Goal: Information Seeking & Learning: Learn about a topic

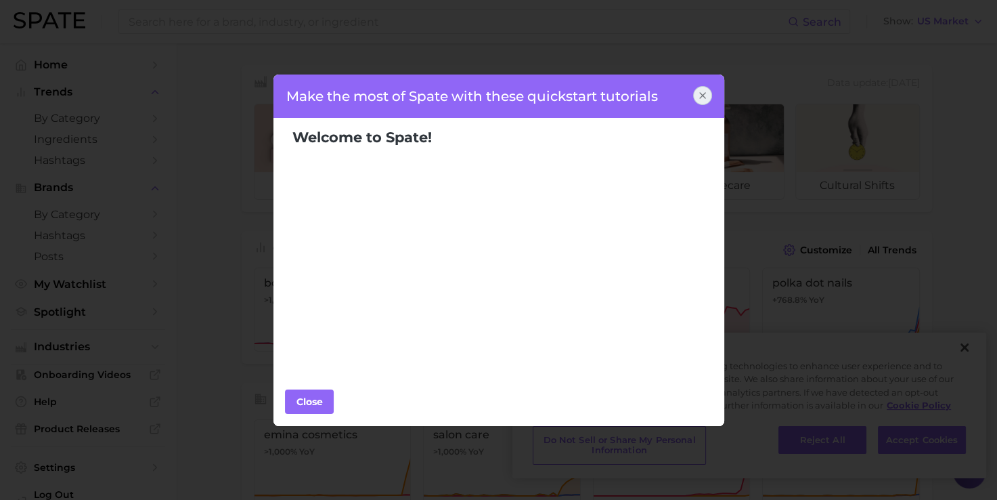
click at [698, 97] on icon at bounding box center [702, 95] width 11 height 11
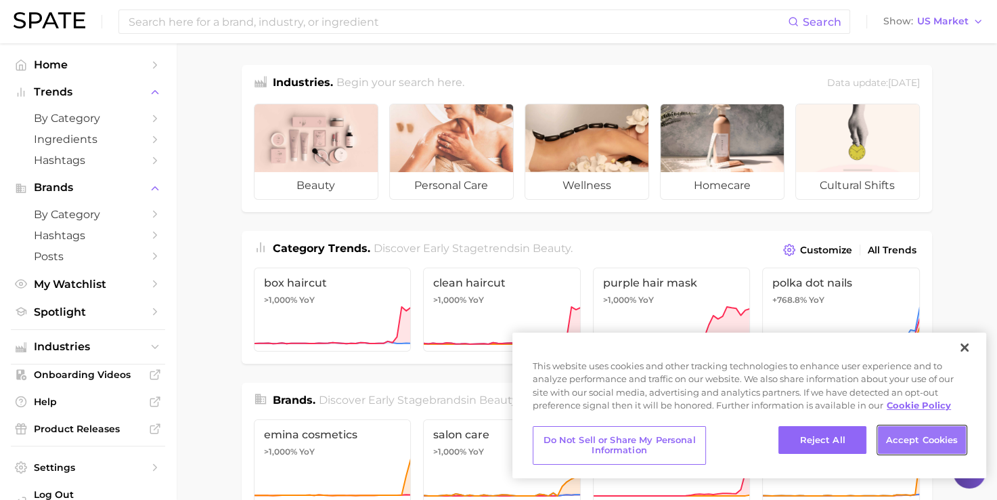
click at [913, 440] on button "Accept Cookies" at bounding box center [922, 440] width 88 height 28
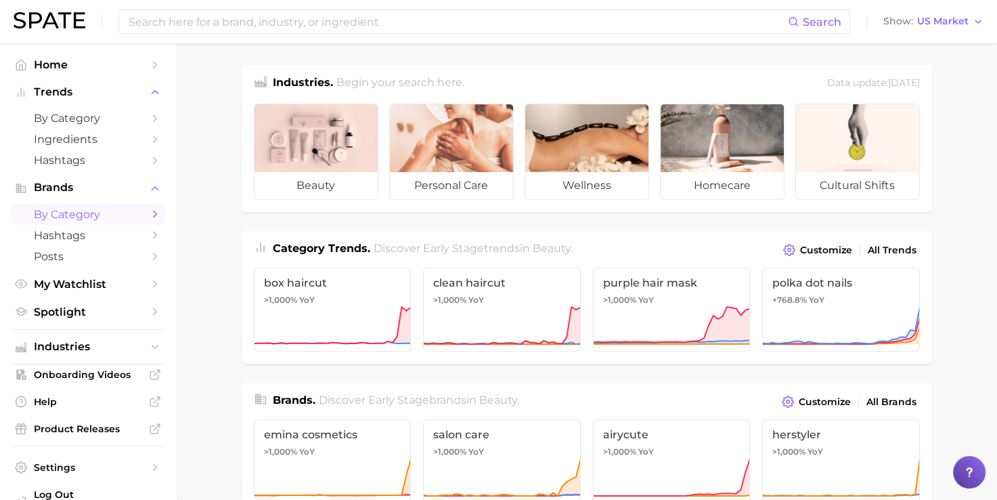
click at [95, 221] on link "by Category" at bounding box center [88, 214] width 154 height 21
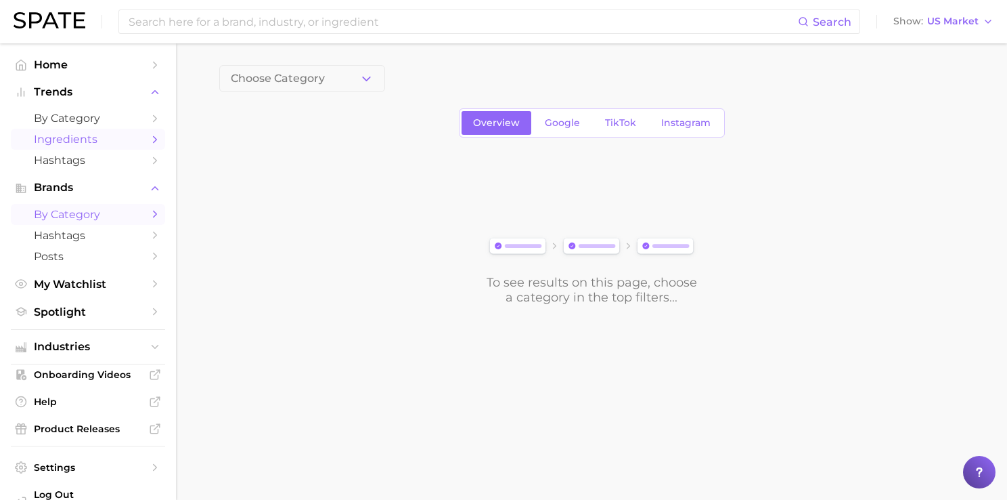
click at [72, 131] on link "Ingredients" at bounding box center [88, 139] width 154 height 21
click at [451, 80] on span at bounding box center [495, 78] width 166 height 27
click at [349, 74] on button "1. Choose Category" at bounding box center [302, 78] width 166 height 27
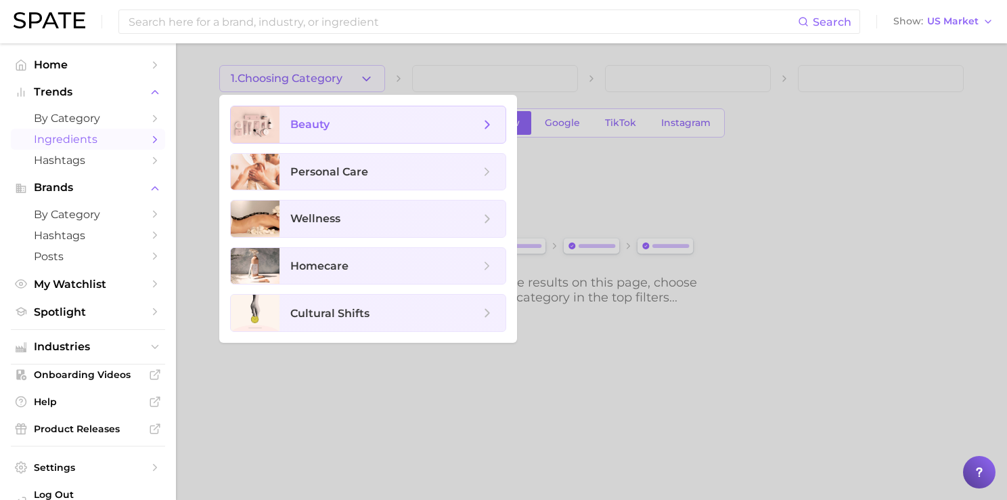
click at [375, 123] on span "beauty" at bounding box center [385, 124] width 190 height 15
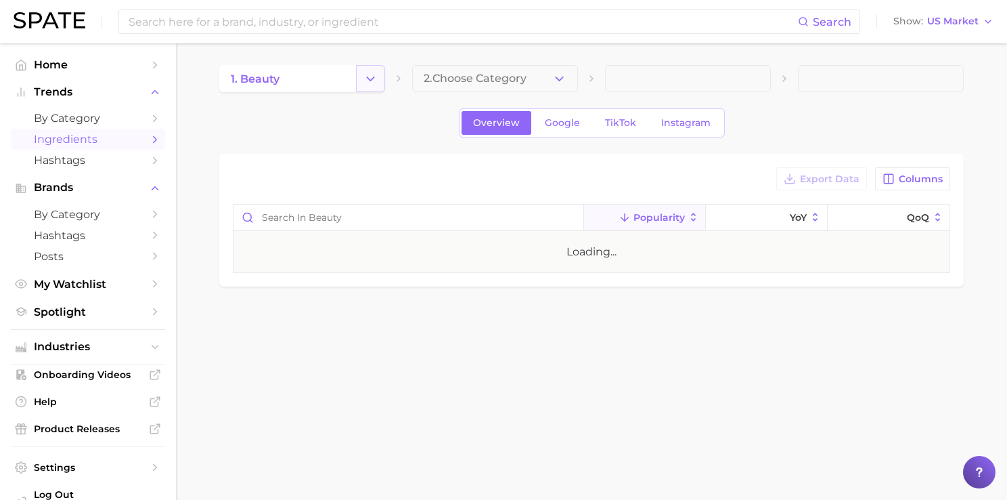
click at [376, 77] on icon "Change Category" at bounding box center [371, 79] width 14 height 14
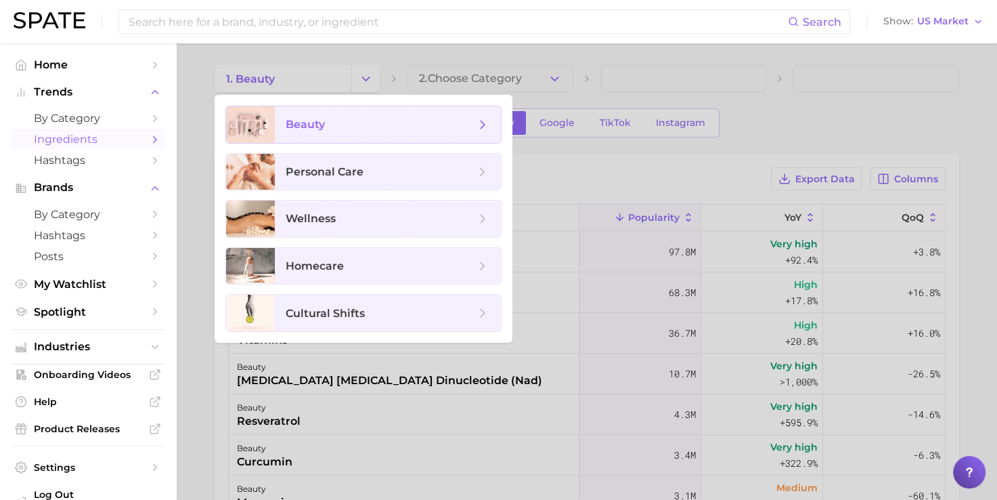
click at [478, 122] on icon at bounding box center [482, 124] width 15 height 15
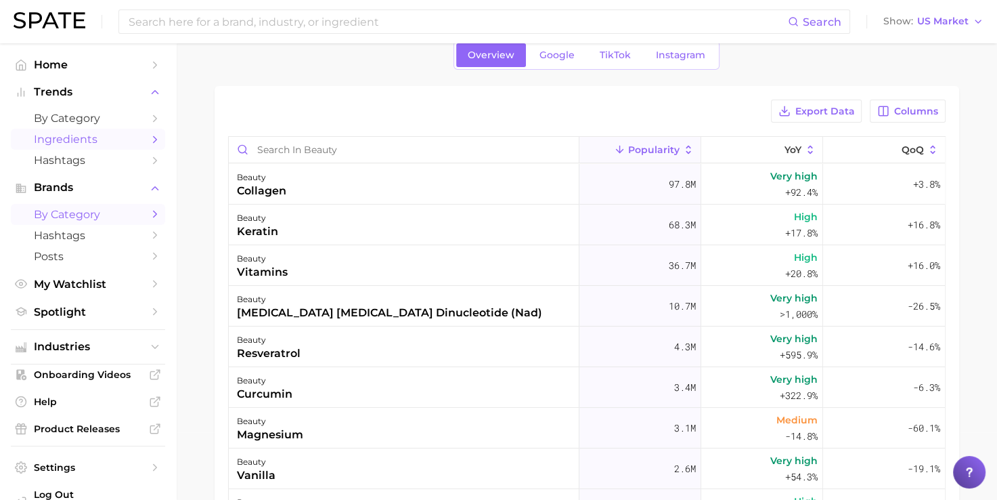
click at [114, 218] on span "by Category" at bounding box center [88, 214] width 108 height 13
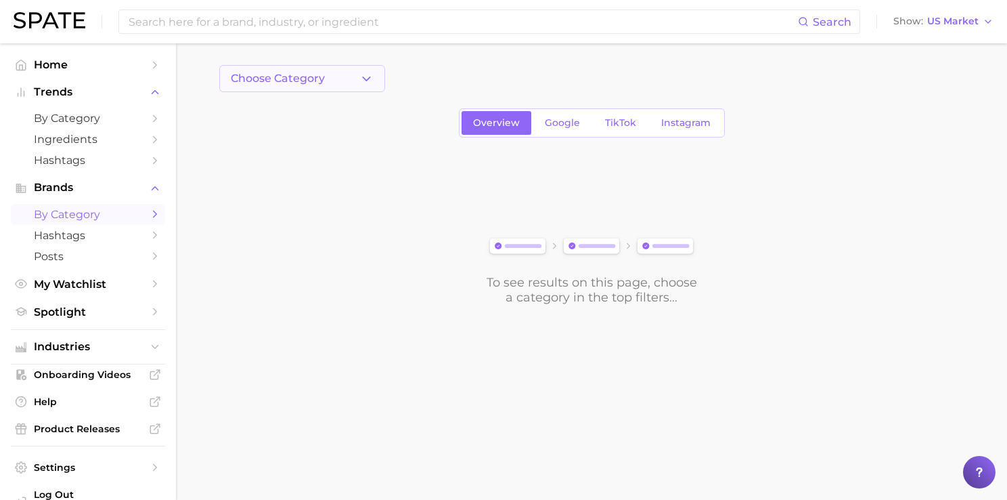
click at [371, 80] on icon "button" at bounding box center [367, 79] width 14 height 14
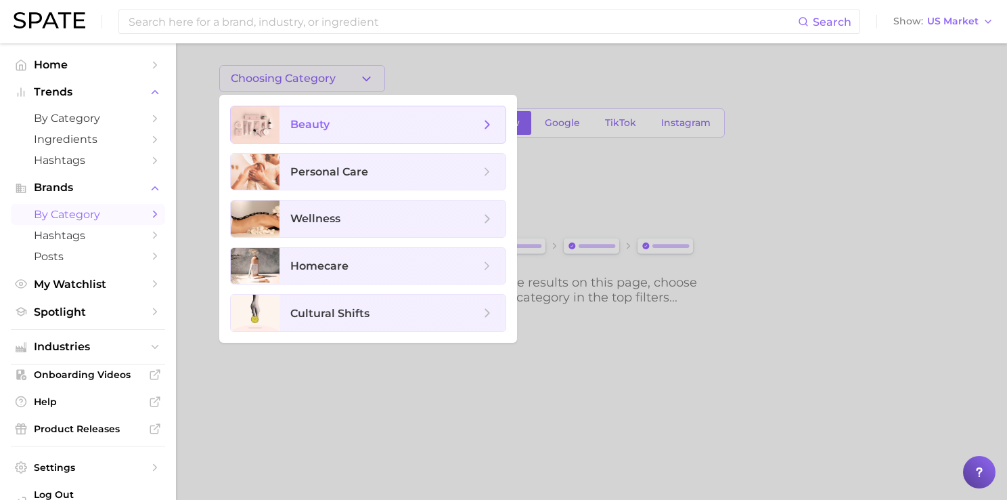
click at [504, 129] on span "beauty" at bounding box center [393, 124] width 226 height 37
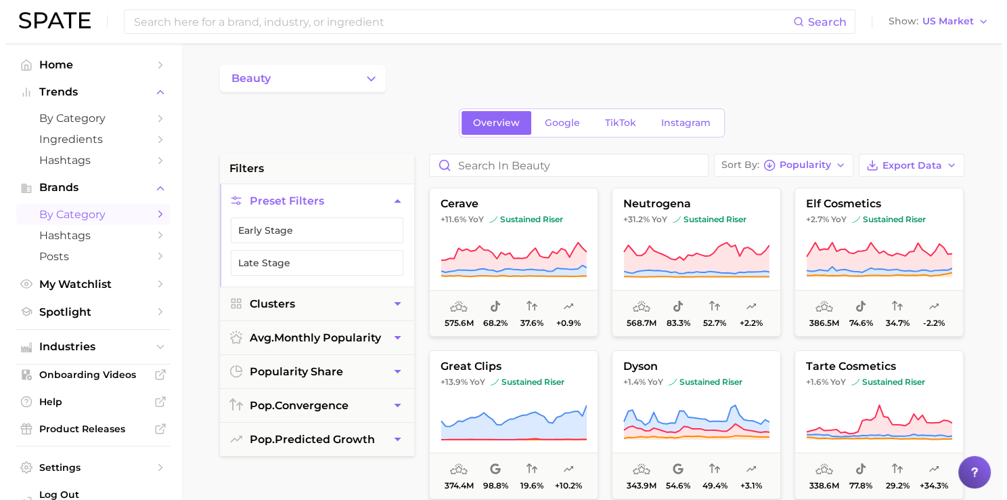
scroll to position [605, 0]
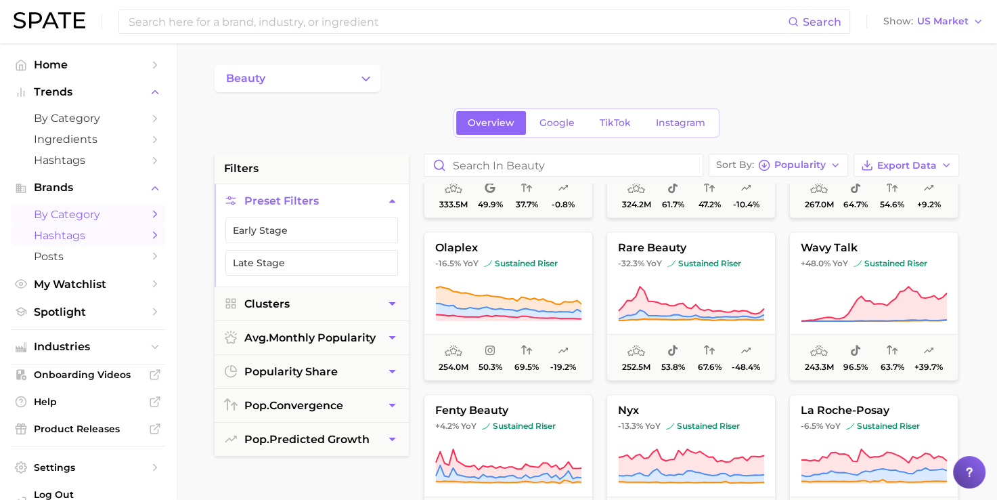
click at [127, 236] on span "Hashtags" at bounding box center [88, 235] width 108 height 13
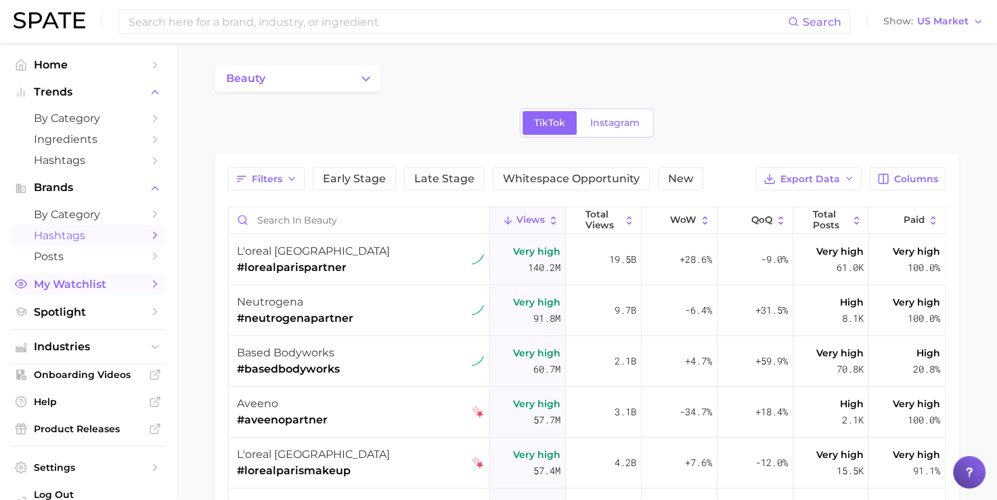
click at [114, 283] on span "My Watchlist" at bounding box center [88, 284] width 108 height 13
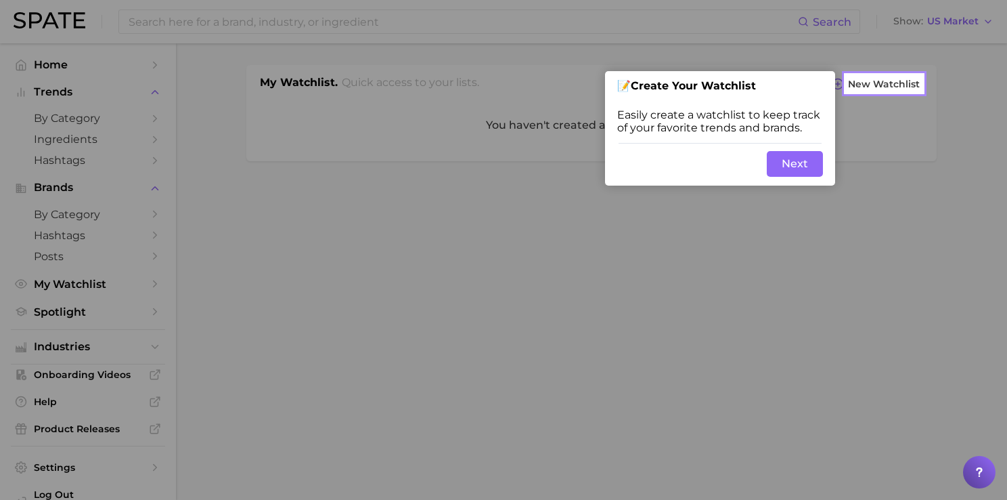
click at [799, 166] on button "Next" at bounding box center [795, 164] width 56 height 26
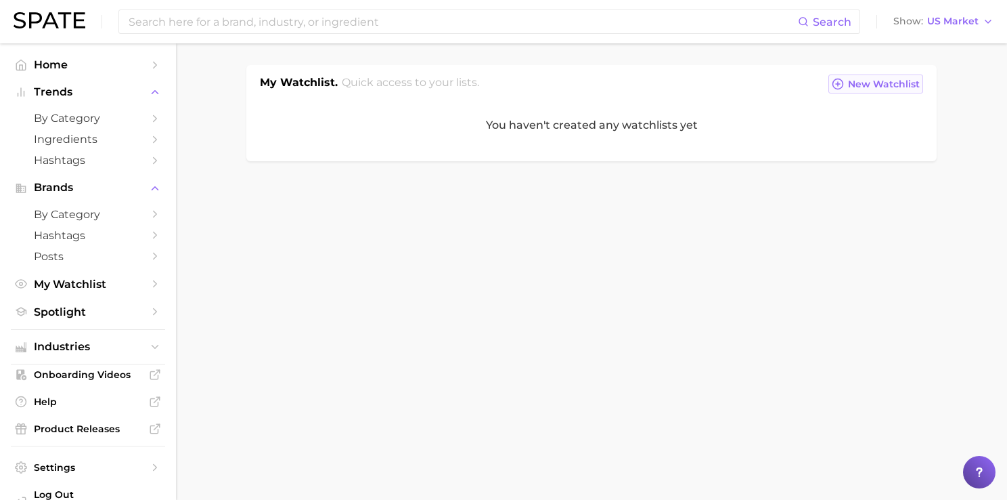
click at [875, 87] on span "New Watchlist" at bounding box center [884, 85] width 72 height 12
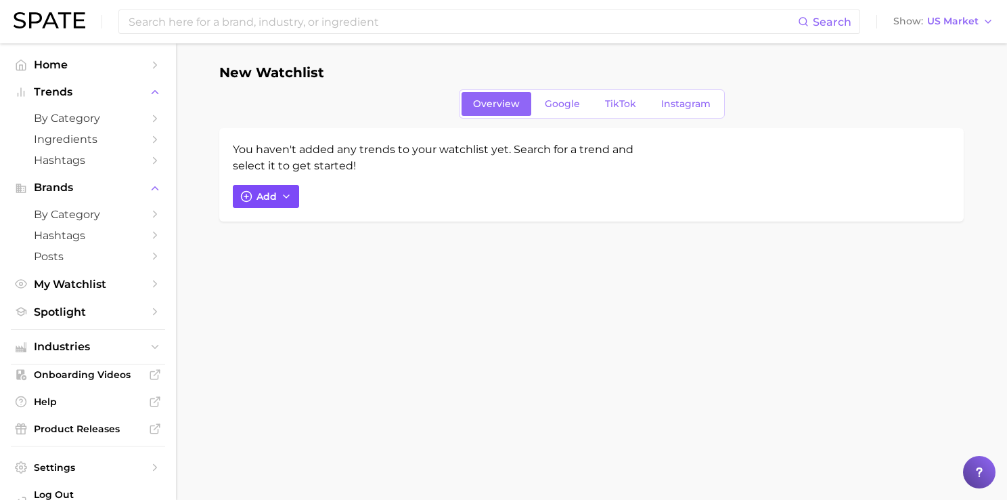
click at [282, 201] on button "Add" at bounding box center [266, 196] width 66 height 23
click at [295, 383] on body "Search Show US Market Home Trends by Category Ingredients Hashtags Brands by Ca…" at bounding box center [503, 250] width 1007 height 500
click at [102, 121] on span "by Category" at bounding box center [88, 118] width 108 height 13
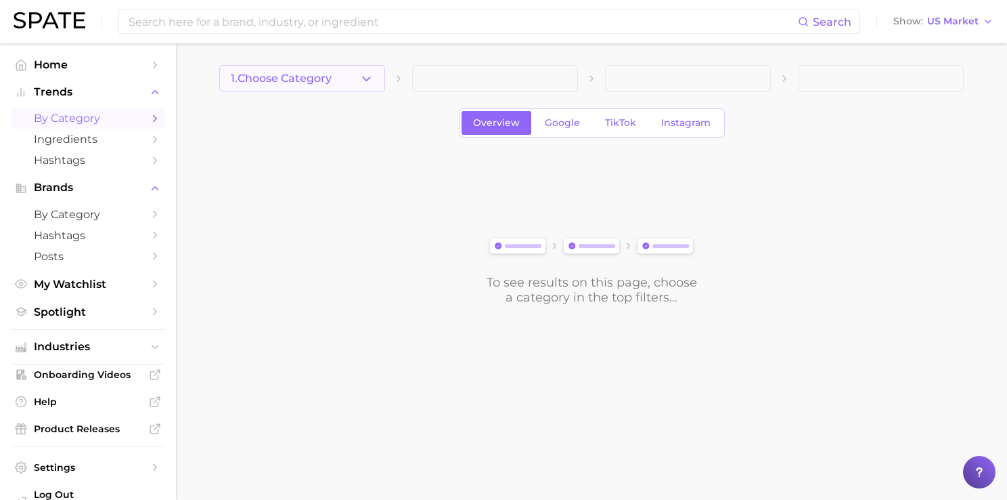
click at [359, 65] on button "1. Choose Category" at bounding box center [302, 78] width 166 height 27
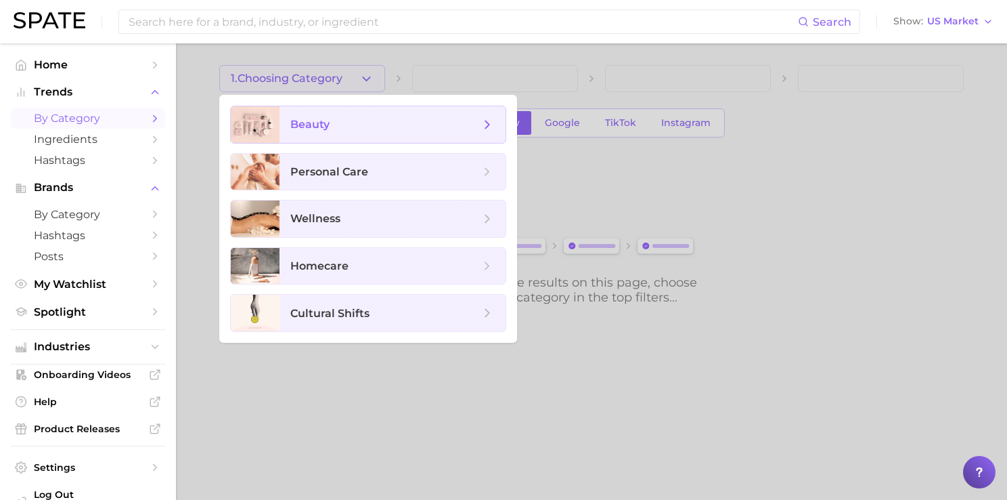
click at [357, 129] on span "beauty" at bounding box center [385, 124] width 190 height 15
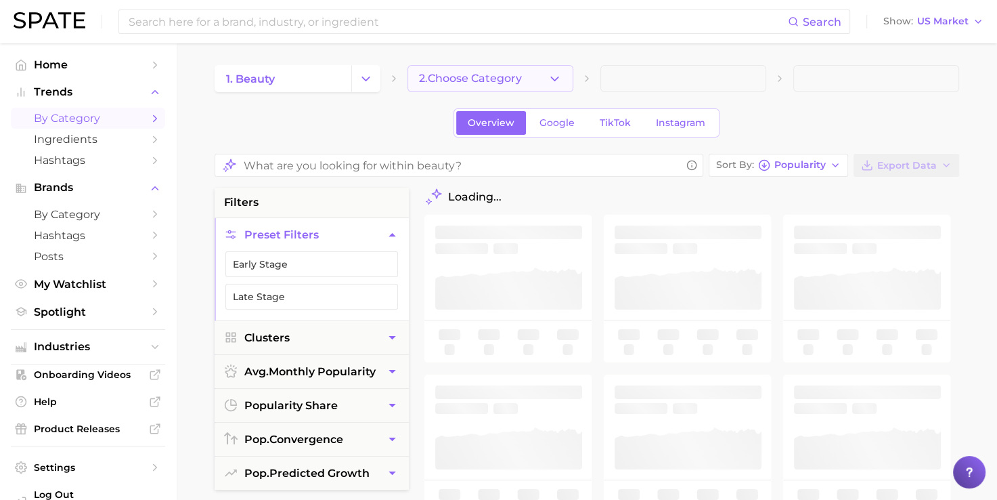
click at [542, 77] on button "2. Choose Category" at bounding box center [491, 78] width 166 height 27
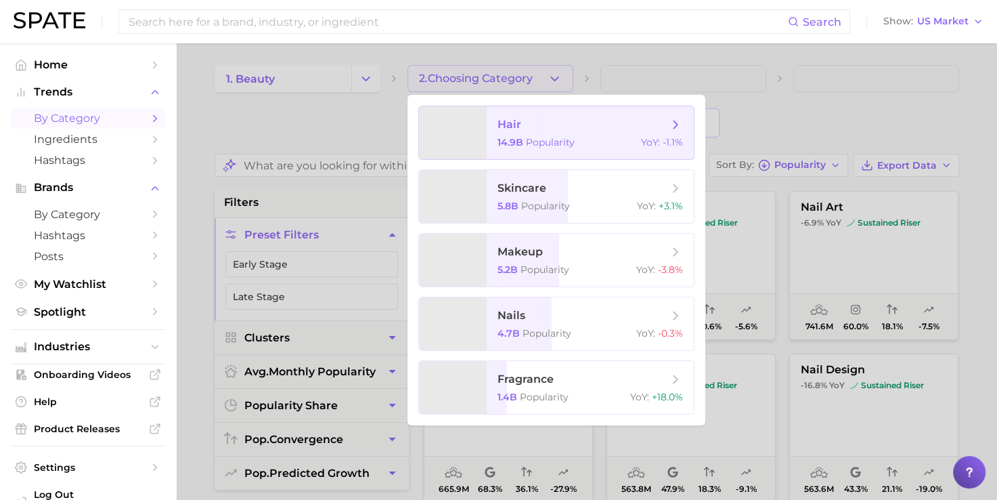
click at [584, 142] on div "14.9b Popularity YoY : -1.1%" at bounding box center [591, 142] width 186 height 12
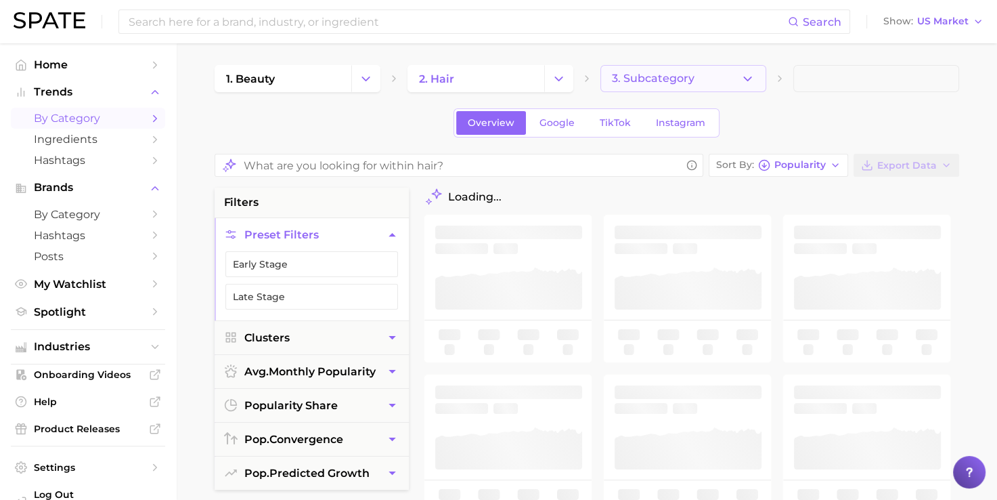
click at [746, 79] on polyline "button" at bounding box center [747, 78] width 7 height 3
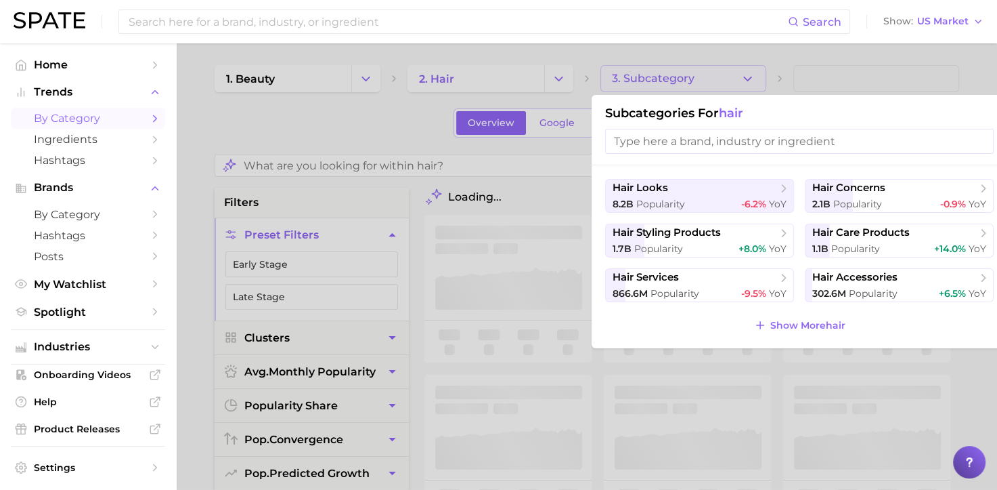
scroll to position [3, 10]
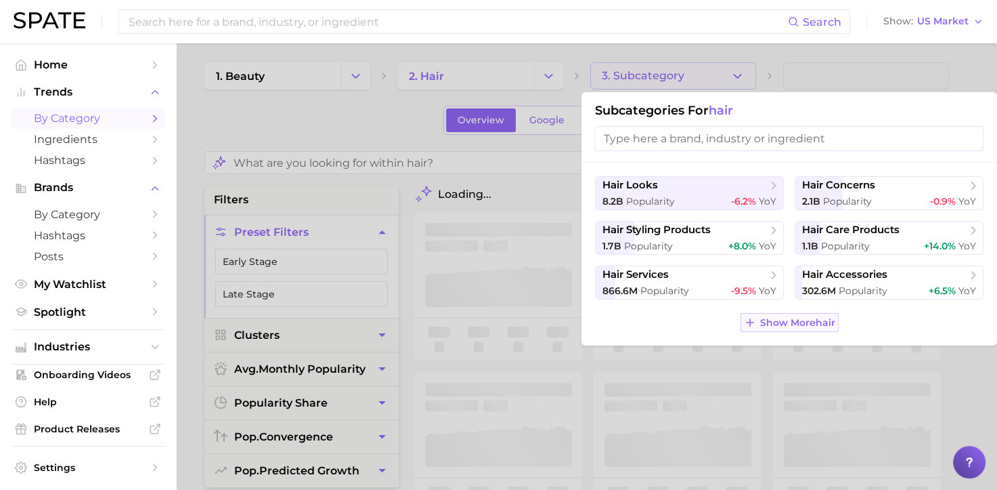
click at [798, 324] on span "Show More hair" at bounding box center [797, 323] width 75 height 12
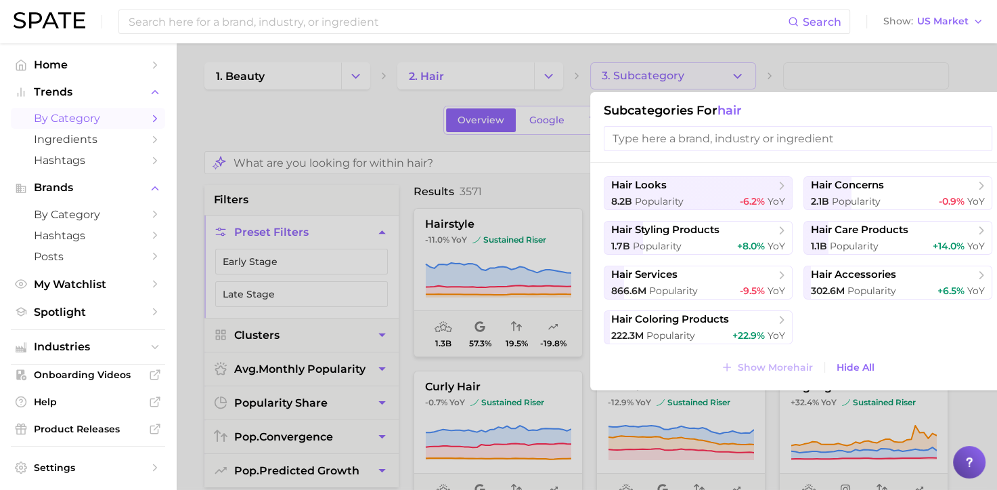
click at [729, 139] on input "search" at bounding box center [798, 138] width 389 height 25
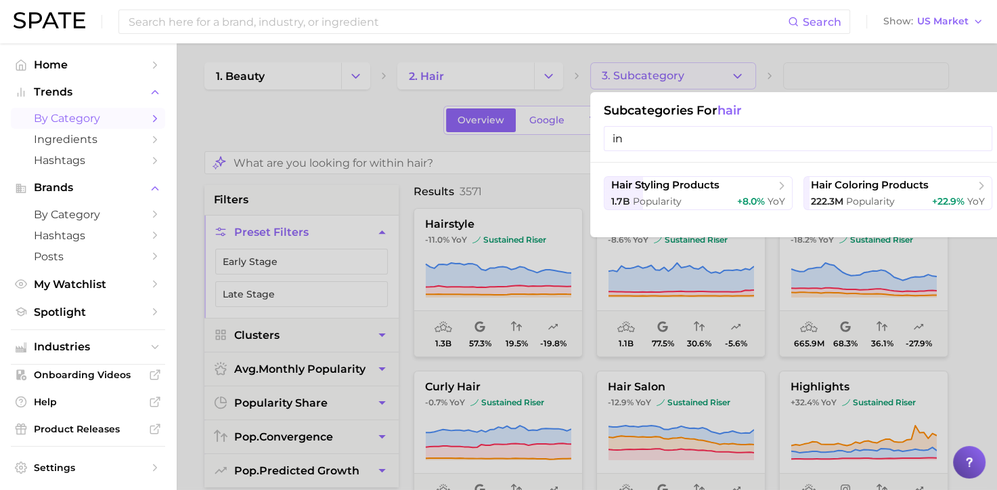
type input "i"
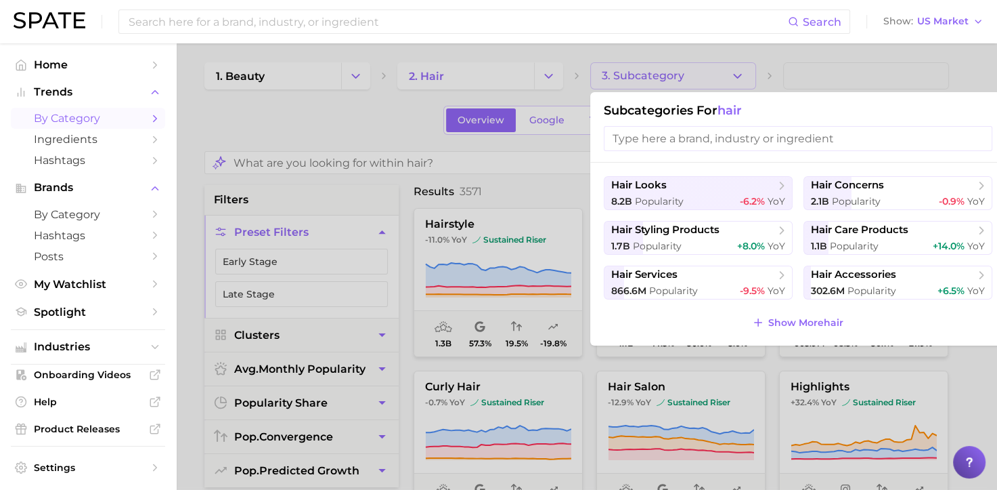
click at [433, 140] on div at bounding box center [498, 245] width 997 height 490
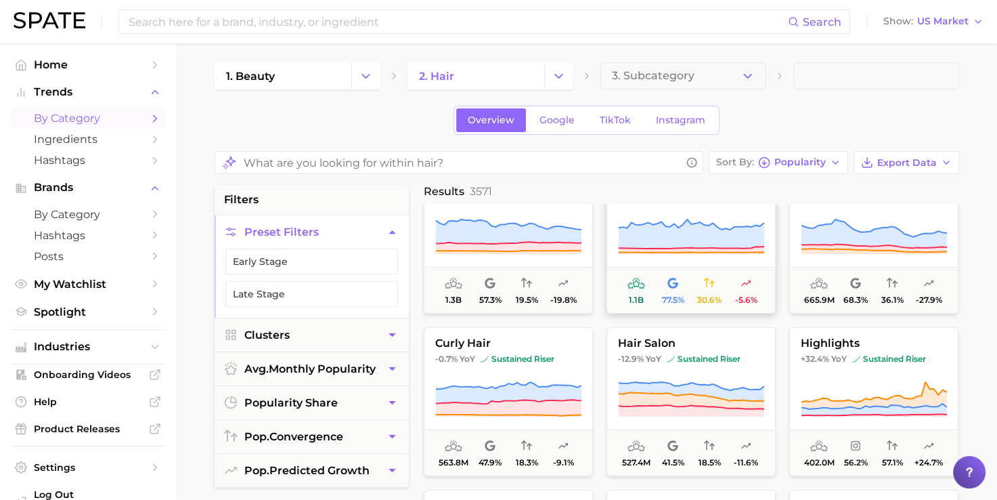
scroll to position [45, 0]
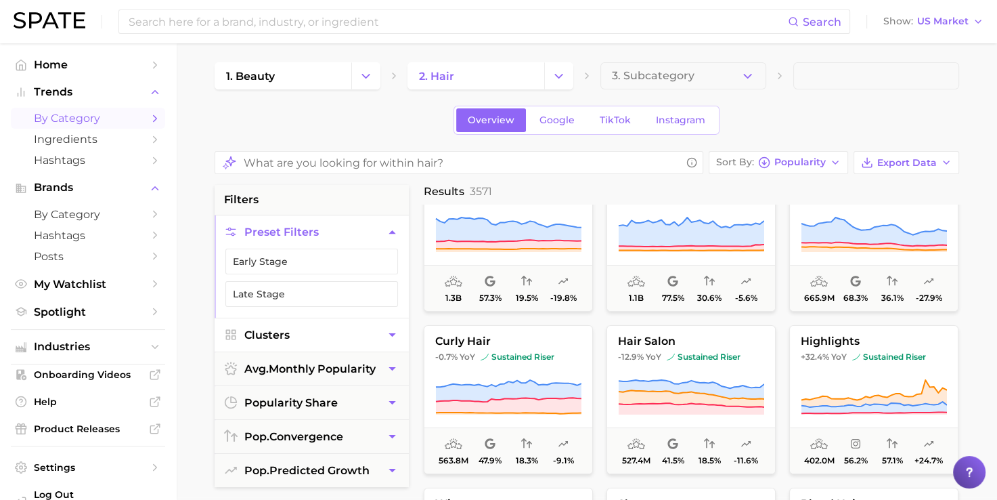
click at [344, 334] on button "Clusters" at bounding box center [312, 334] width 194 height 33
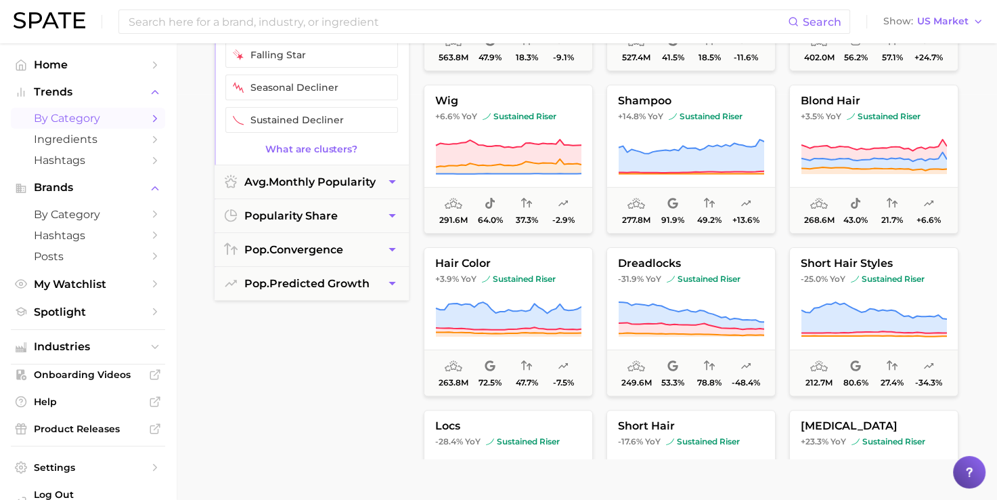
scroll to position [406, 0]
click at [372, 175] on span "avg. monthly popularity" at bounding box center [309, 181] width 131 height 13
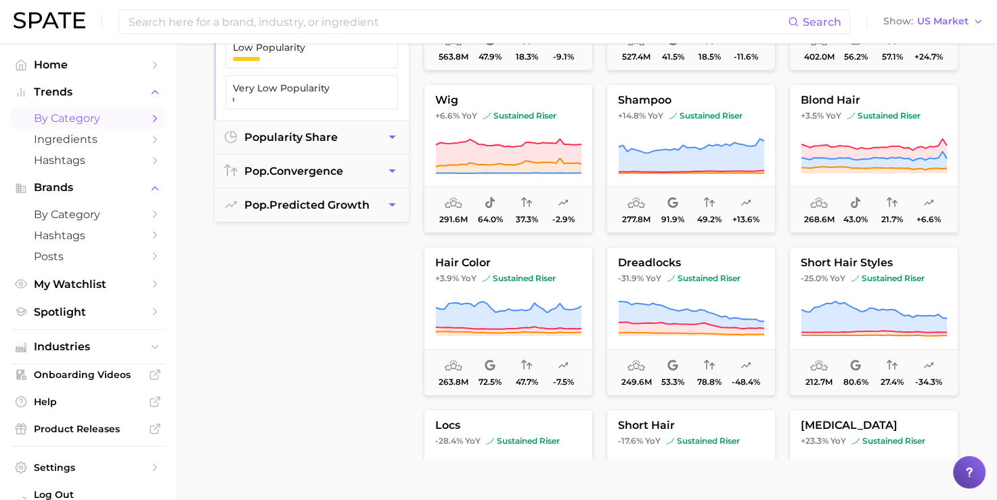
click at [372, 172] on button "pop. convergence" at bounding box center [312, 170] width 194 height 33
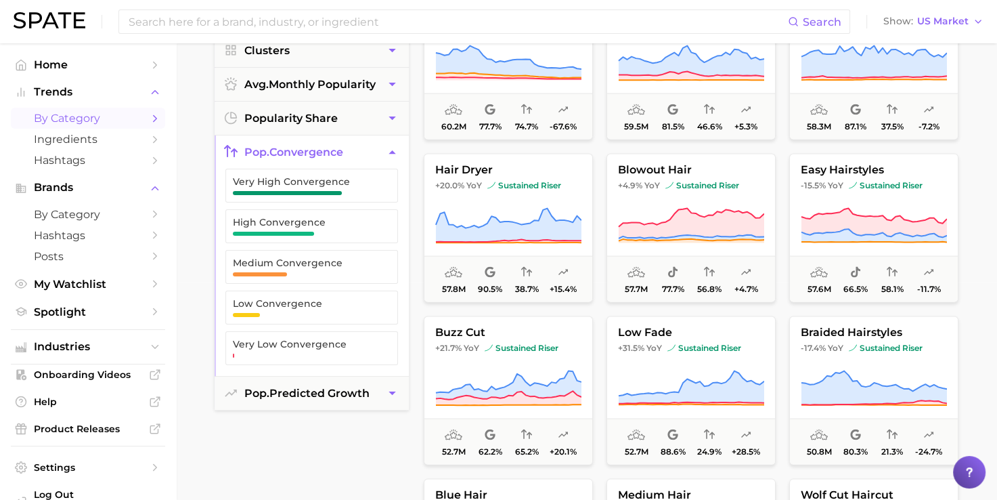
scroll to position [2603, 0]
click at [60, 148] on link "Ingredients" at bounding box center [88, 139] width 154 height 21
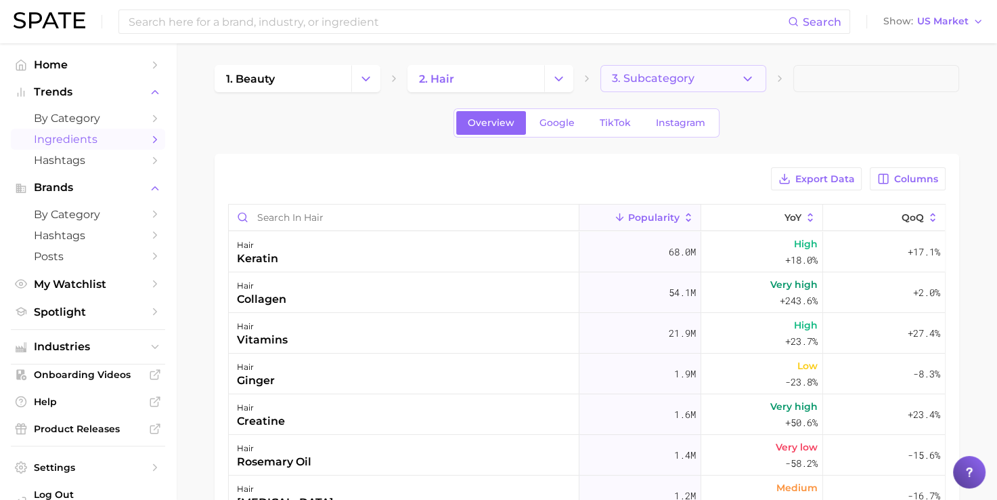
click at [650, 73] on span "3. Subcategory" at bounding box center [653, 78] width 83 height 12
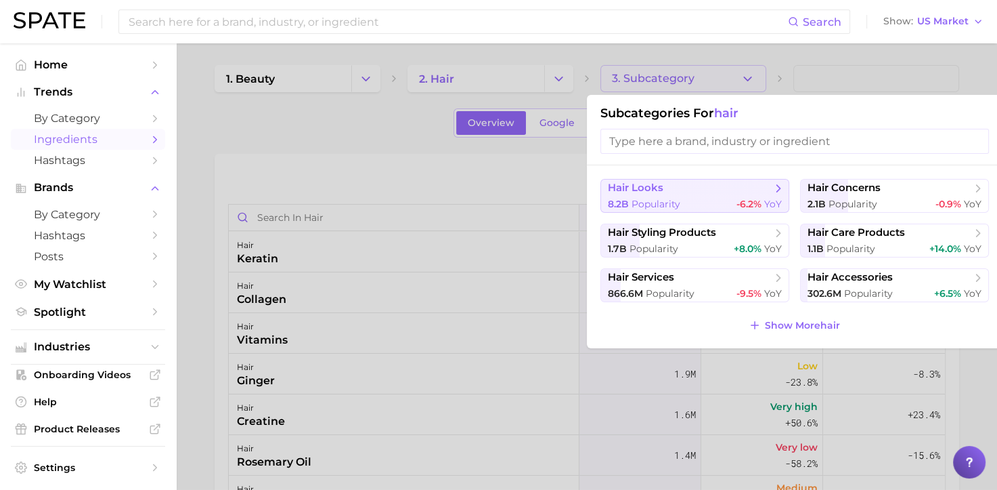
click at [720, 202] on div "8.2b Popularity -6.2% YoY" at bounding box center [695, 204] width 174 height 13
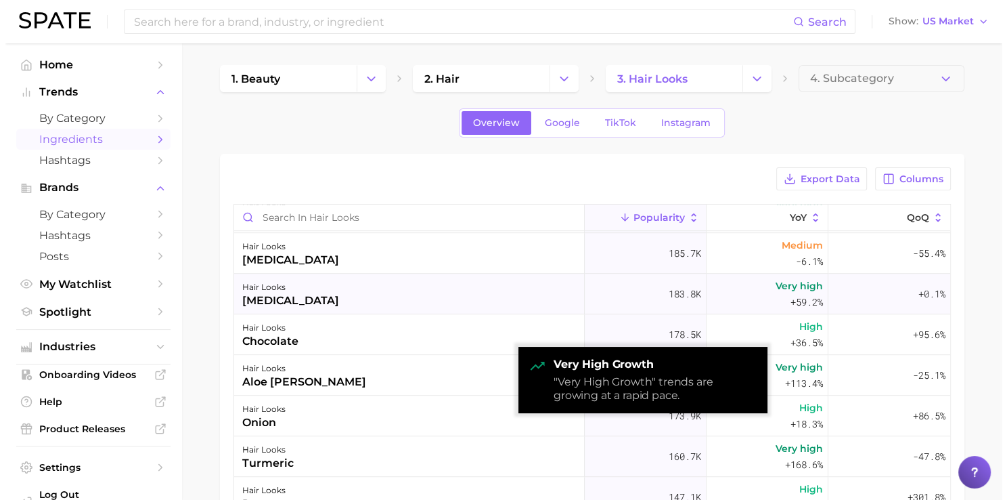
scroll to position [1024, 0]
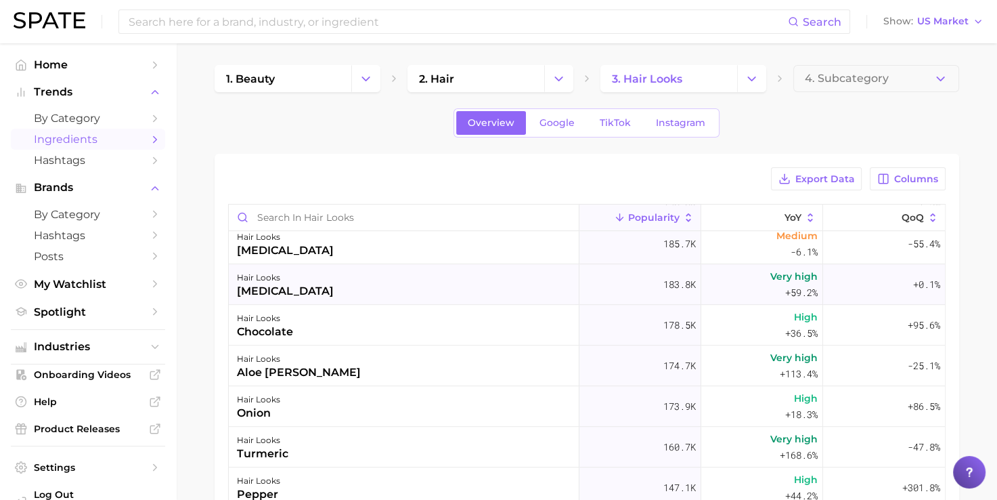
click at [492, 292] on div "hair looks [MEDICAL_DATA]" at bounding box center [404, 284] width 351 height 41
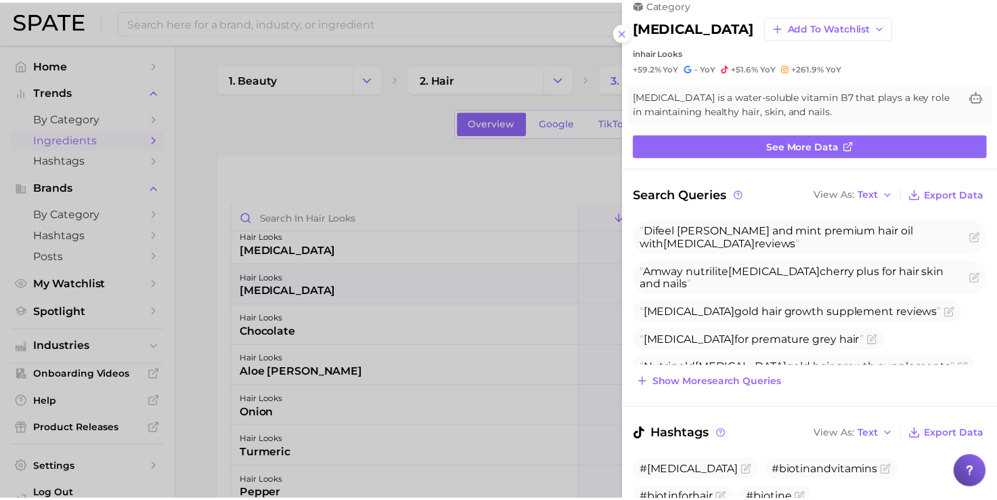
scroll to position [0, 0]
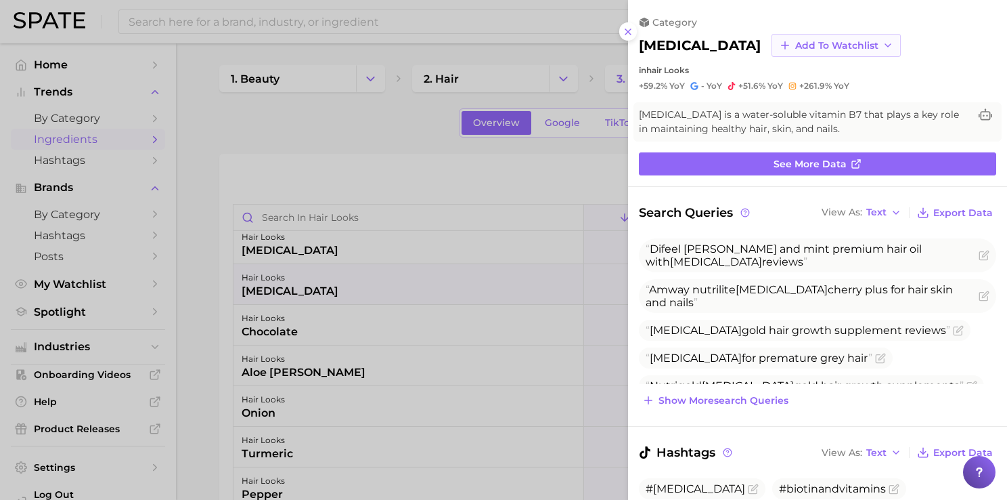
click at [796, 47] on span "Add to Watchlist" at bounding box center [837, 46] width 83 height 12
click at [795, 72] on span "New Watchlist" at bounding box center [831, 71] width 72 height 12
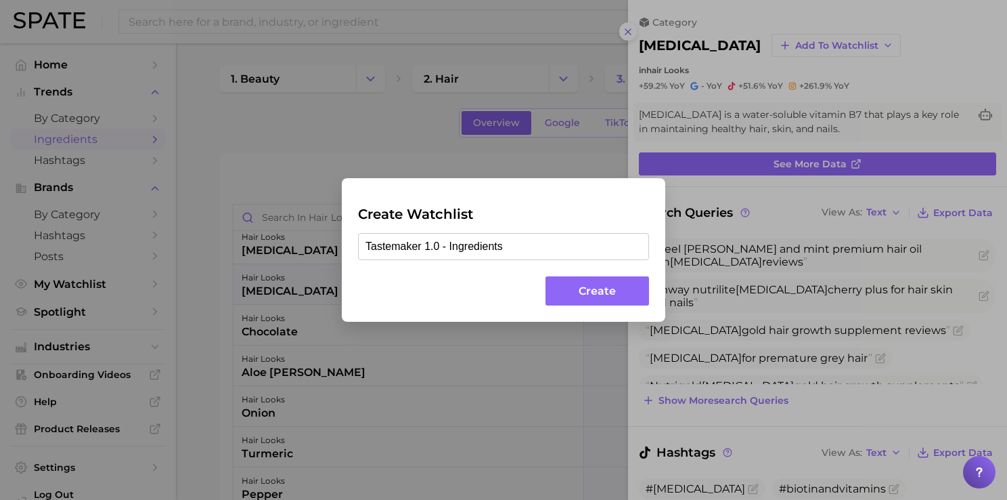
type input "Tastemaker 1.0 - Ingredients"
click at [604, 284] on button "Create" at bounding box center [598, 290] width 104 height 29
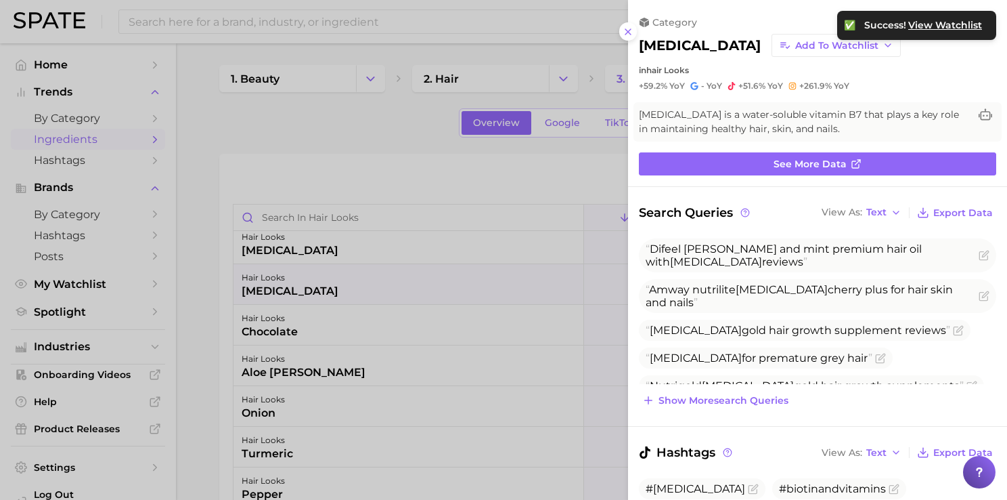
click at [599, 248] on div at bounding box center [503, 250] width 1007 height 500
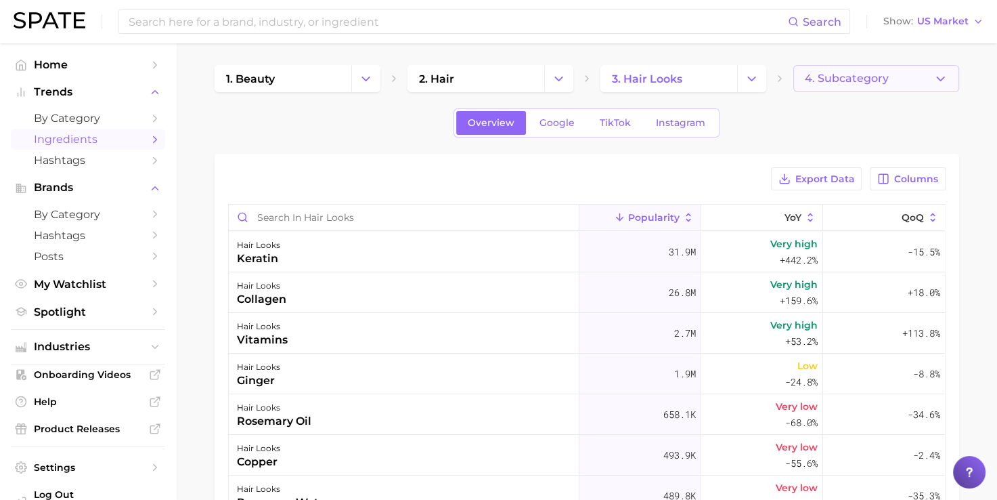
click at [863, 88] on button "4. Subcategory" at bounding box center [877, 78] width 166 height 27
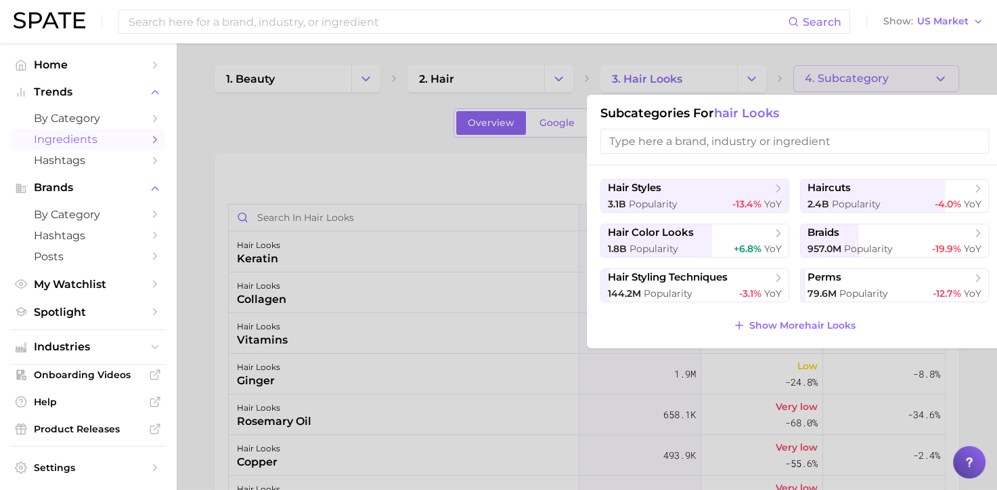
click at [733, 72] on div at bounding box center [498, 245] width 997 height 490
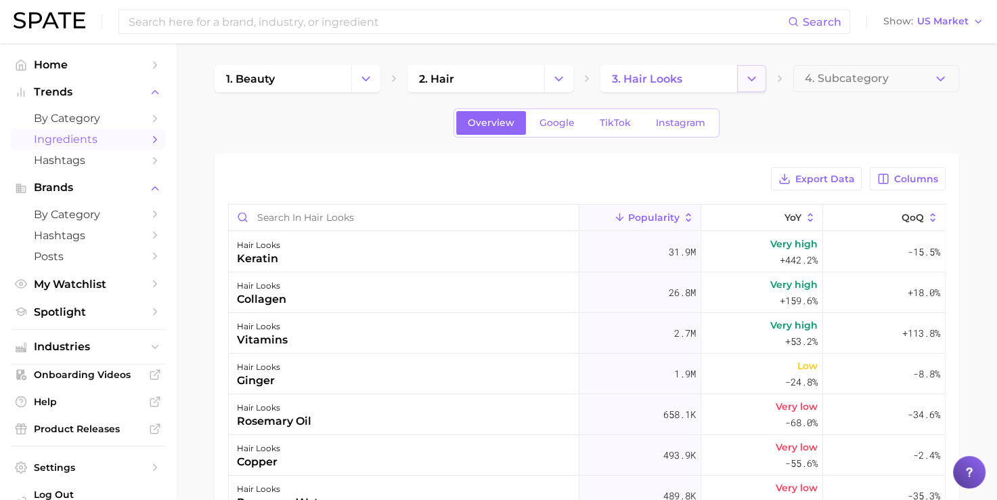
click at [748, 78] on icon "Change Category" at bounding box center [752, 79] width 14 height 14
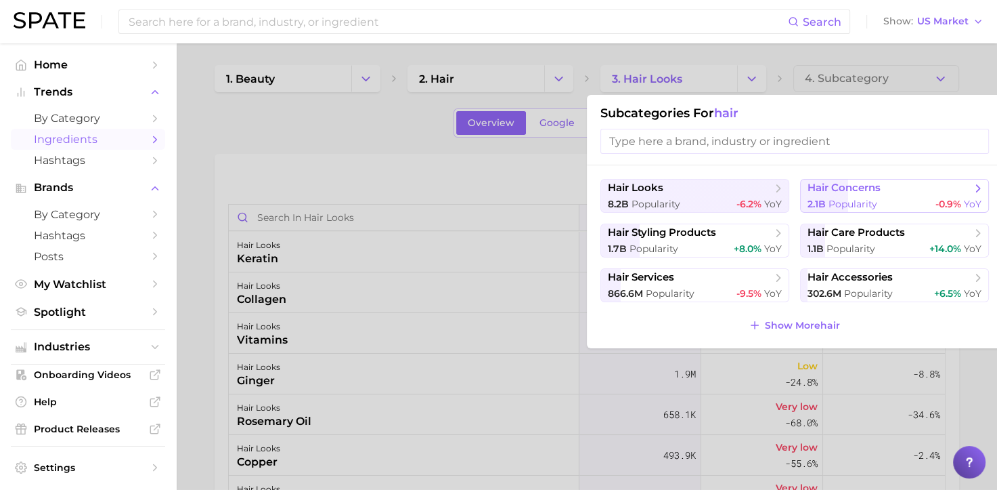
click at [926, 191] on span "hair concerns" at bounding box center [890, 188] width 165 height 14
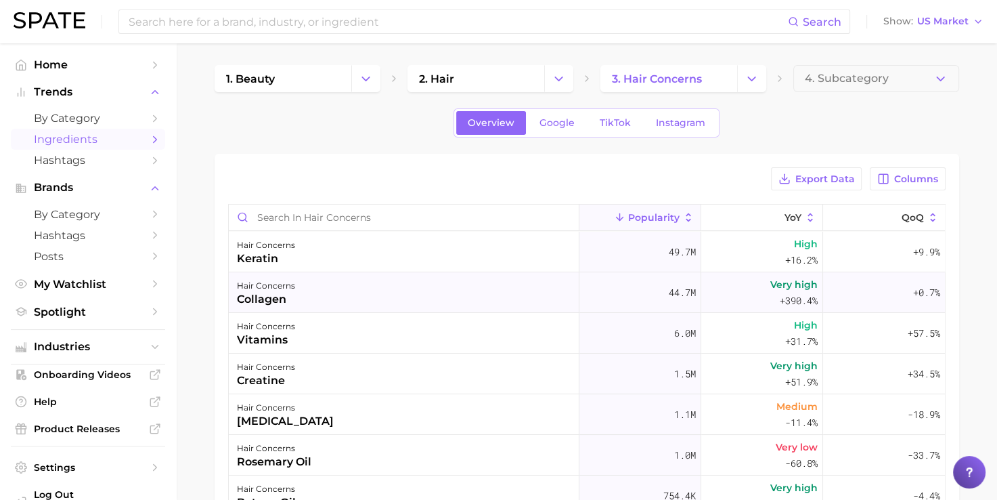
click at [295, 305] on div "hair concerns collagen" at bounding box center [404, 292] width 351 height 41
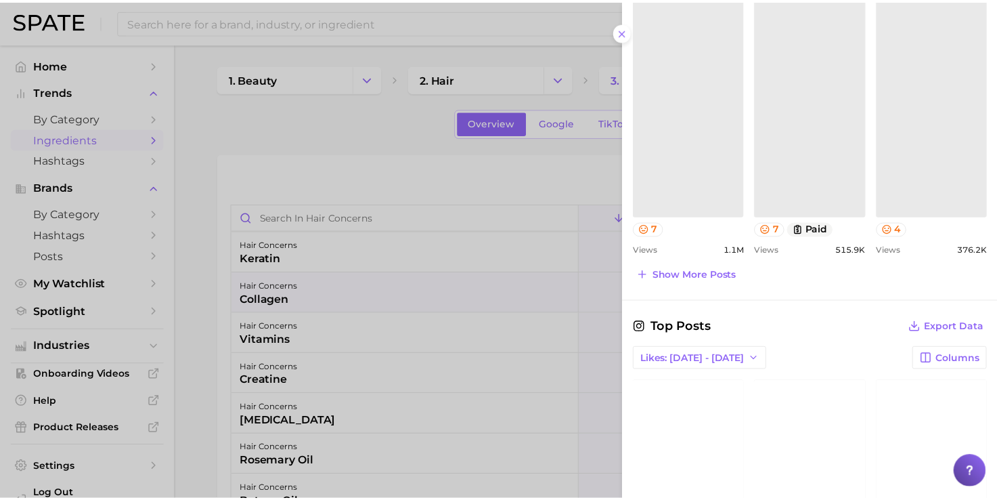
scroll to position [890, 0]
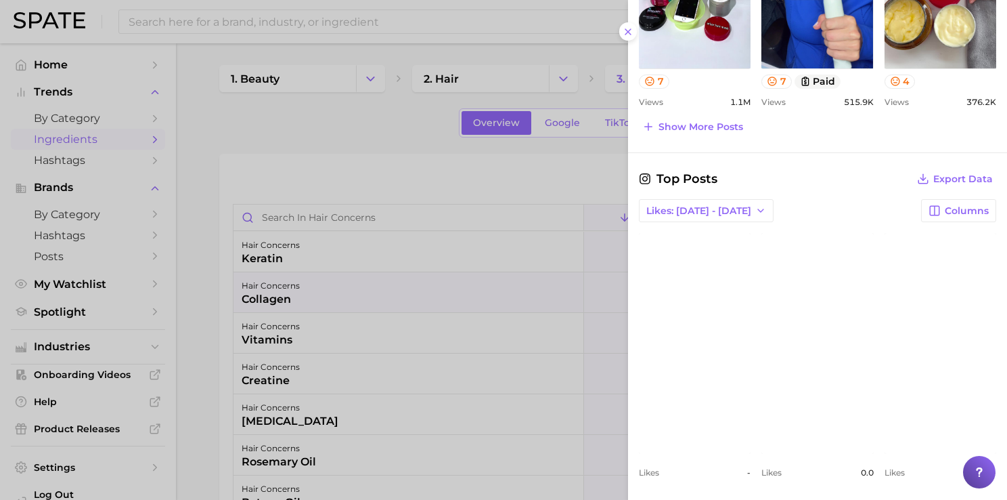
click at [176, 326] on div at bounding box center [503, 250] width 1007 height 500
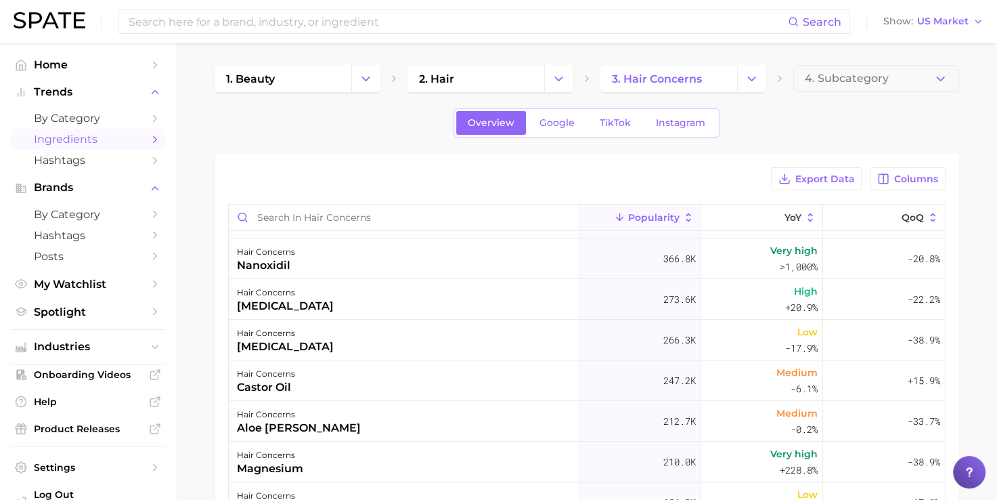
scroll to position [398, 0]
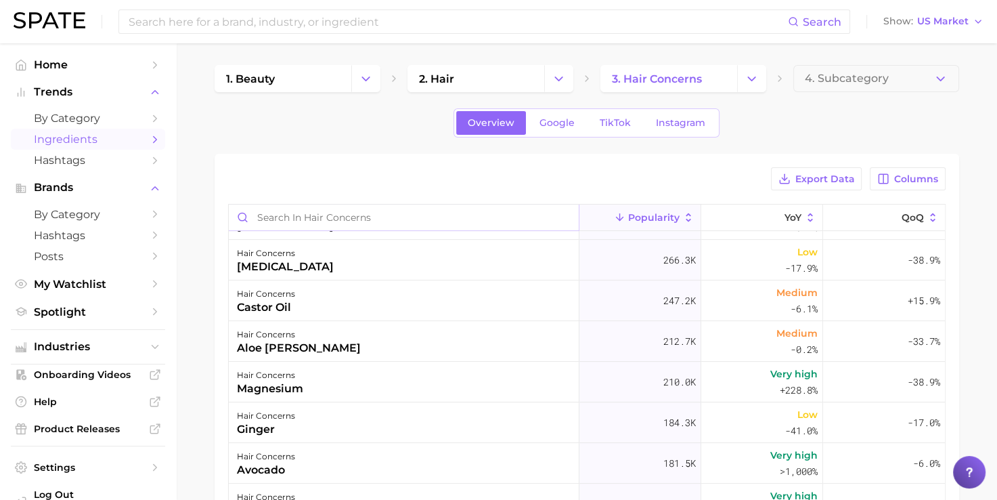
click at [295, 217] on input "Search in hair concerns" at bounding box center [404, 217] width 350 height 26
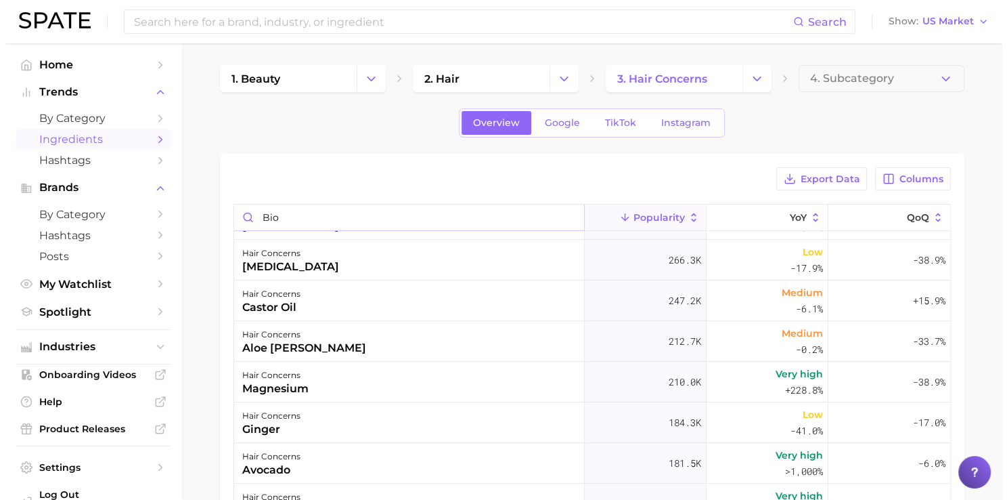
scroll to position [0, 0]
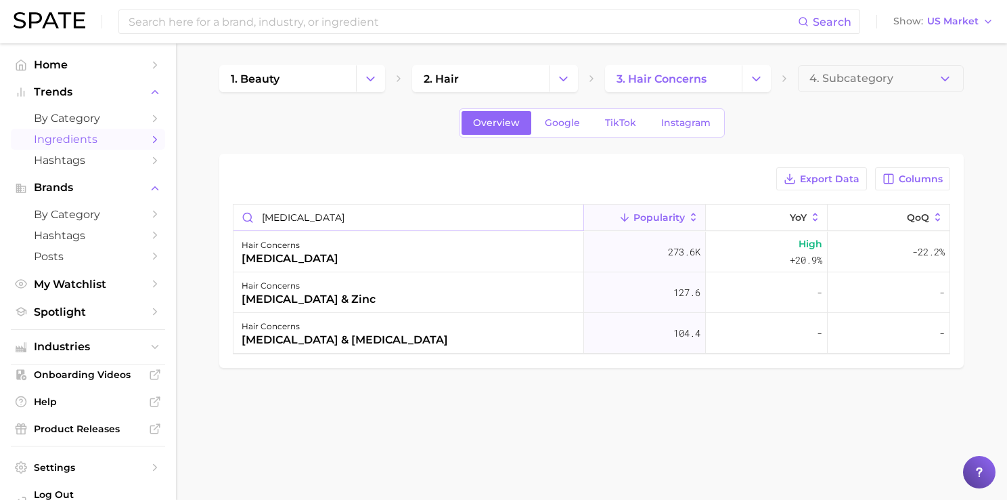
type input "[MEDICAL_DATA]"
click at [406, 267] on div "hair concerns [MEDICAL_DATA]" at bounding box center [409, 252] width 351 height 41
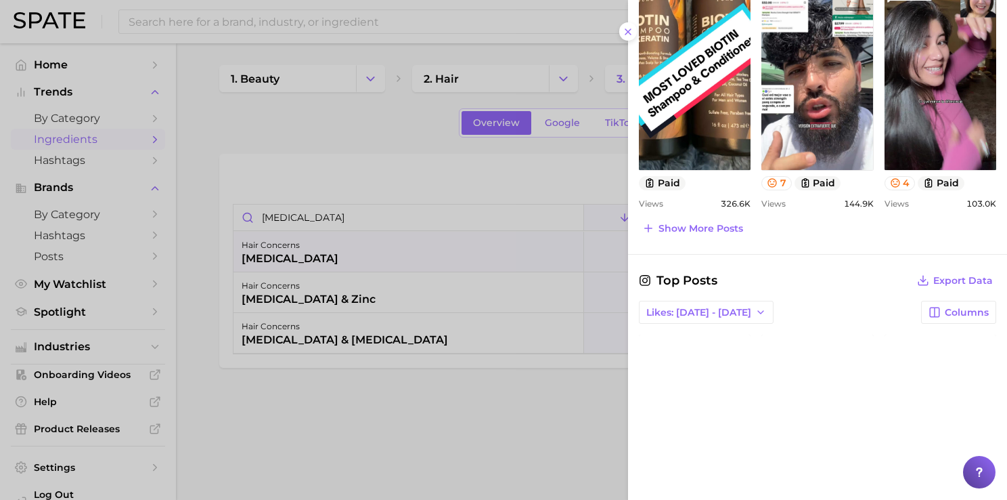
scroll to position [866, 0]
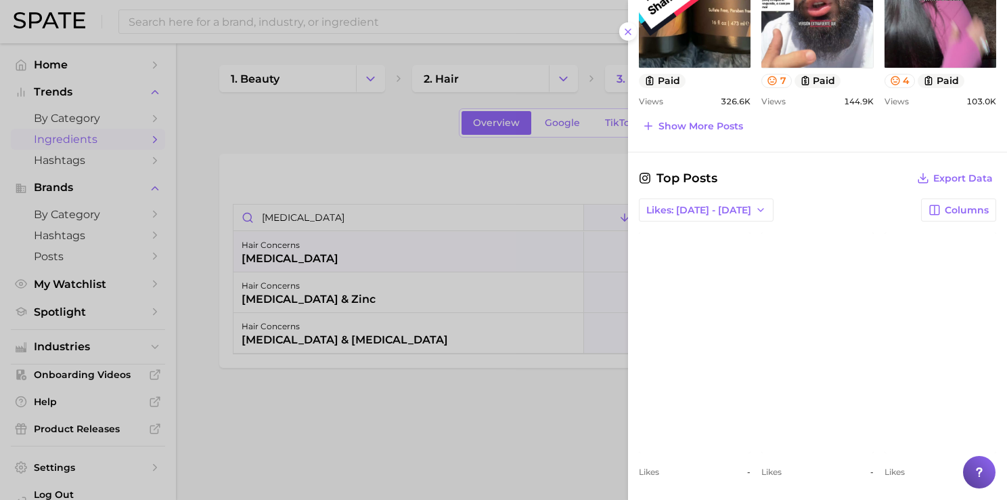
click at [381, 123] on div at bounding box center [503, 250] width 1007 height 500
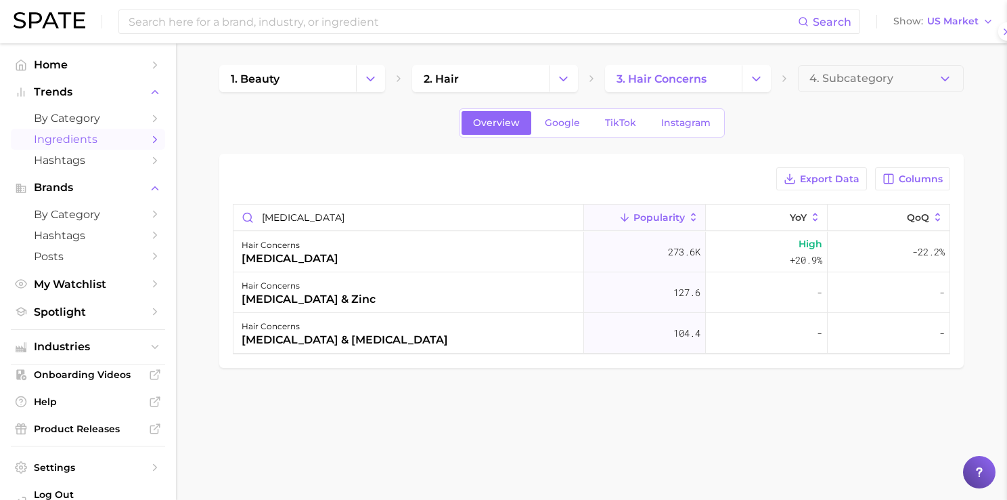
scroll to position [0, 0]
click at [749, 81] on button "Change Category" at bounding box center [756, 78] width 29 height 27
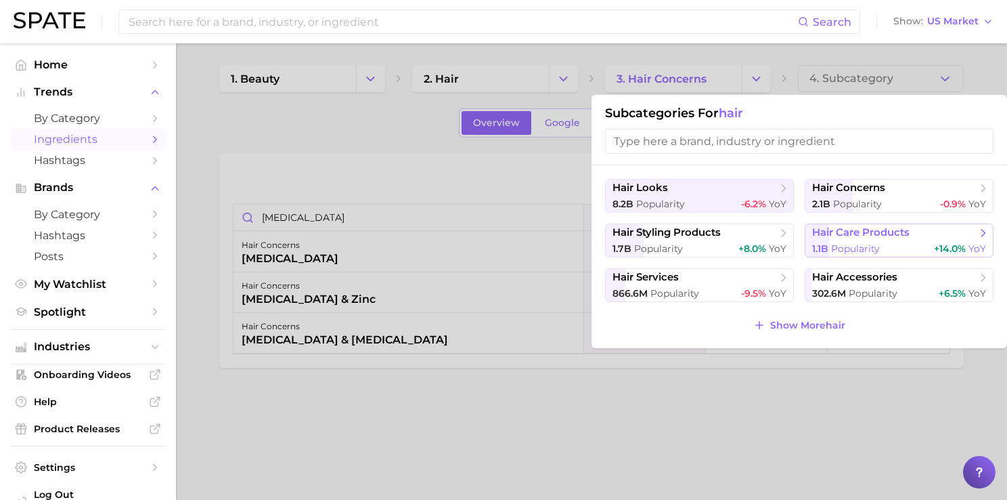
click at [856, 230] on span "hair care products" at bounding box center [860, 232] width 97 height 13
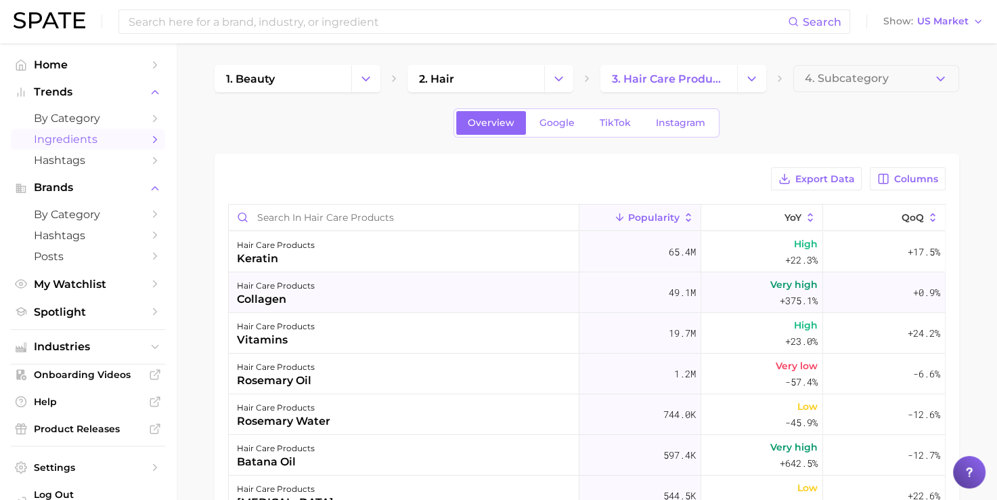
click at [466, 280] on div "hair care products collagen" at bounding box center [404, 292] width 351 height 41
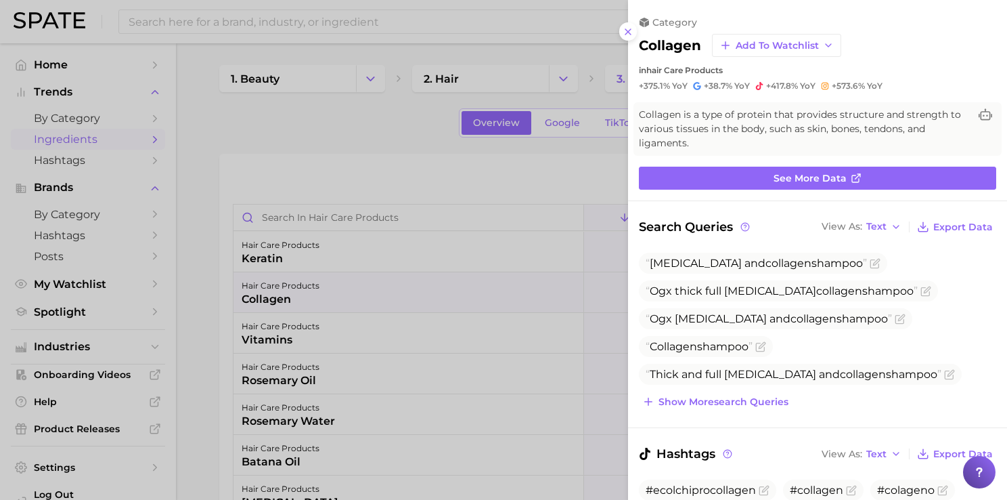
click at [234, 144] on div at bounding box center [503, 250] width 1007 height 500
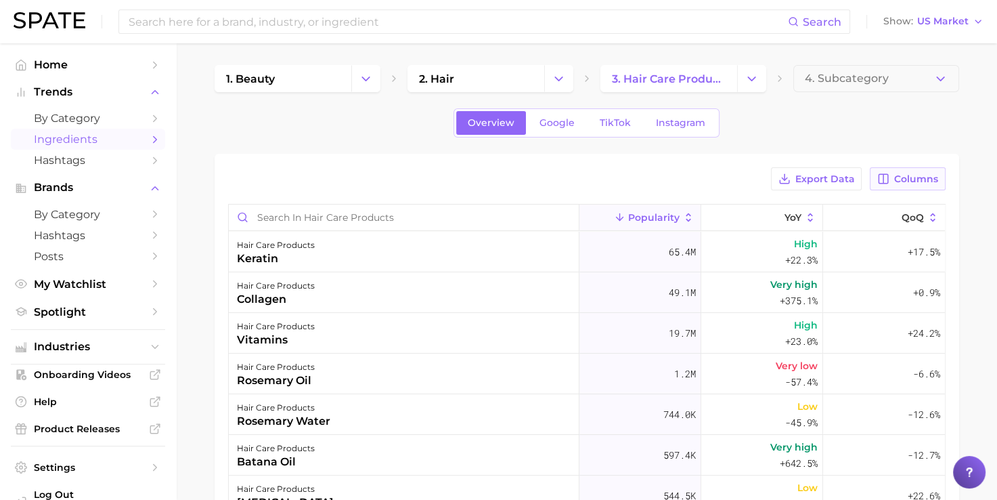
click at [907, 177] on span "Columns" at bounding box center [916, 179] width 44 height 12
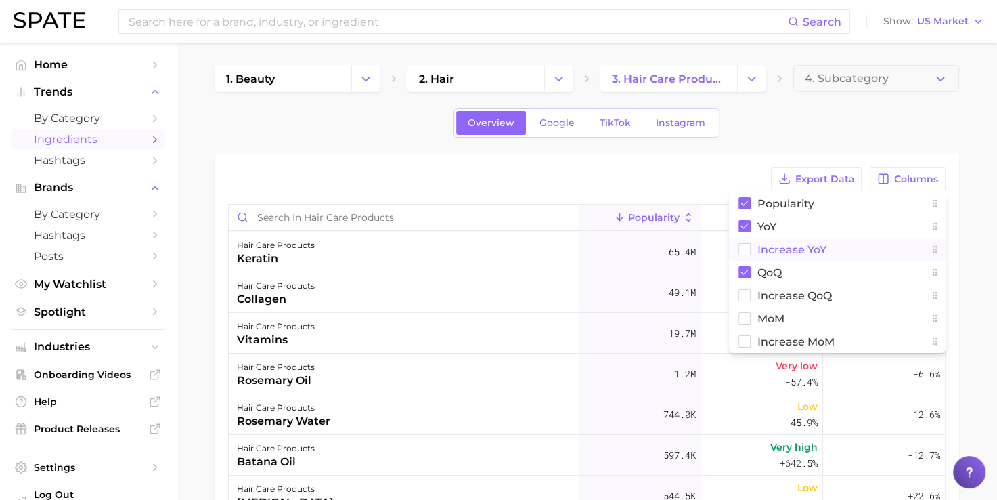
click at [815, 252] on span "Increase YoY" at bounding box center [792, 250] width 69 height 12
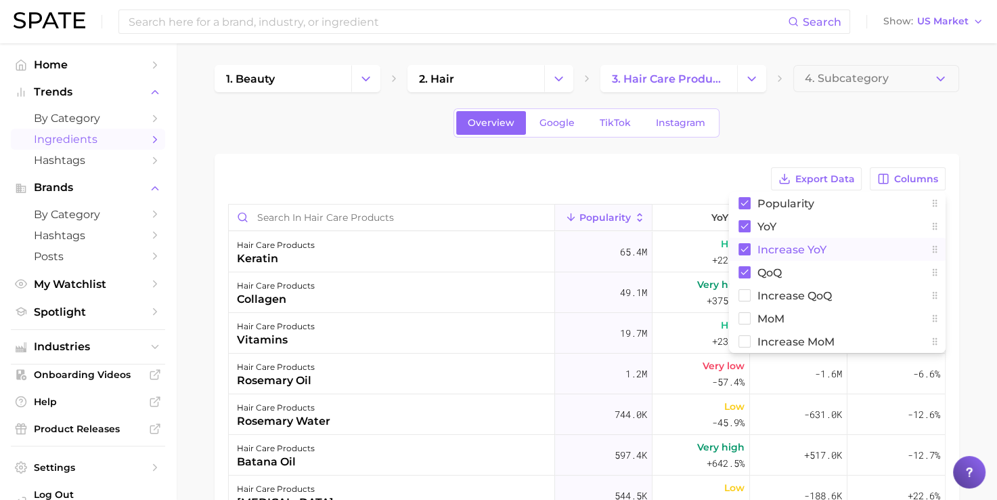
click at [821, 248] on span "Increase YoY" at bounding box center [792, 250] width 69 height 12
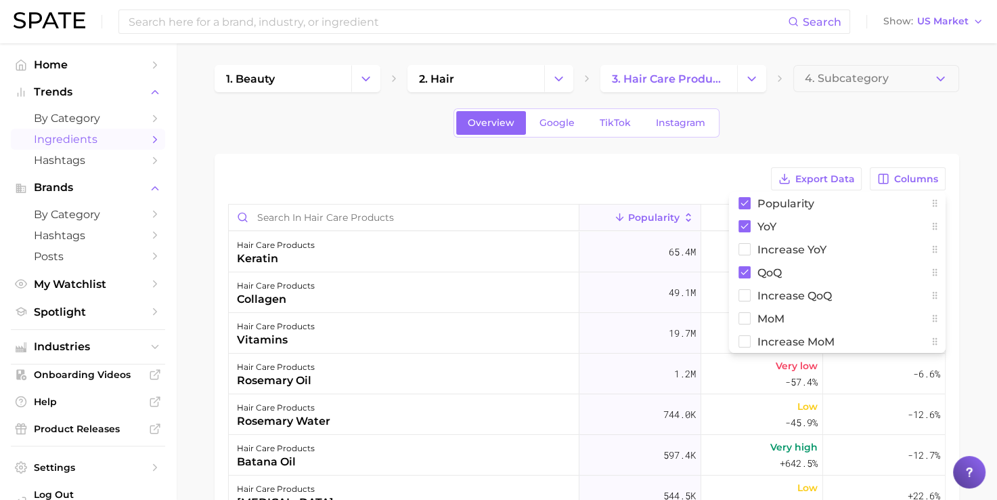
click at [819, 149] on div "1. beauty 2. hair 3. hair care products 4. Subcategory Overview Google TikTok I…" at bounding box center [587, 391] width 745 height 652
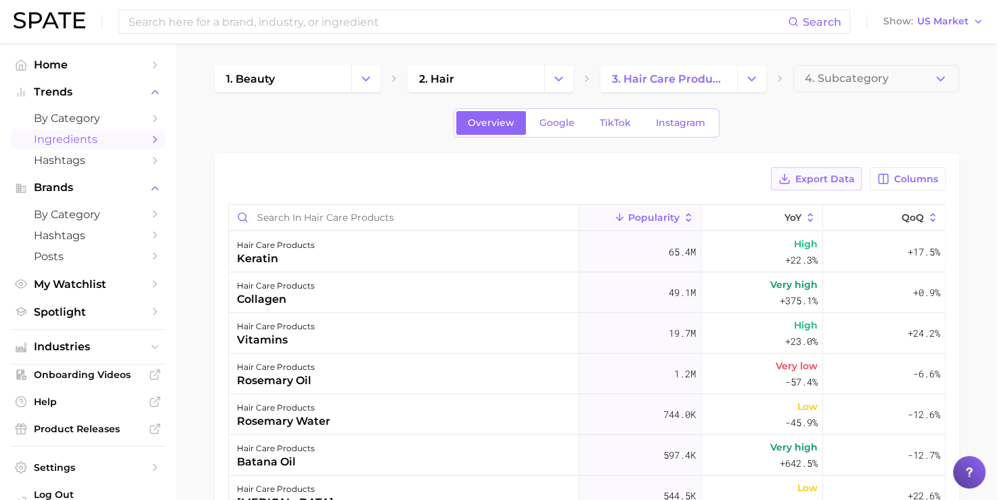
click at [829, 179] on span "Export Data" at bounding box center [825, 179] width 60 height 12
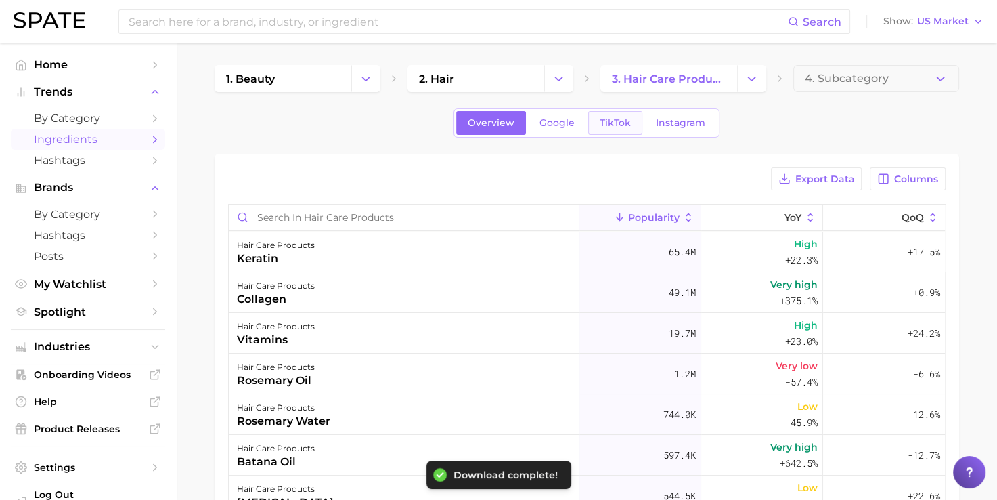
click at [604, 125] on span "TikTok" at bounding box center [615, 123] width 31 height 12
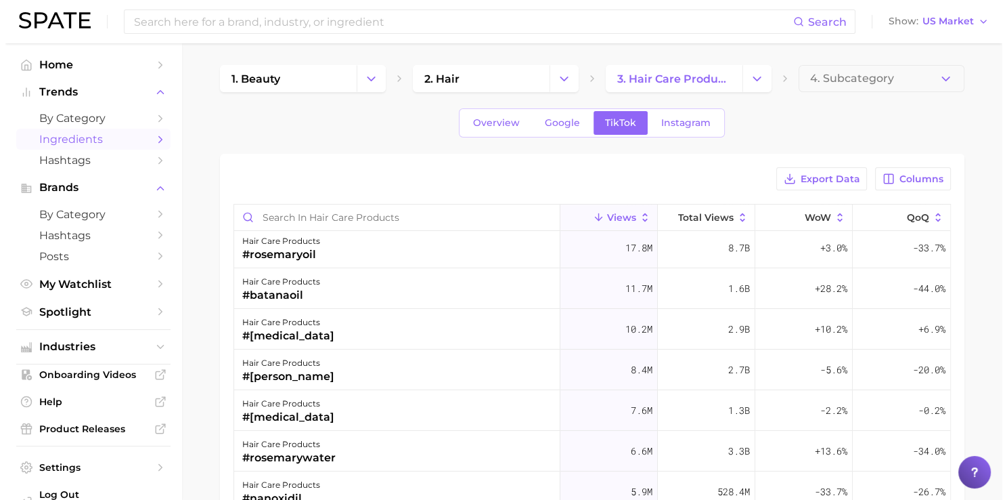
scroll to position [89, 0]
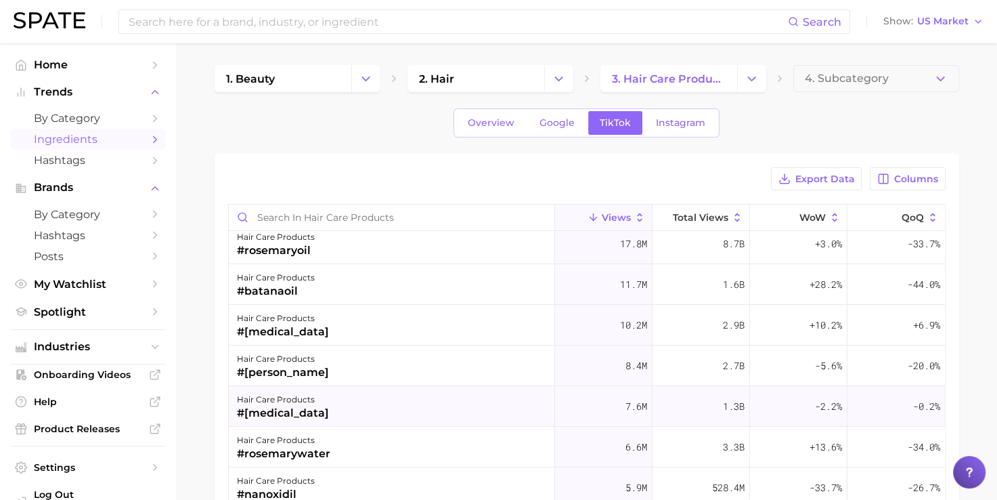
click at [425, 405] on div "hair care products #[MEDICAL_DATA]" at bounding box center [392, 406] width 326 height 41
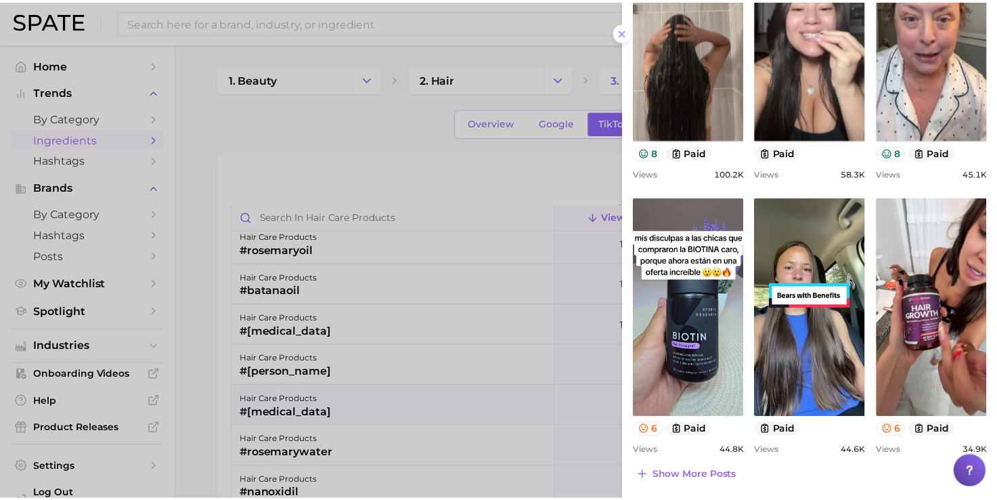
scroll to position [512, 0]
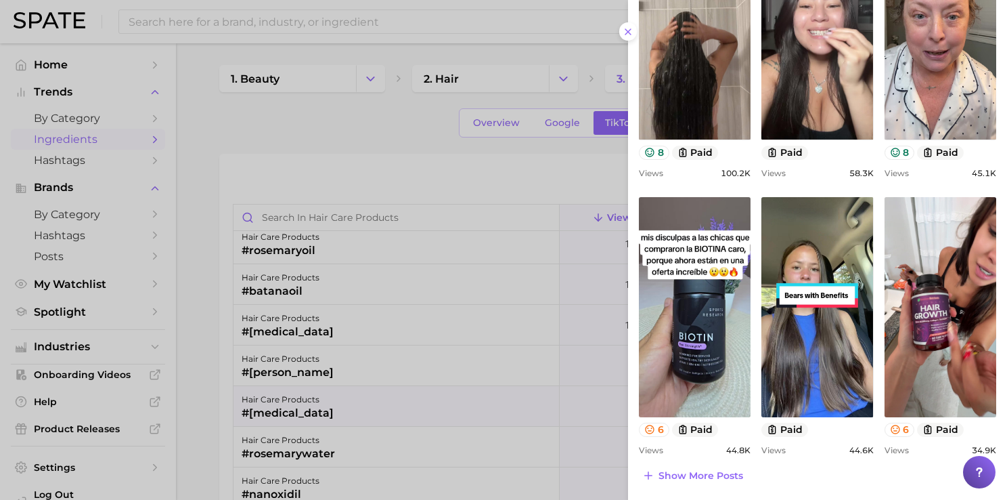
click at [480, 326] on div at bounding box center [503, 250] width 1007 height 500
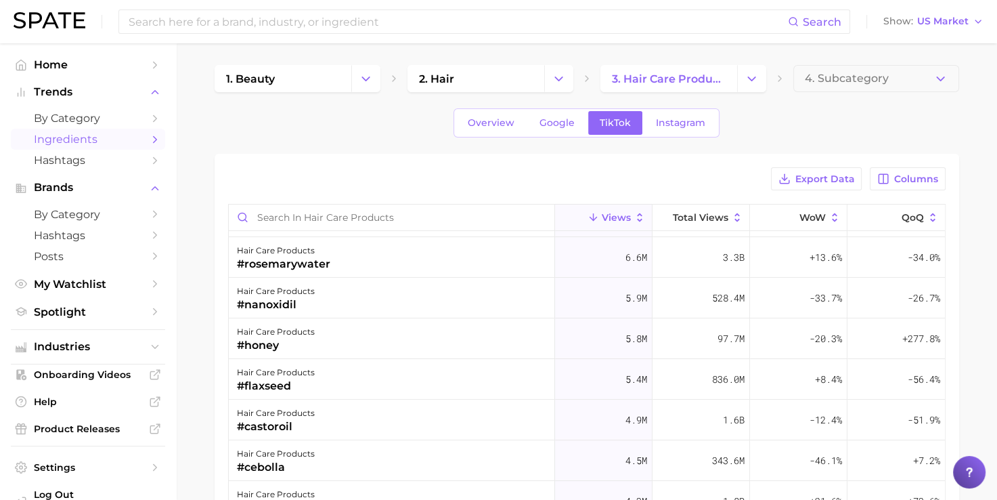
scroll to position [0, 0]
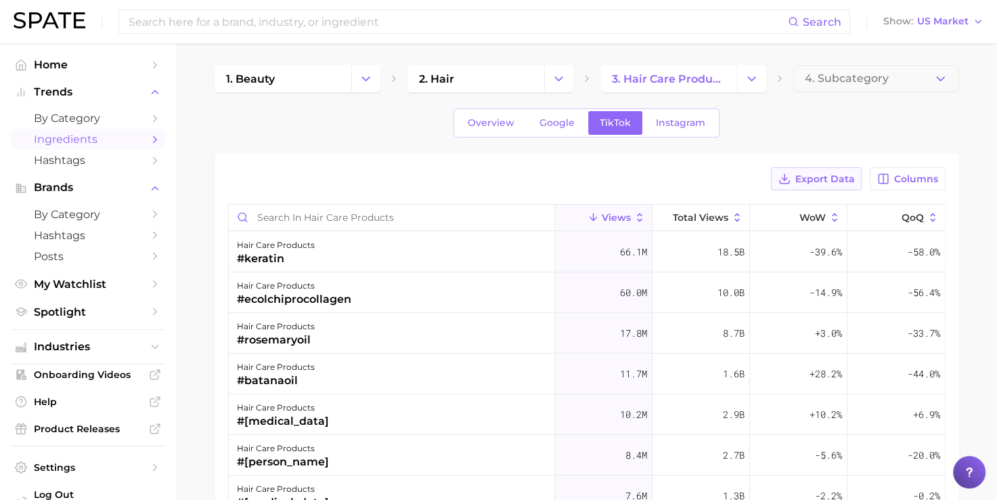
click at [820, 179] on span "Export Data" at bounding box center [825, 179] width 60 height 12
click at [679, 125] on span "Instagram" at bounding box center [680, 123] width 49 height 12
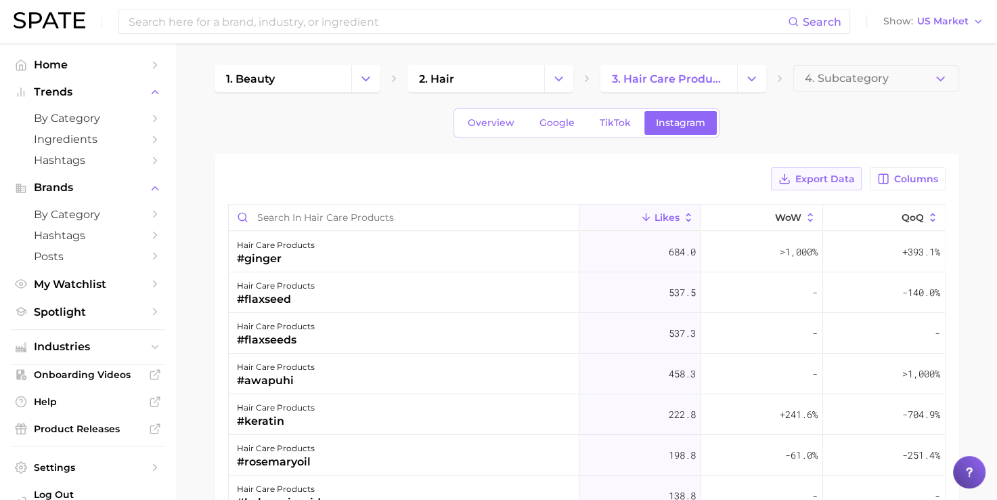
click at [815, 173] on span "Export Data" at bounding box center [825, 179] width 60 height 12
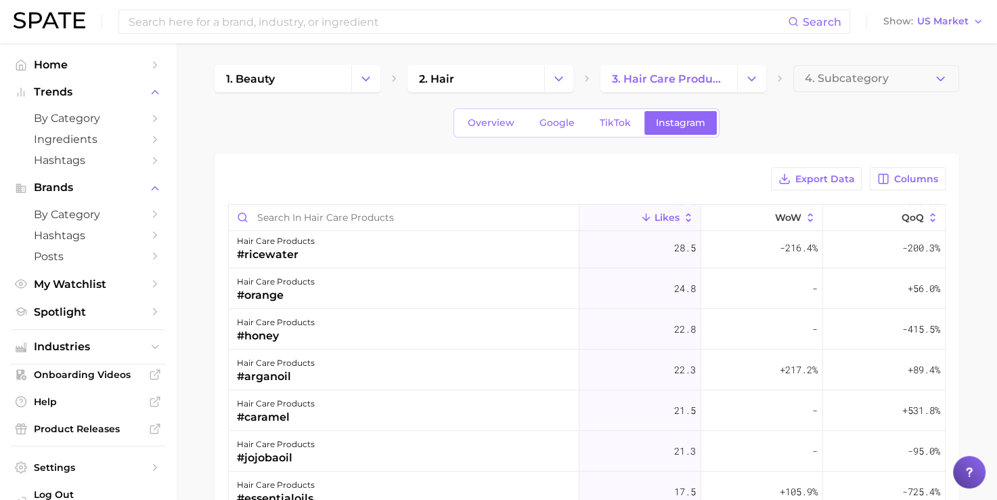
scroll to position [818, 0]
click at [552, 119] on span "Google" at bounding box center [557, 123] width 35 height 12
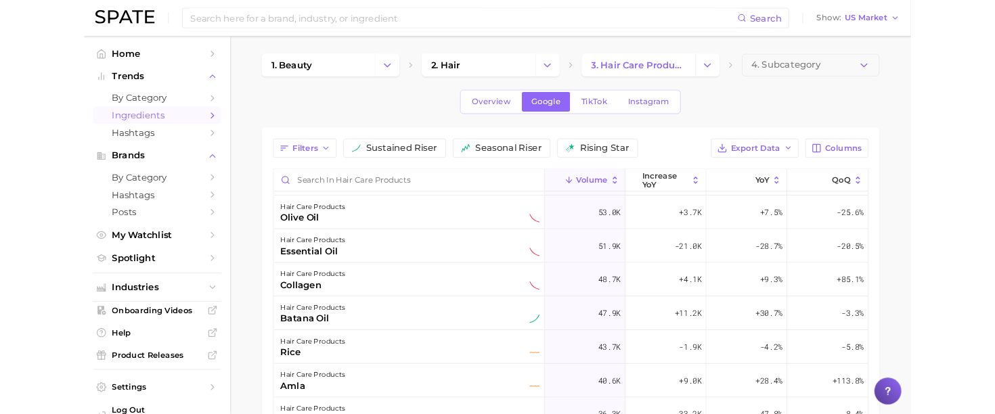
scroll to position [728, 0]
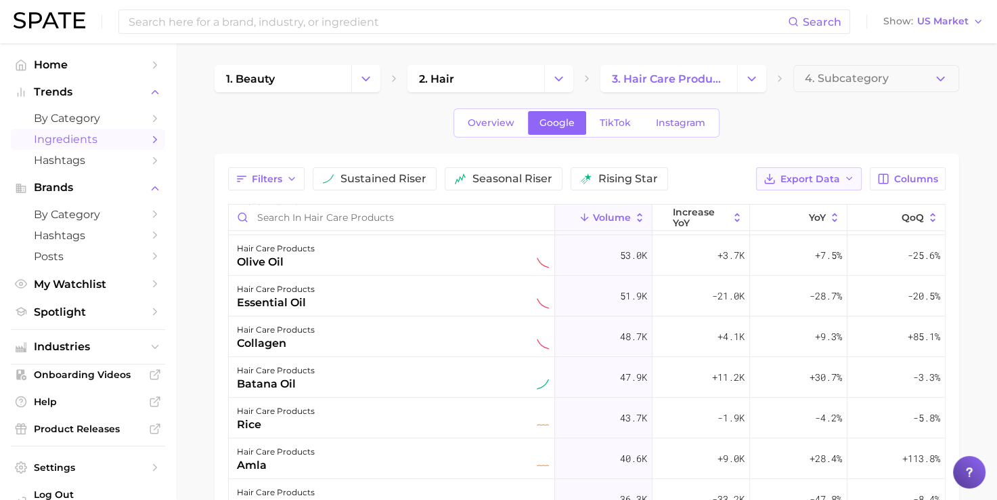
click at [827, 175] on span "Export Data" at bounding box center [811, 179] width 60 height 12
click at [799, 207] on span "Table Data CSV" at bounding box center [774, 204] width 74 height 12
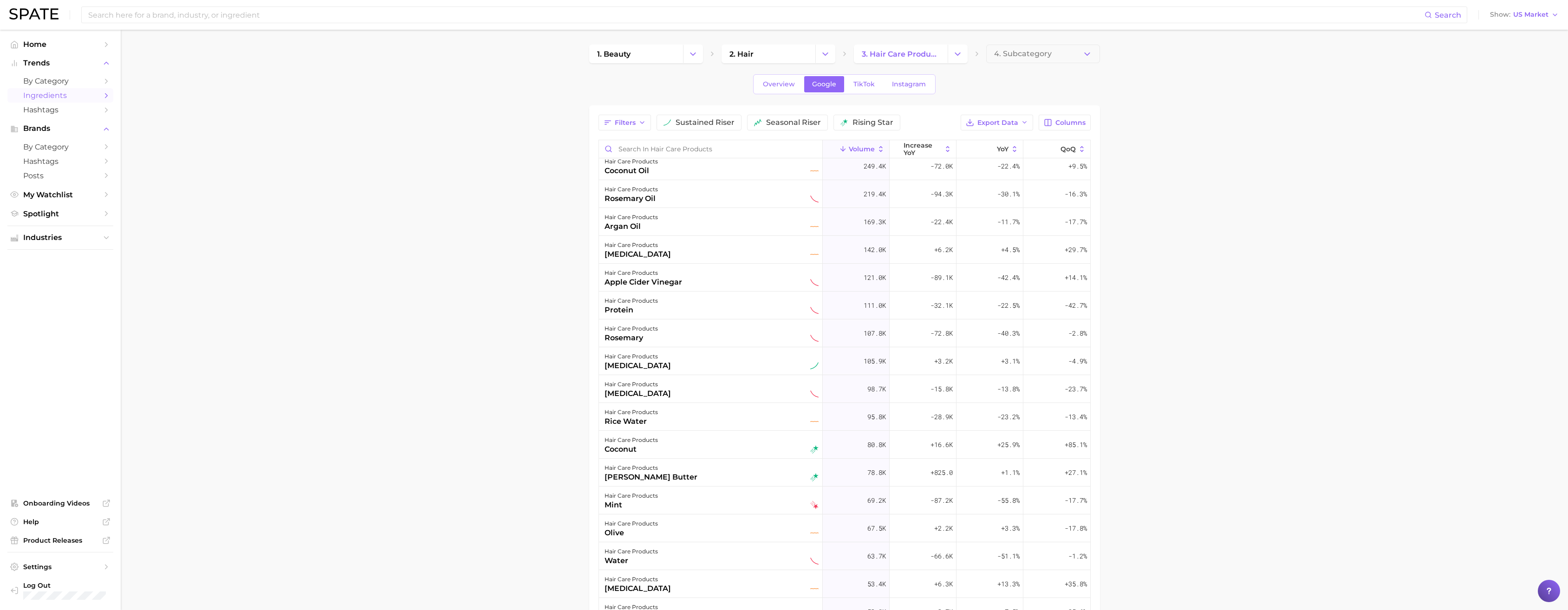
scroll to position [0, 0]
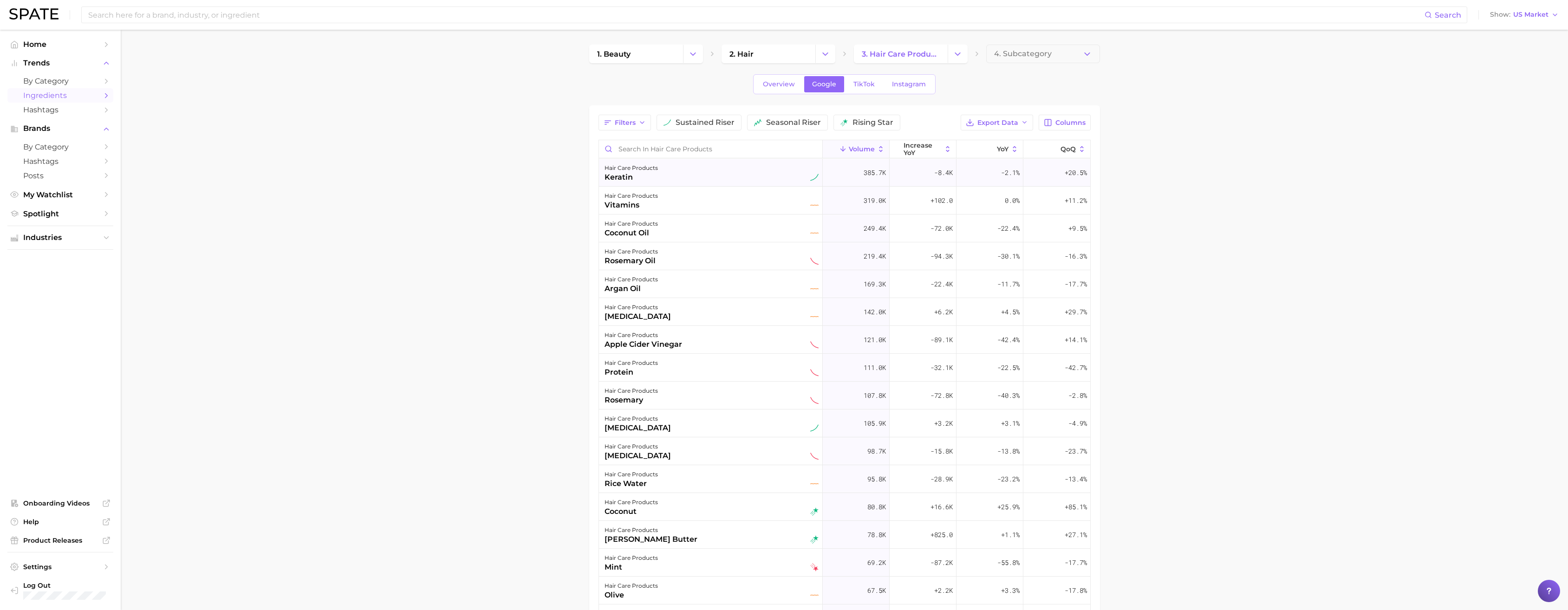
click at [691, 176] on div "hair care products keratin" at bounding box center [712, 173] width 214 height 21
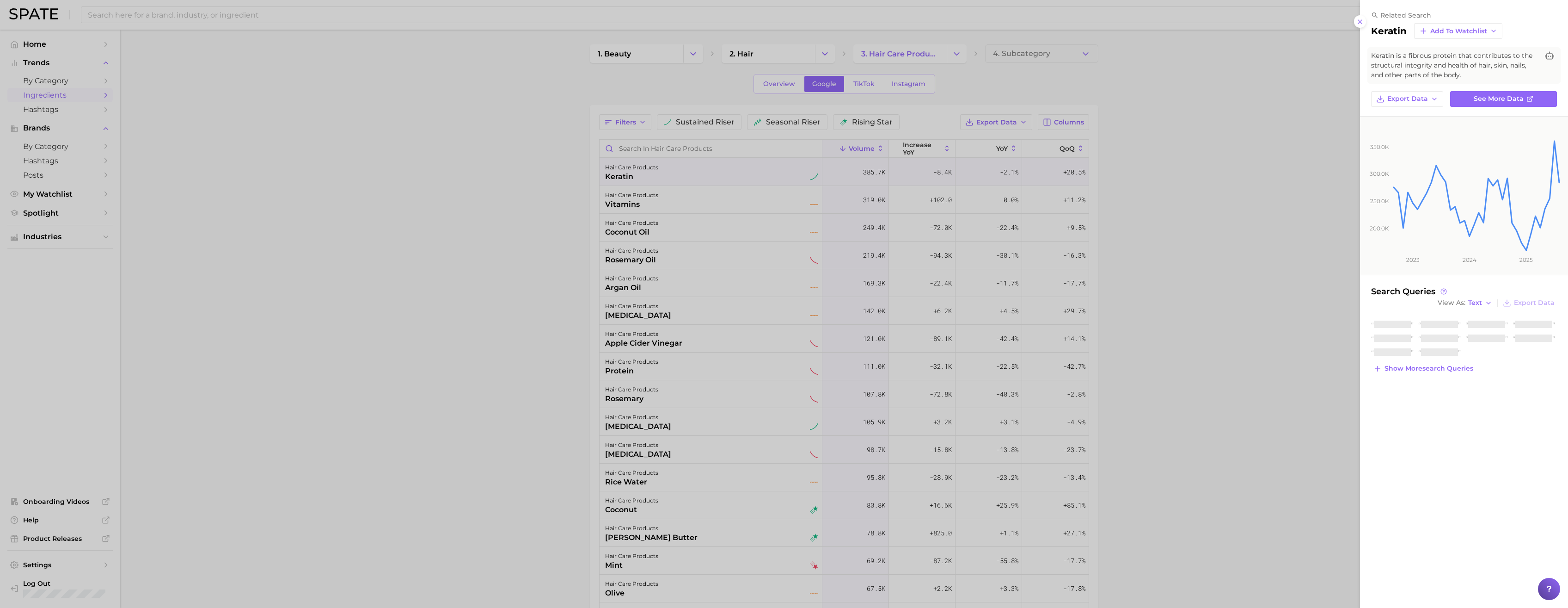
click at [687, 28] on span "Add to Watchlist" at bounding box center [1458, 31] width 57 height 8
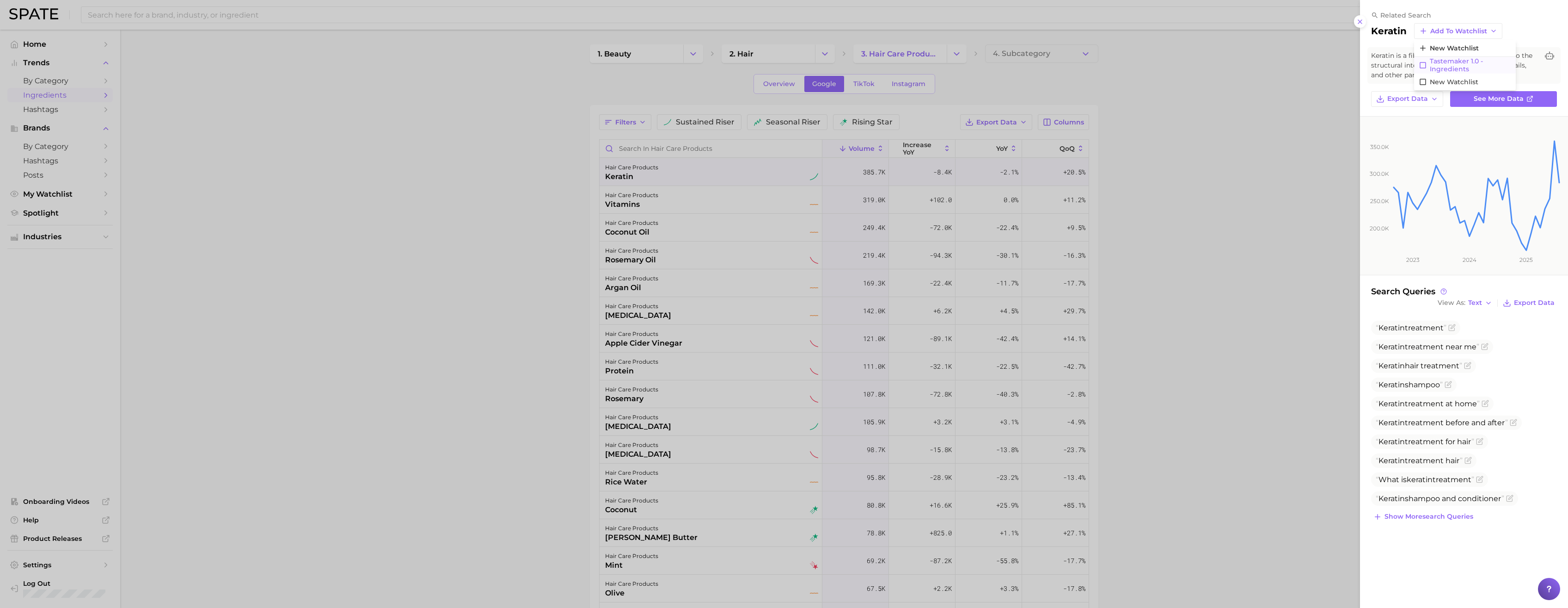
click at [687, 65] on span "Tastemaker 1.0 - Ingredients" at bounding box center [1470, 65] width 81 height 16
click at [481, 243] on div at bounding box center [784, 304] width 1568 height 608
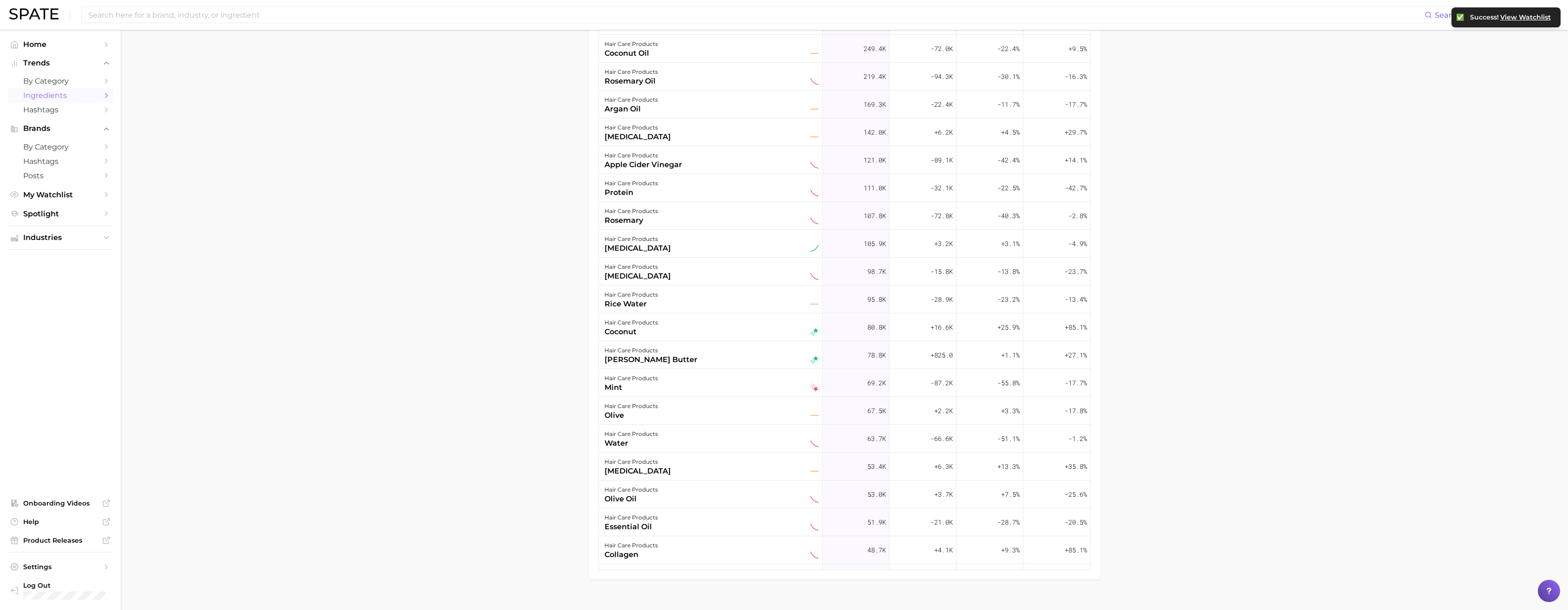
scroll to position [195, 0]
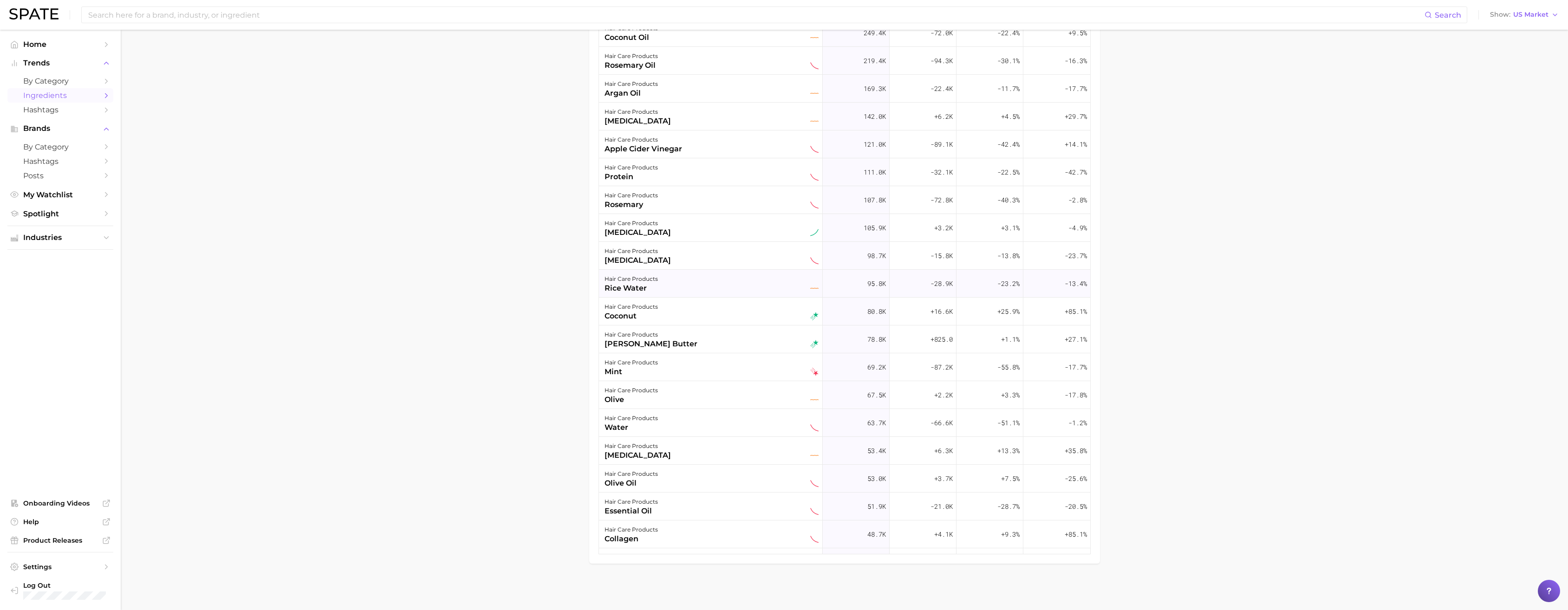
click at [691, 286] on div "hair care products rice water" at bounding box center [712, 284] width 214 height 21
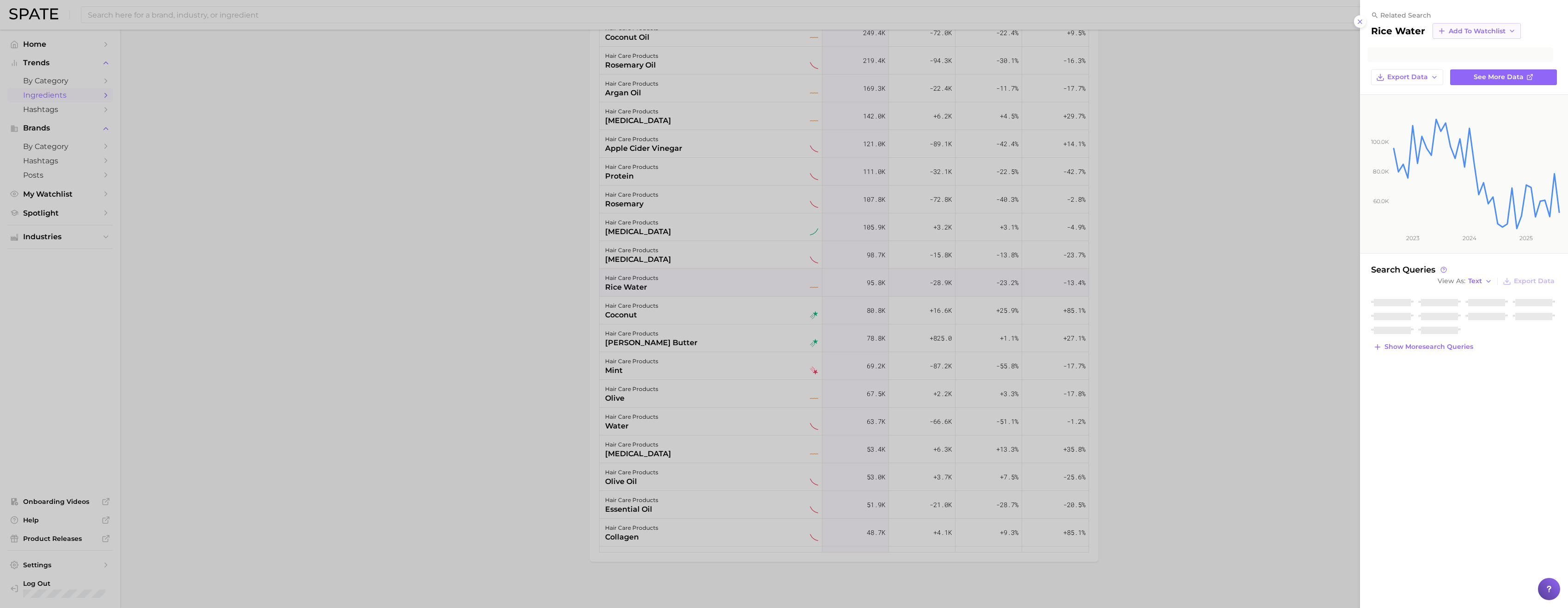
click at [687, 33] on span "Add to Watchlist" at bounding box center [1477, 31] width 57 height 8
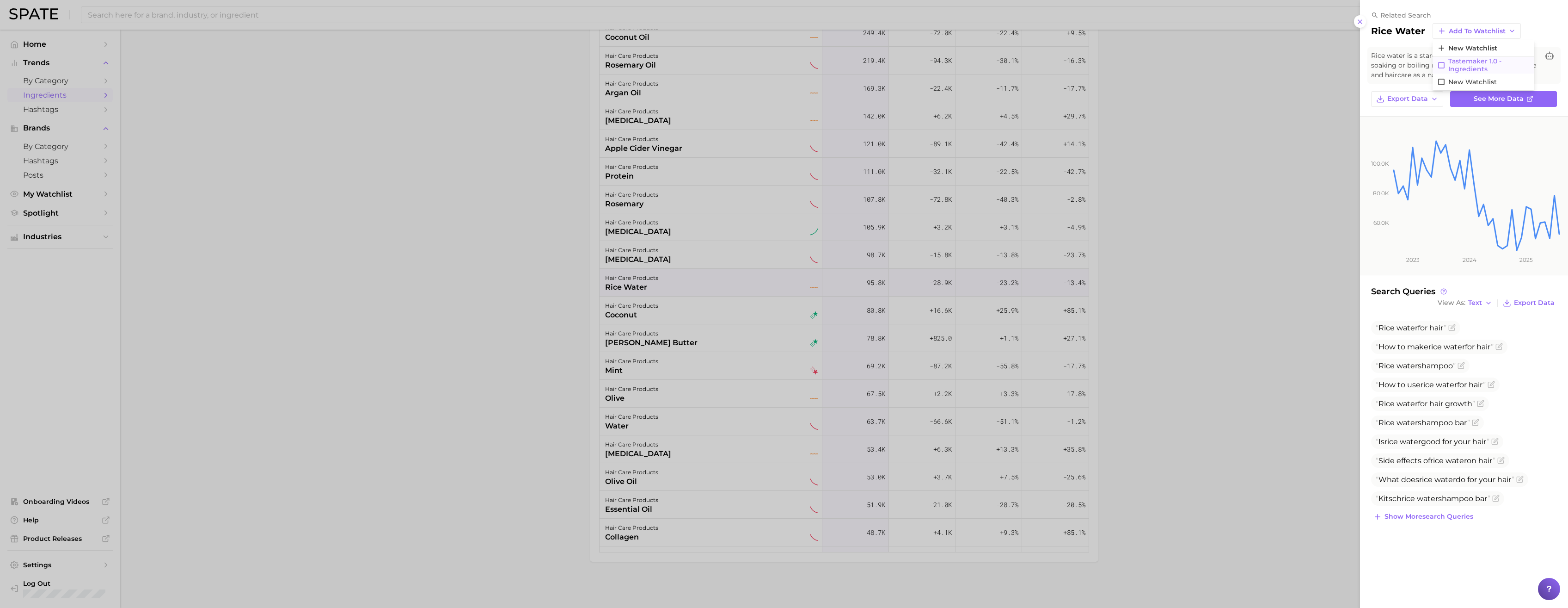
click at [687, 66] on span "Tastemaker 1.0 - Ingredients" at bounding box center [1488, 65] width 81 height 16
click at [519, 331] on div at bounding box center [784, 304] width 1568 height 608
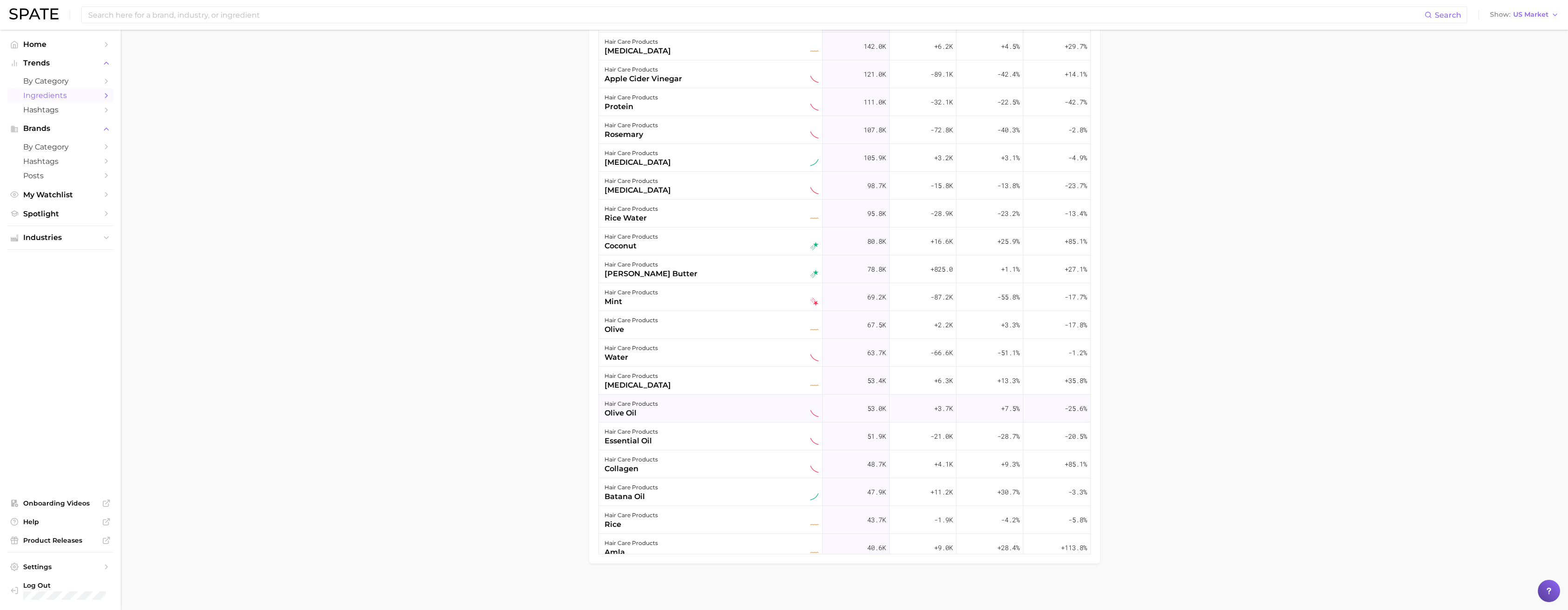
scroll to position [94, 0]
click at [691, 342] on div "hair care products collagen" at bounding box center [712, 440] width 214 height 21
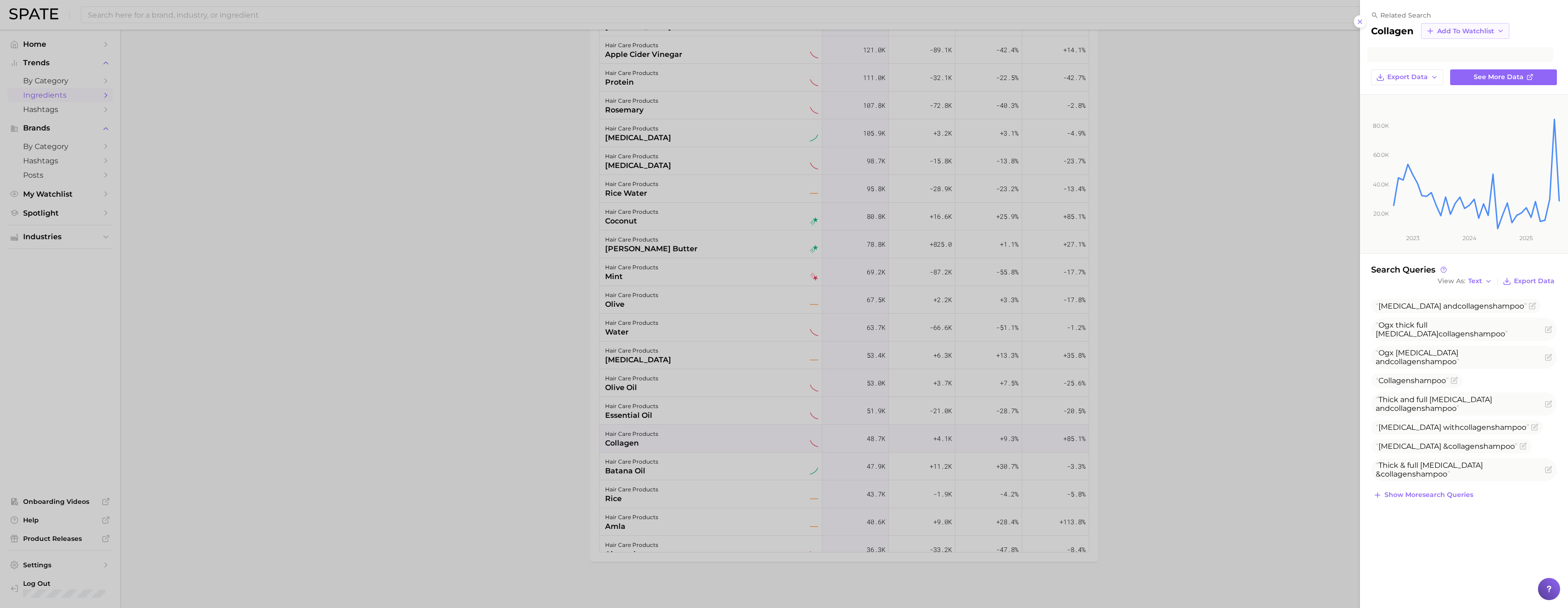
click at [687, 32] on span "Add to Watchlist" at bounding box center [1465, 31] width 57 height 8
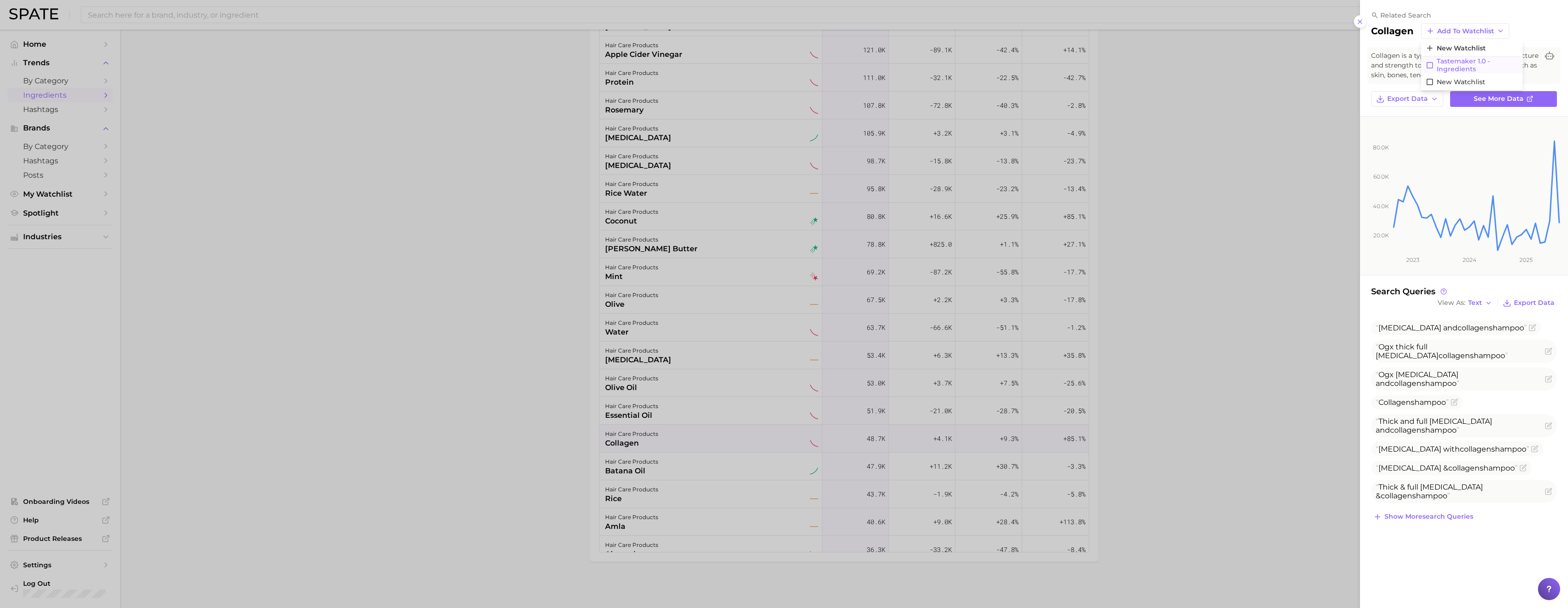
click at [687, 62] on span "Tastemaker 1.0 - Ingredients" at bounding box center [1477, 65] width 81 height 16
click at [494, 341] on div at bounding box center [784, 304] width 1568 height 608
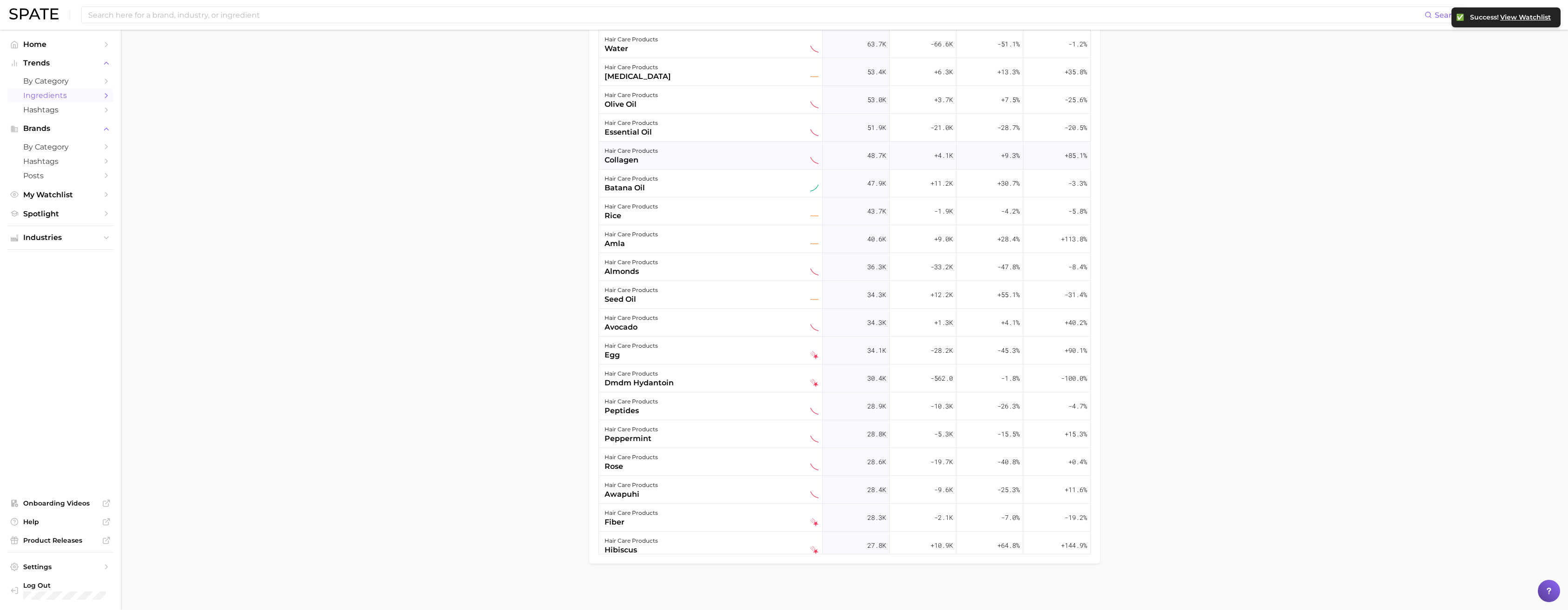
scroll to position [380, 0]
click at [679, 342] on div "hair care products peptides" at bounding box center [712, 405] width 214 height 21
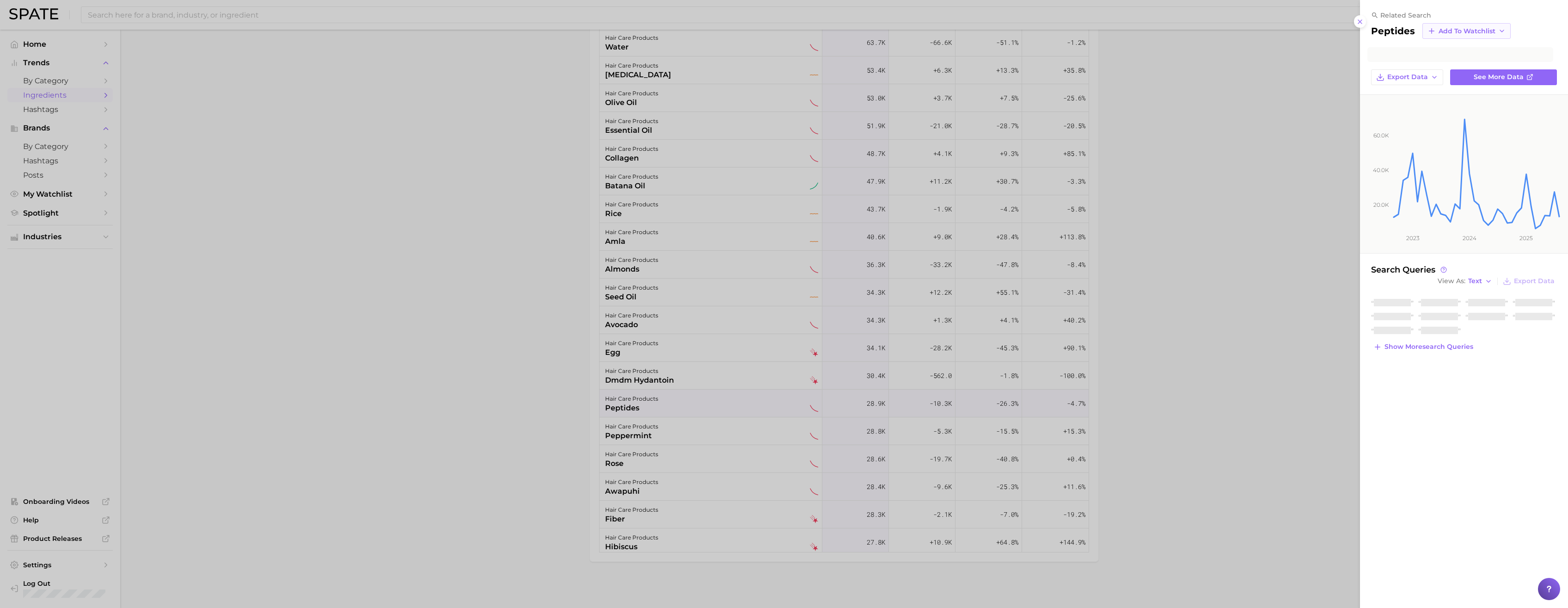
click at [687, 27] on span "Add to Watchlist" at bounding box center [1466, 31] width 57 height 8
click at [687, 63] on span "Tastemaker 1.0 - Ingredients" at bounding box center [1478, 65] width 81 height 16
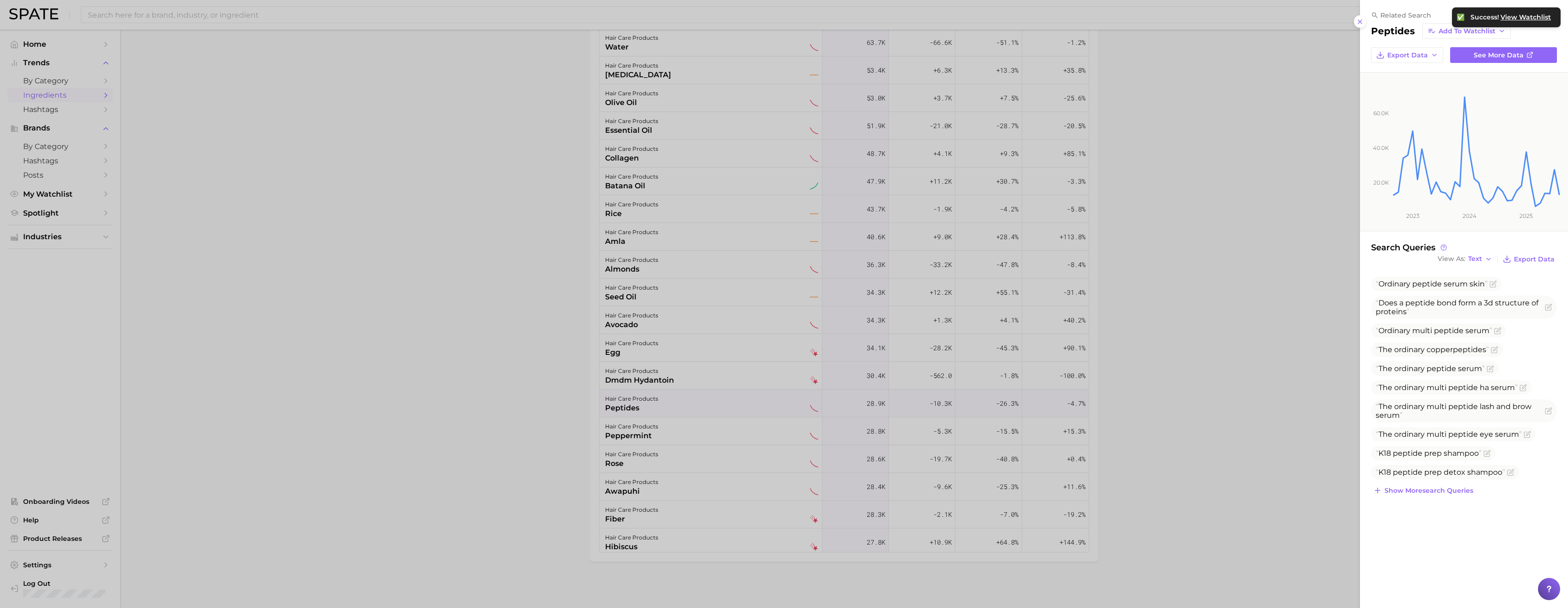
click at [512, 341] on div at bounding box center [784, 304] width 1568 height 608
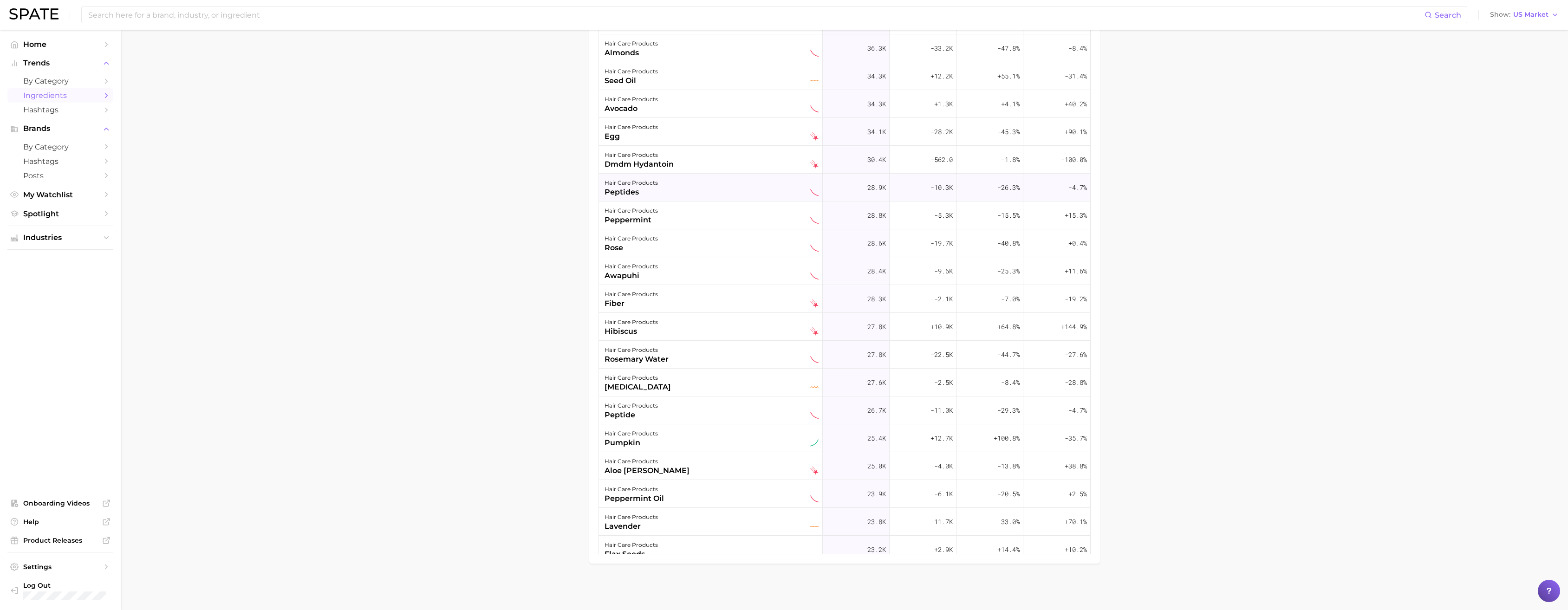
scroll to position [598, 0]
click at [646, 342] on div "peptide" at bounding box center [632, 414] width 54 height 11
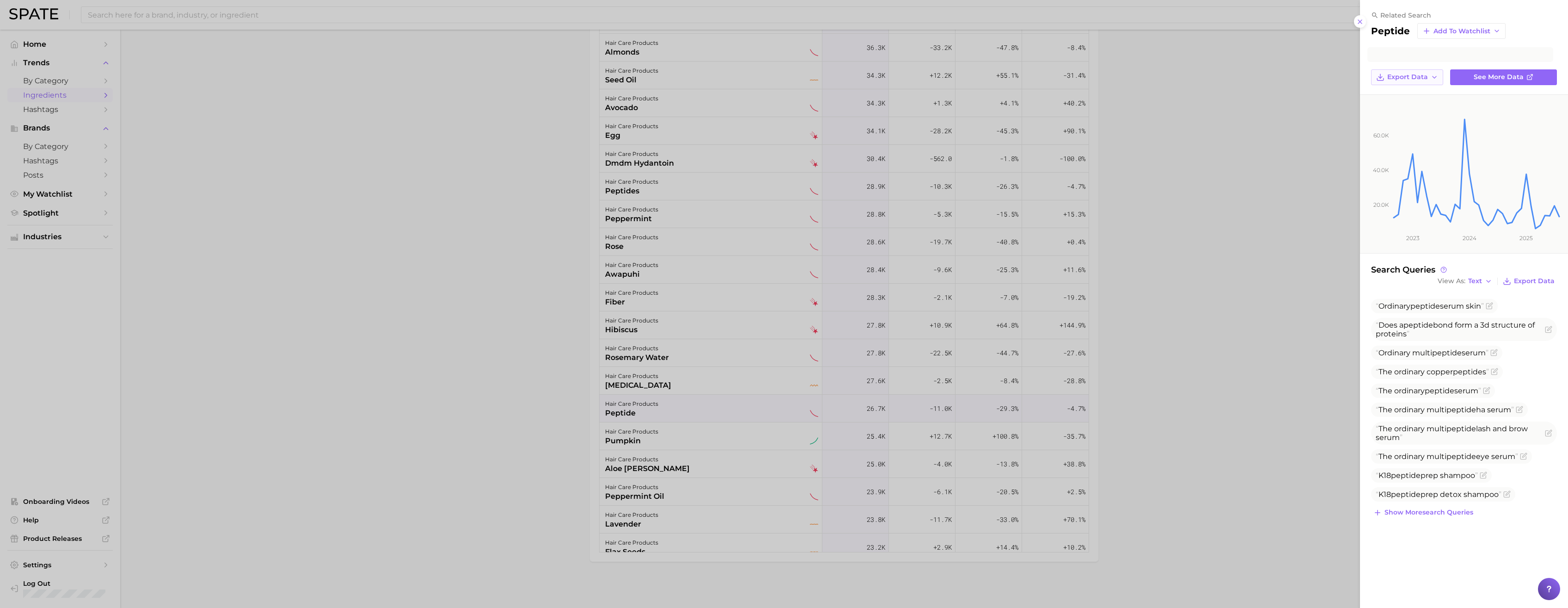
click at [687, 81] on button "Export Data" at bounding box center [1407, 77] width 72 height 16
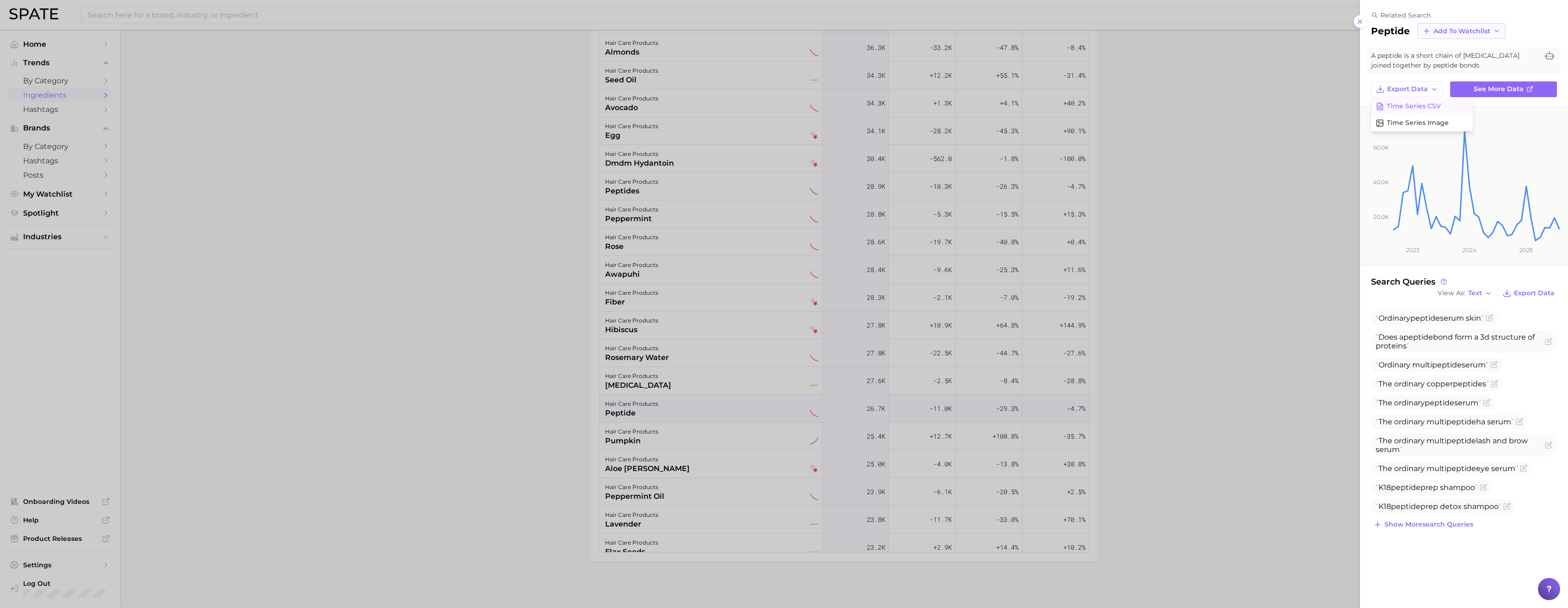
click at [687, 33] on span "Add to Watchlist" at bounding box center [1462, 31] width 57 height 8
click at [687, 62] on span "Tastemaker 1.0 - Ingredients" at bounding box center [1473, 65] width 81 height 16
click at [500, 341] on div at bounding box center [784, 304] width 1568 height 608
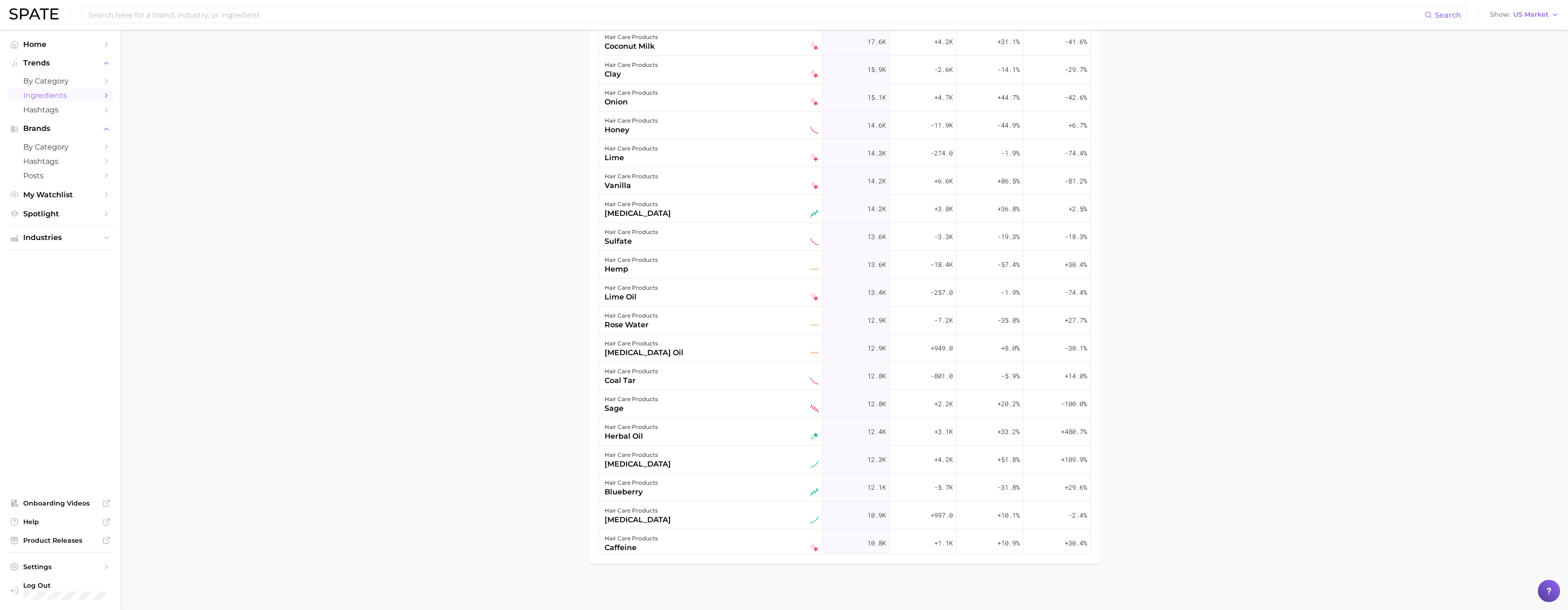
scroll to position [1454, 0]
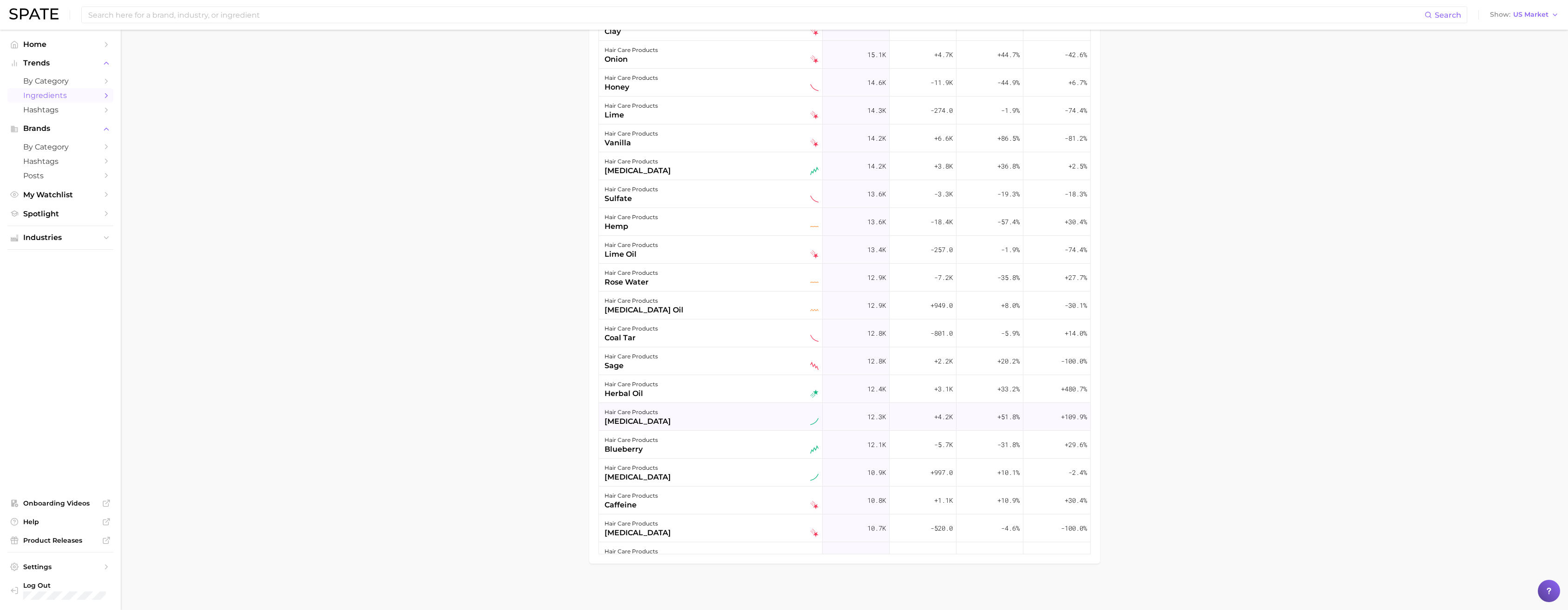
click at [691, 342] on div "hair care products [MEDICAL_DATA]" at bounding box center [712, 417] width 214 height 21
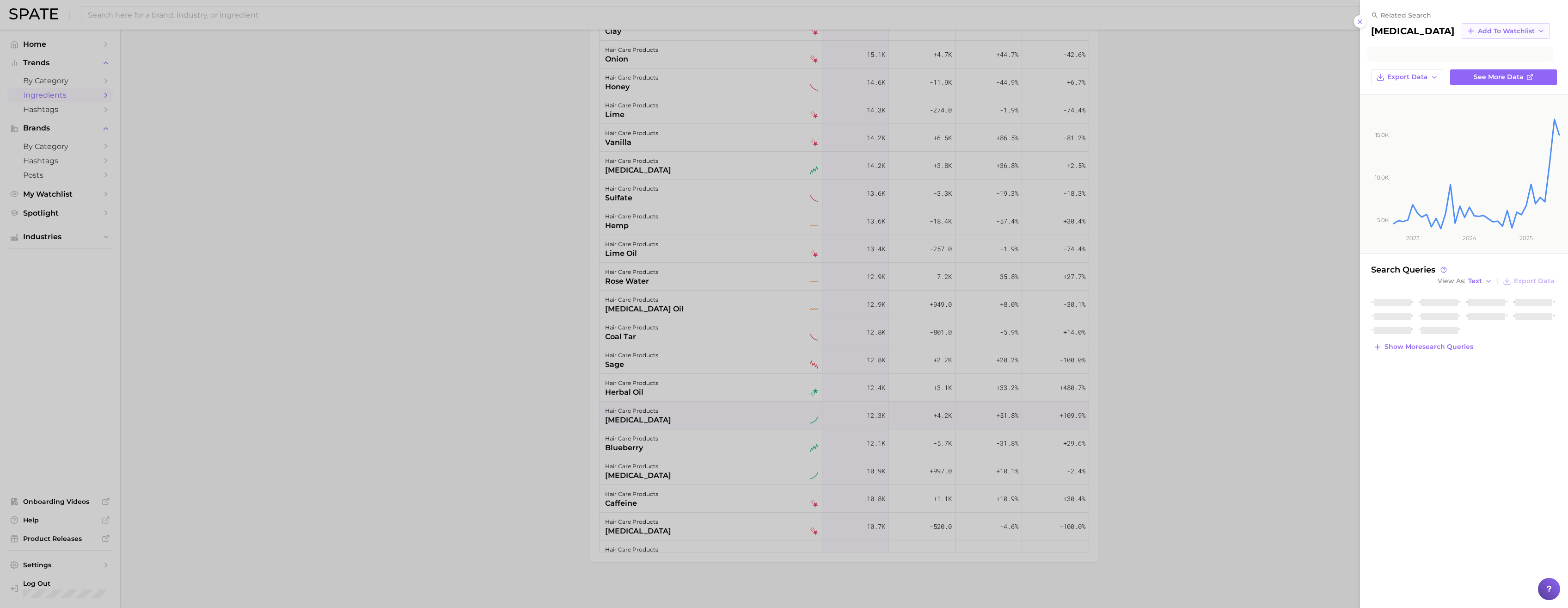
click at [687, 35] on span "Add to Watchlist" at bounding box center [1506, 31] width 57 height 8
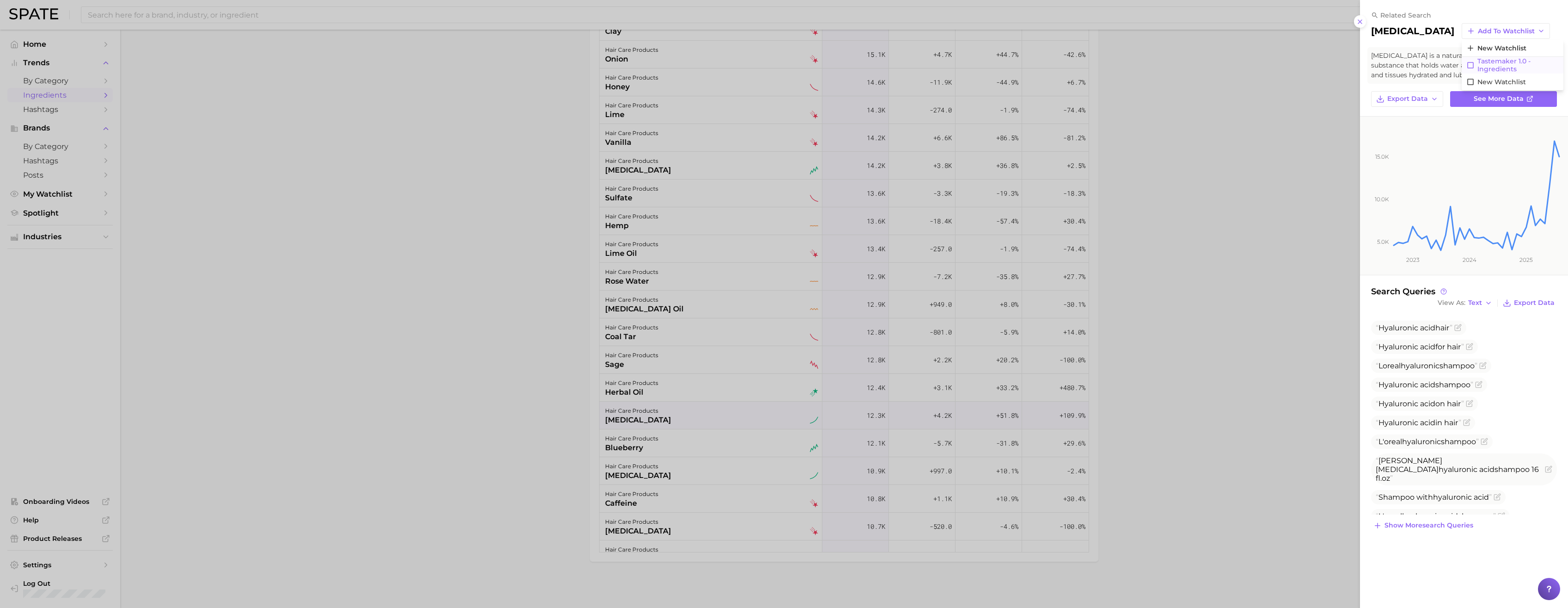
click at [687, 62] on span "Tastemaker 1.0 - Ingredients" at bounding box center [1517, 65] width 81 height 16
click at [683, 341] on div at bounding box center [784, 304] width 1568 height 608
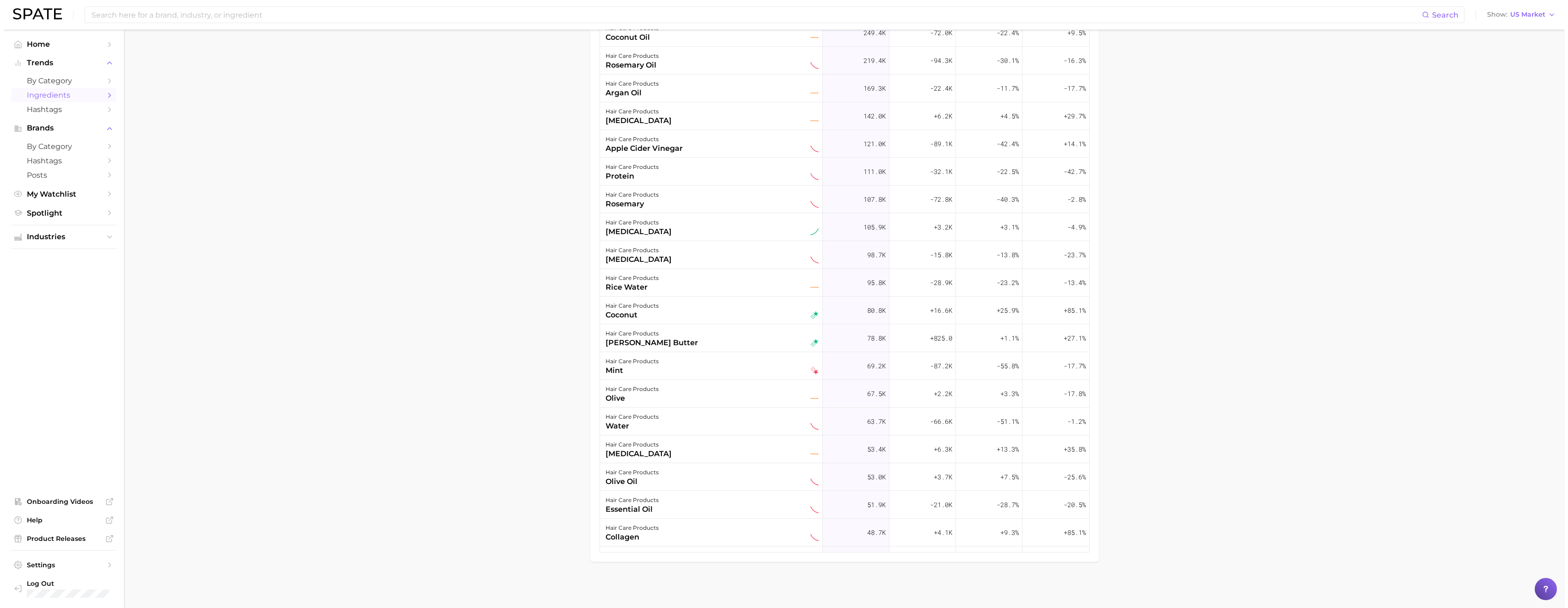
scroll to position [0, 0]
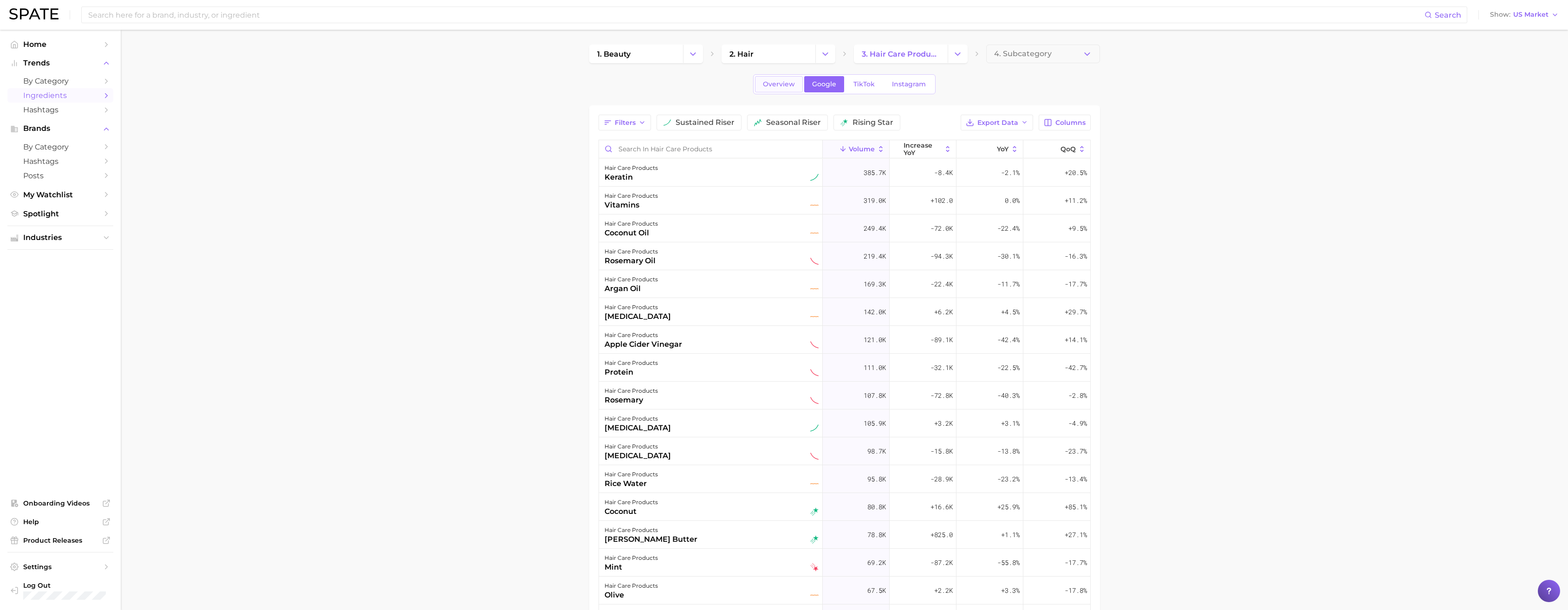
click at [691, 84] on span "Overview" at bounding box center [779, 84] width 32 height 8
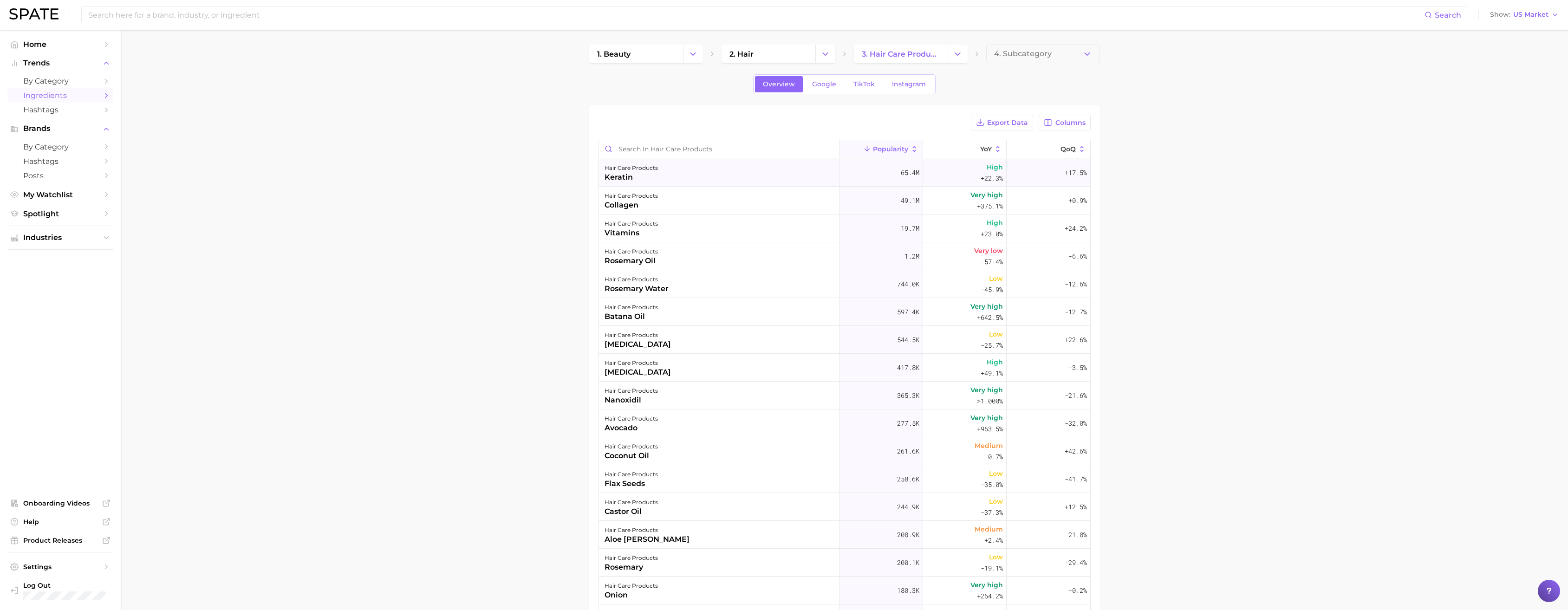
click at [691, 169] on div "hair care products keratin" at bounding box center [719, 173] width 241 height 28
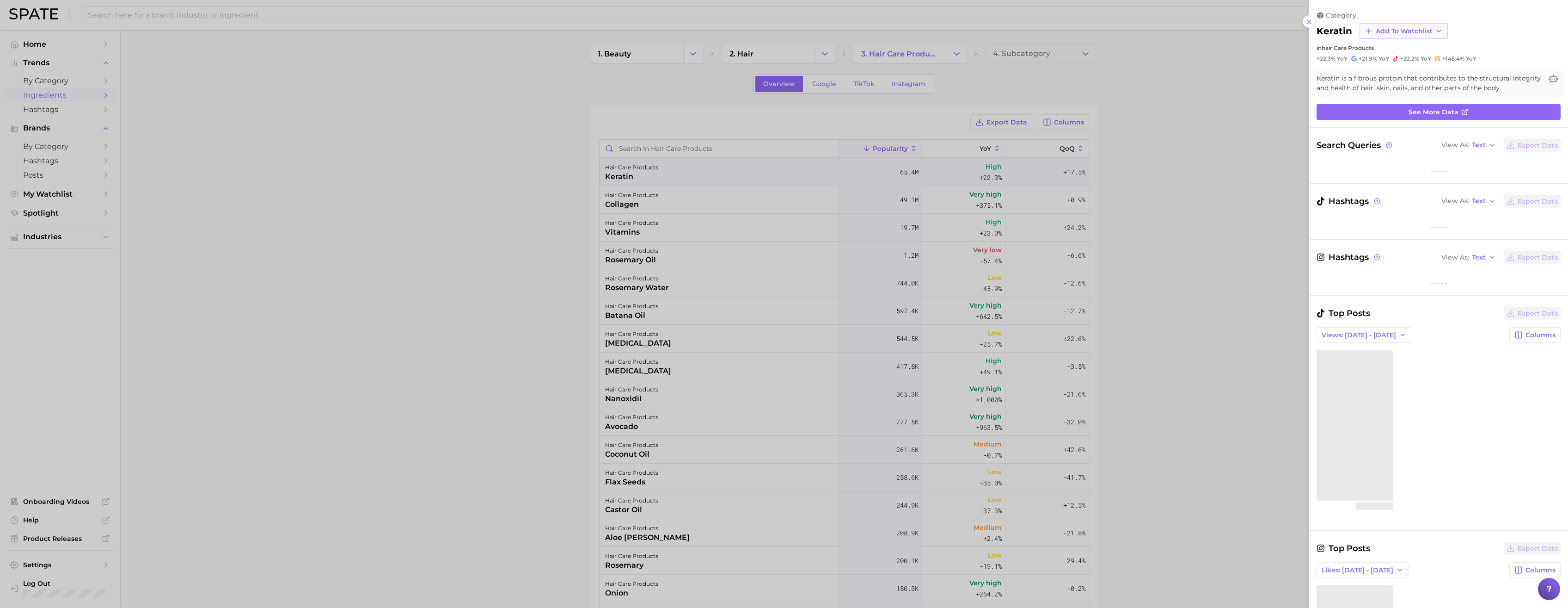
click at [687, 27] on span "Add to Watchlist" at bounding box center [1403, 31] width 57 height 8
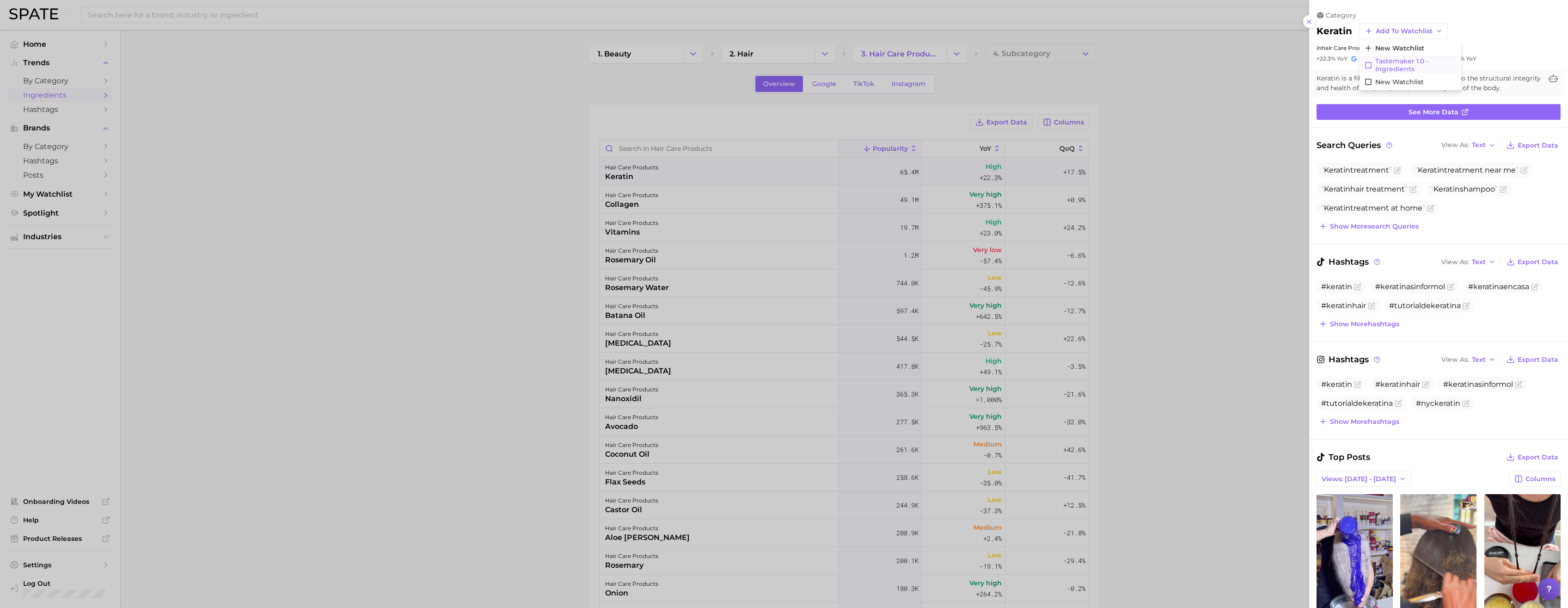
click at [687, 66] on span "Tastemaker 1.0 - Ingredients" at bounding box center [1415, 65] width 81 height 16
click at [580, 236] on div at bounding box center [784, 304] width 1568 height 608
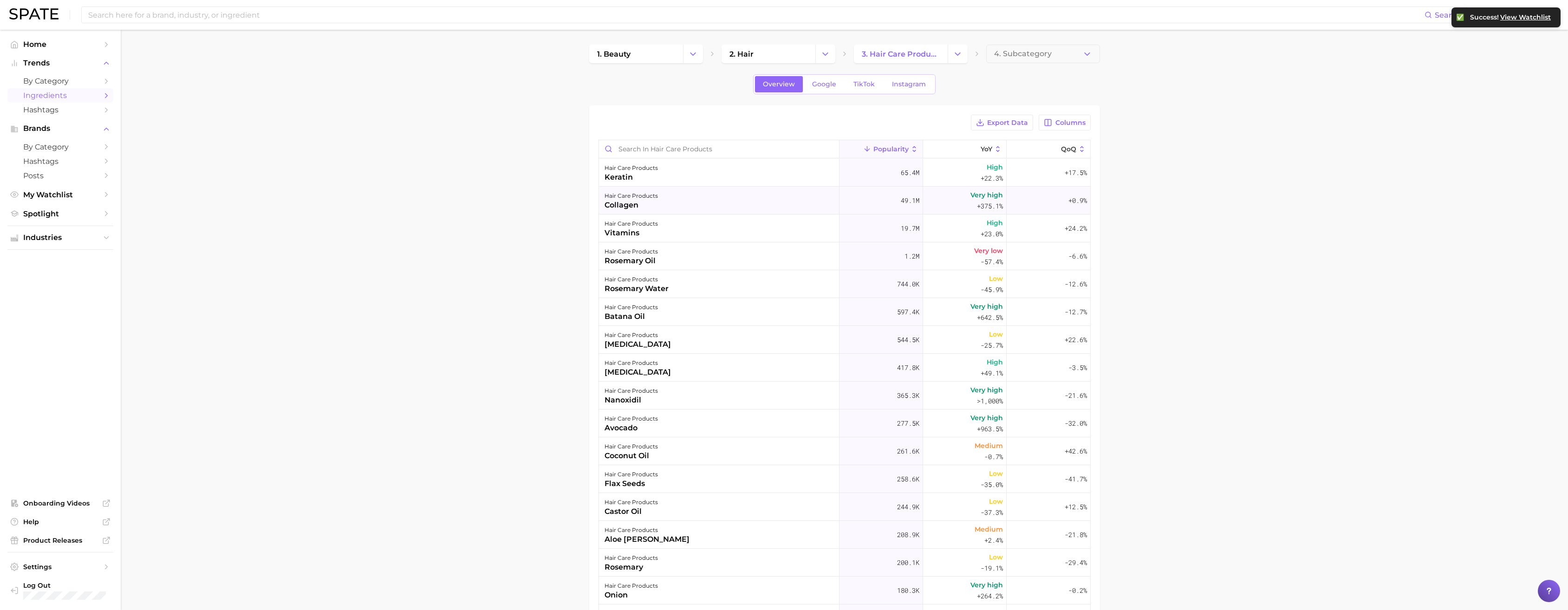
click at [685, 199] on div "hair care products collagen" at bounding box center [719, 200] width 241 height 28
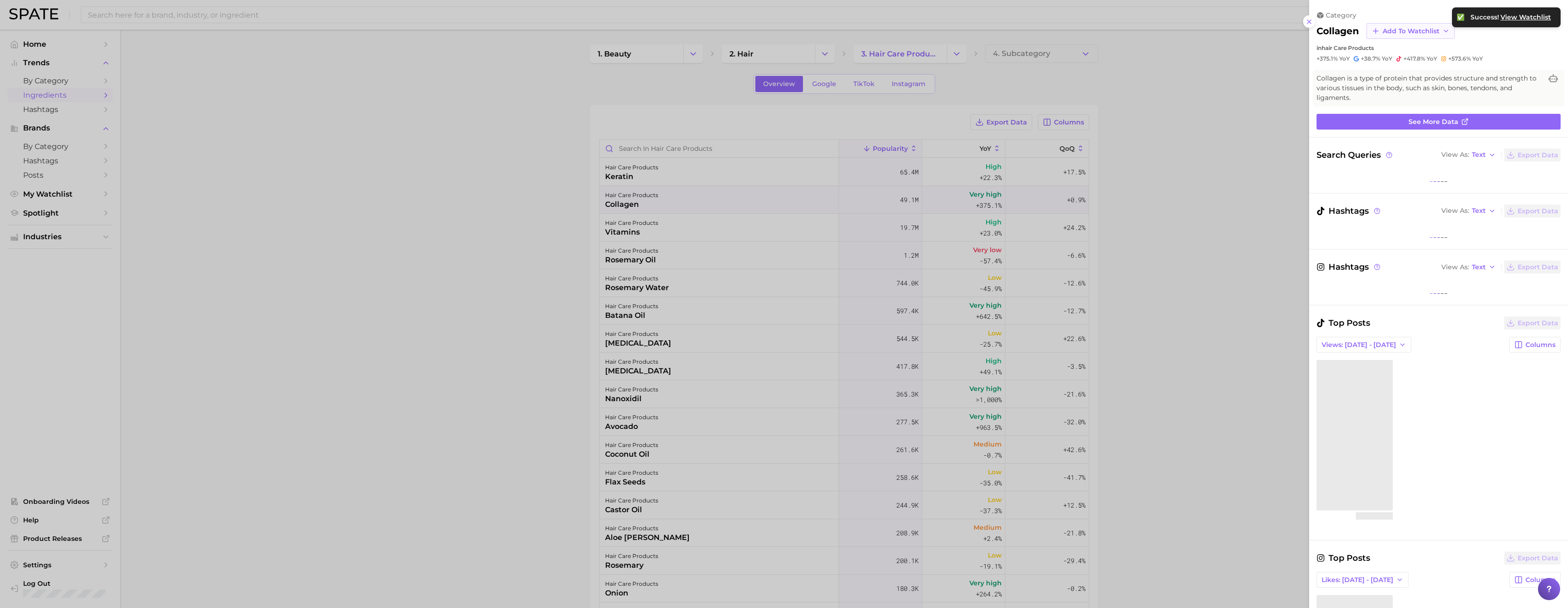
click at [687, 31] on span "Add to Watchlist" at bounding box center [1410, 31] width 57 height 8
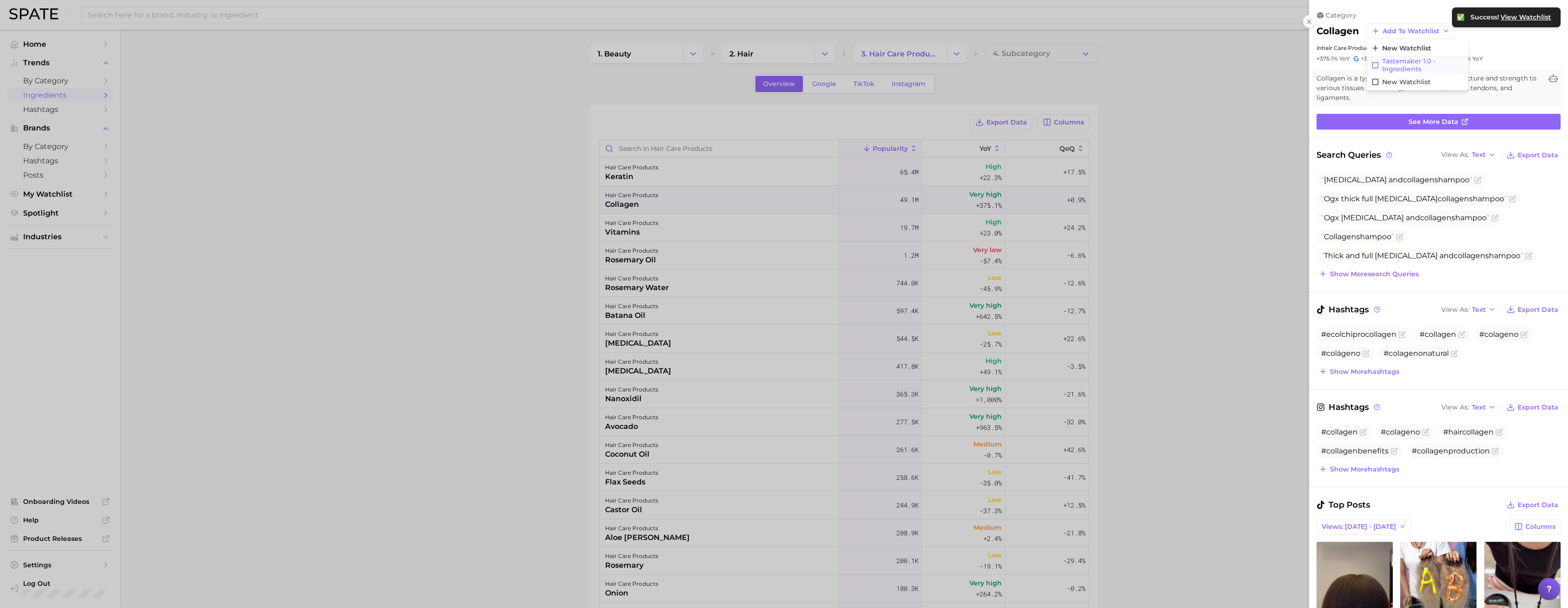
click at [687, 64] on span "Tastemaker 1.0 - Ingredients" at bounding box center [1422, 65] width 81 height 16
click at [532, 322] on div at bounding box center [784, 304] width 1568 height 608
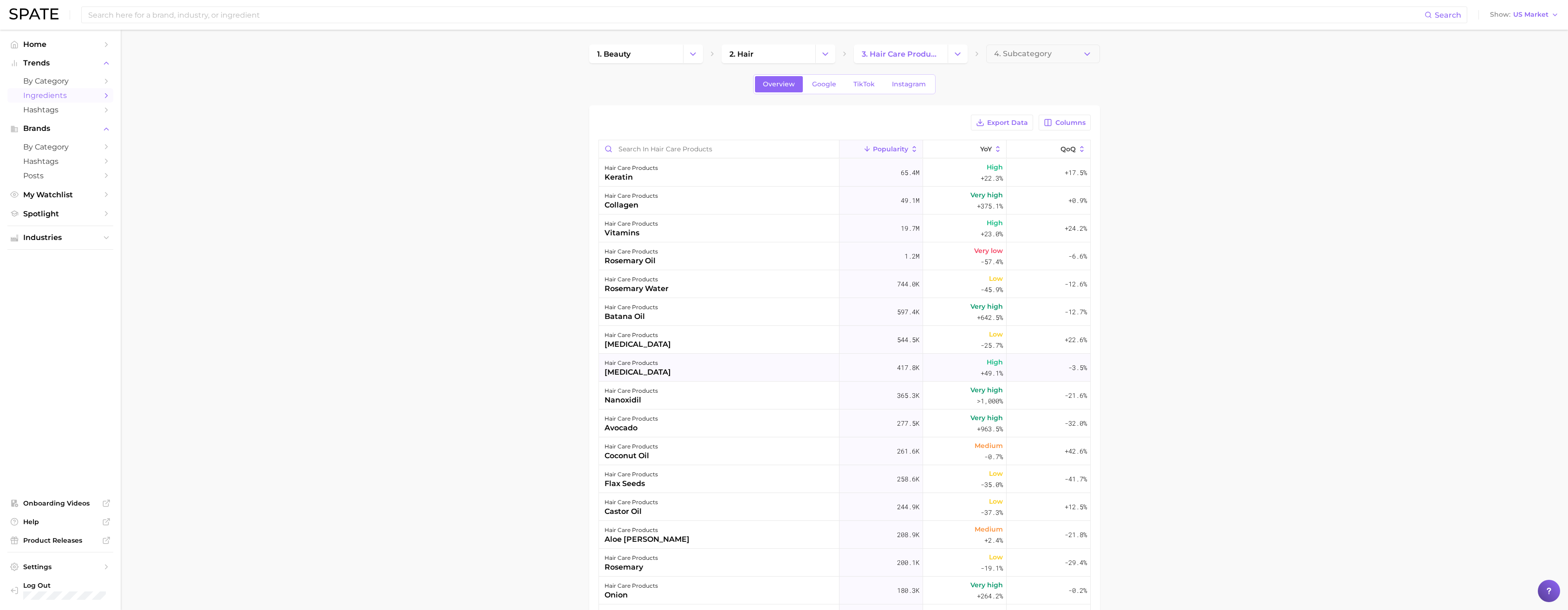
click at [691, 342] on div "hair care products [MEDICAL_DATA]" at bounding box center [719, 367] width 241 height 28
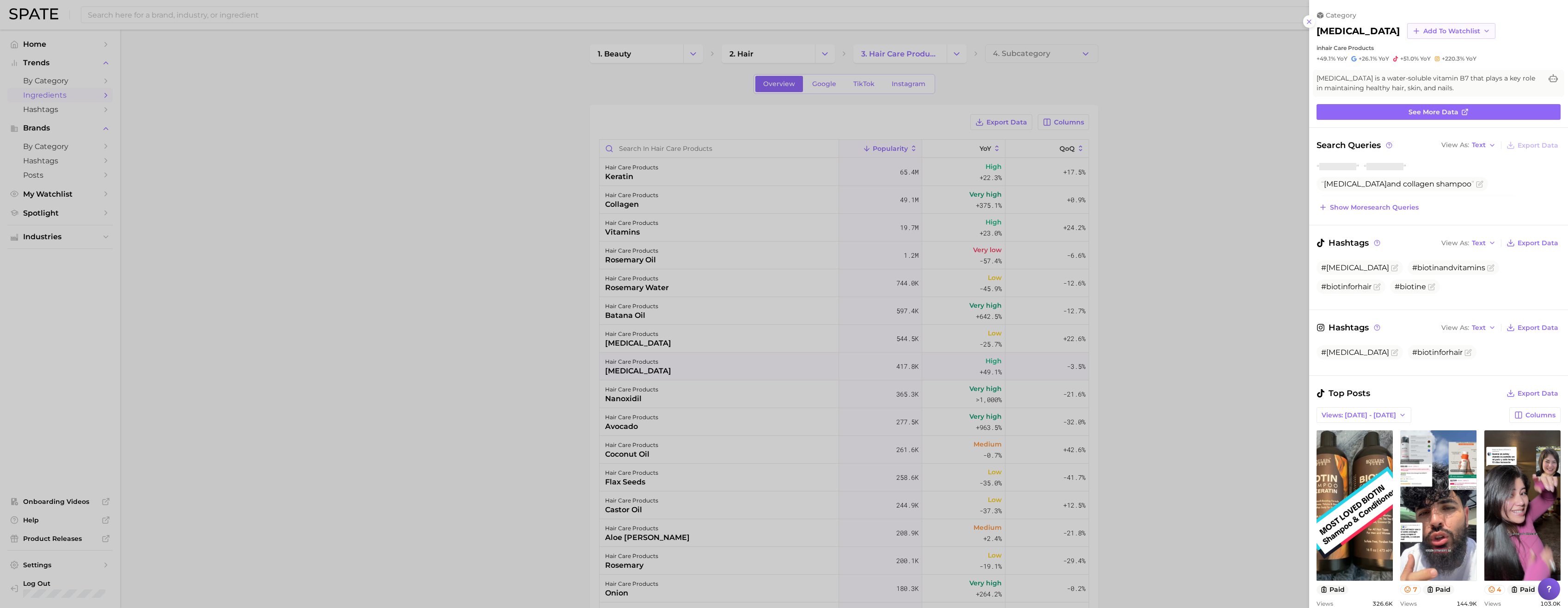
click at [687, 34] on span "Add to Watchlist" at bounding box center [1451, 31] width 57 height 8
click at [687, 48] on span "New Watchlist" at bounding box center [1447, 49] width 49 height 8
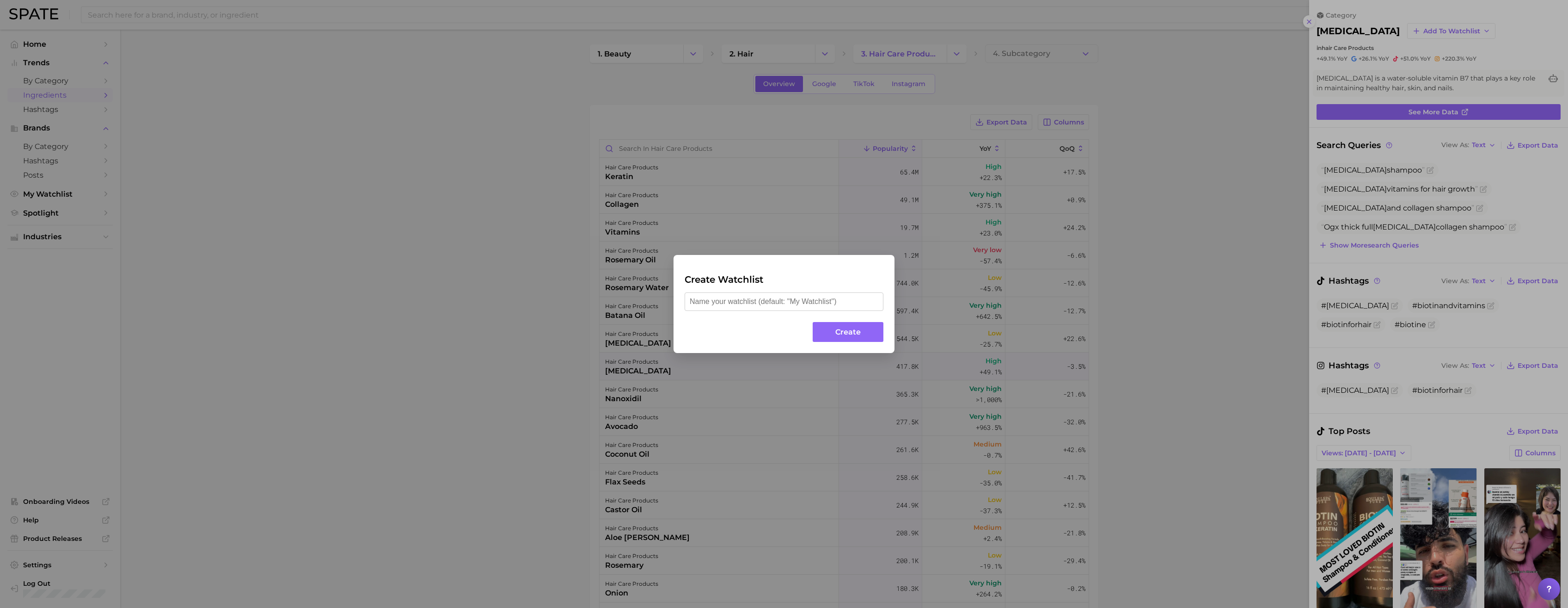
click at [687, 251] on div "Create Watchlist Create" at bounding box center [784, 304] width 1568 height 608
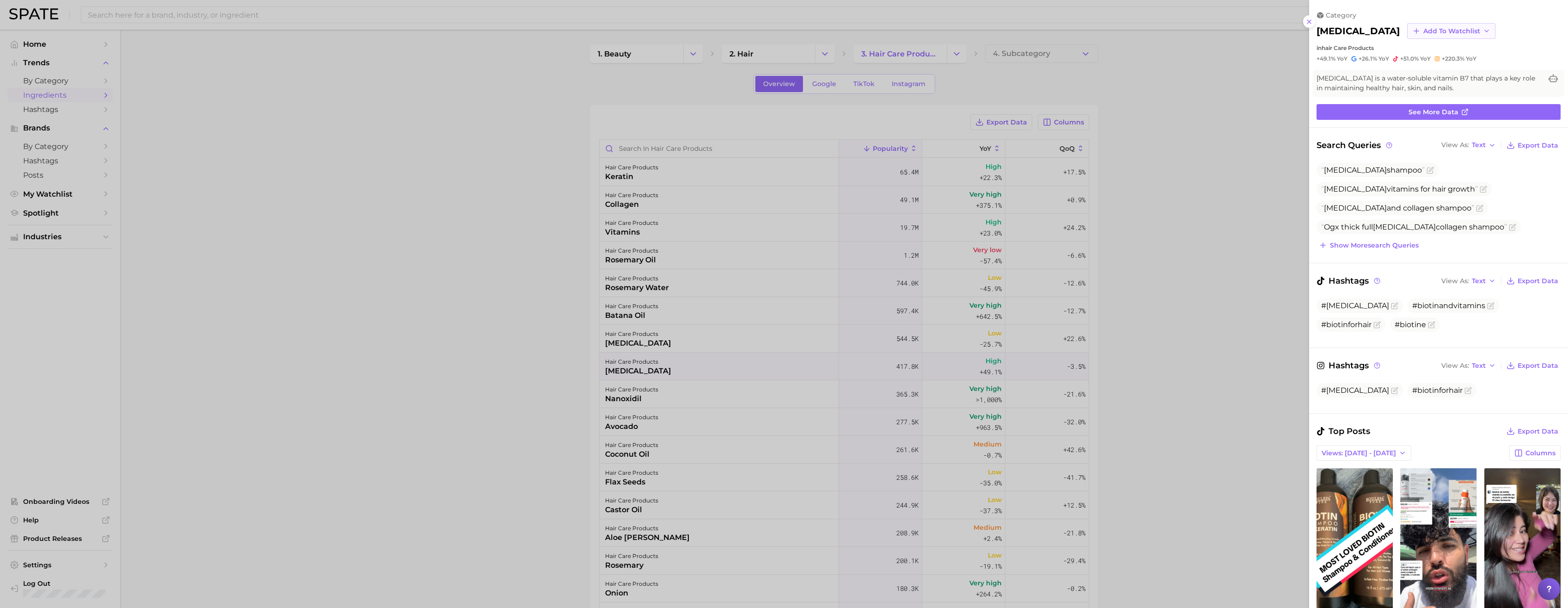
click at [687, 29] on span "Add to Watchlist" at bounding box center [1451, 31] width 57 height 8
click at [687, 64] on span "Tastemaker 1.0 - Ingredients" at bounding box center [1463, 65] width 81 height 16
click at [511, 341] on div at bounding box center [784, 304] width 1568 height 608
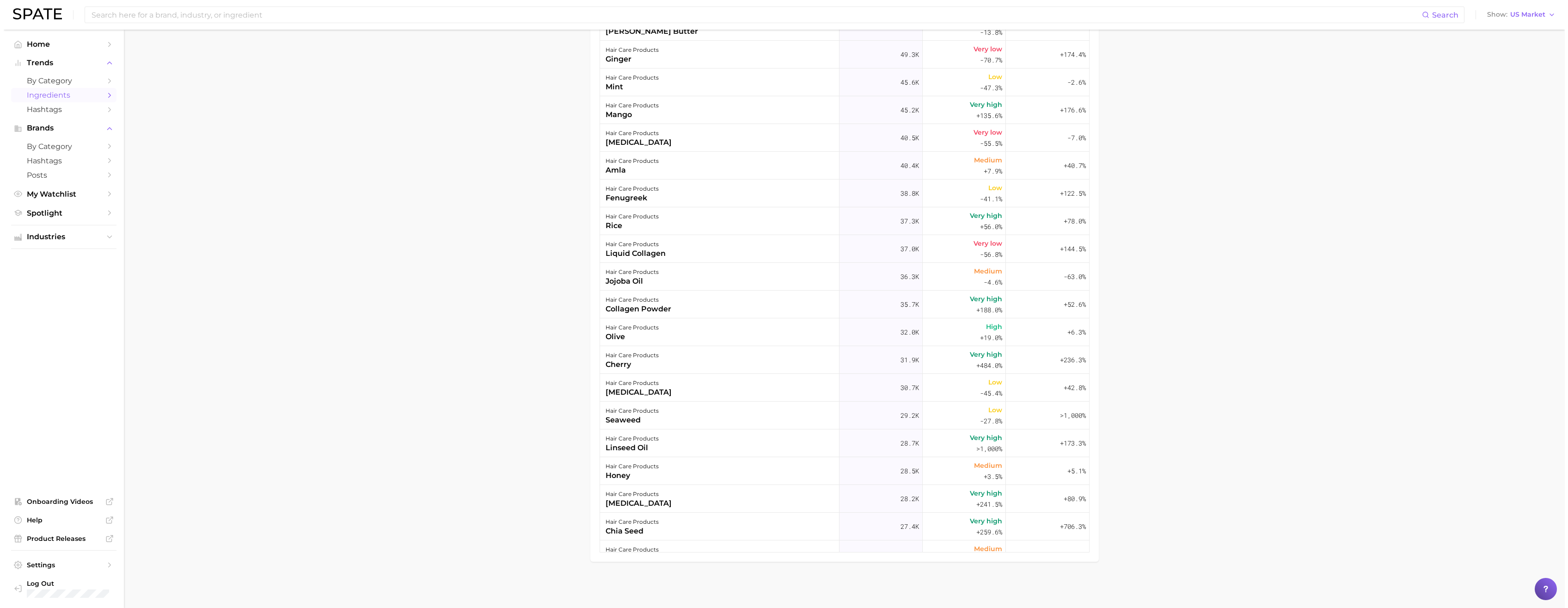
scroll to position [950, 0]
click at [687, 306] on div "hair care products collagen powder" at bounding box center [715, 304] width 240 height 28
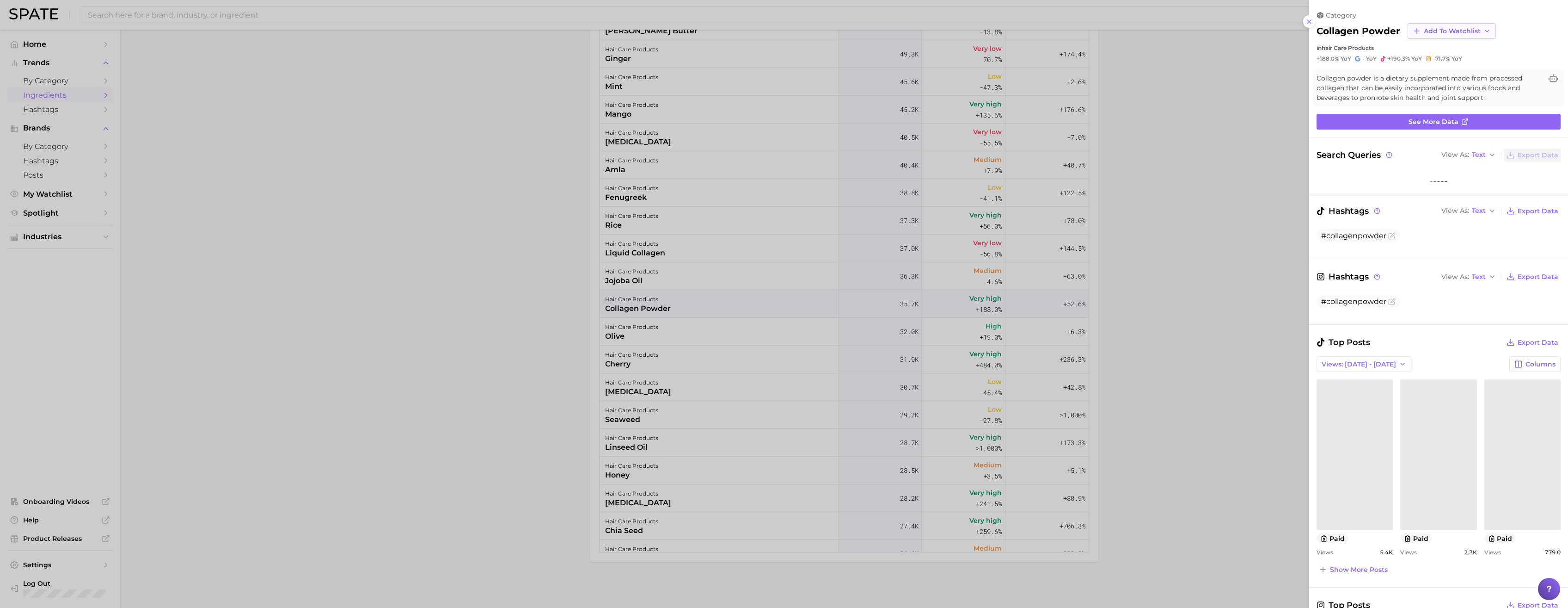
click at [687, 31] on span "Add to Watchlist" at bounding box center [1451, 31] width 57 height 8
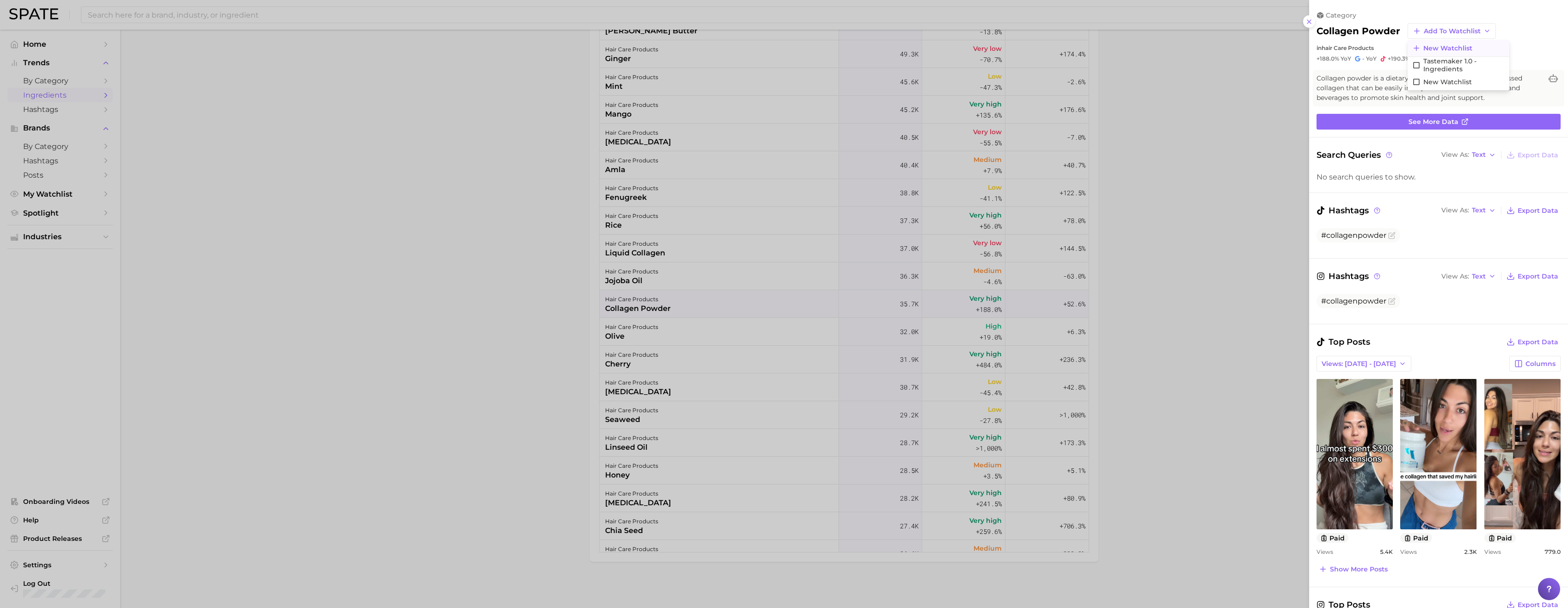
scroll to position [0, 0]
click at [687, 61] on span "Tastemaker 1.0 - Ingredients" at bounding box center [1464, 65] width 81 height 16
click at [687, 341] on div at bounding box center [784, 304] width 1568 height 608
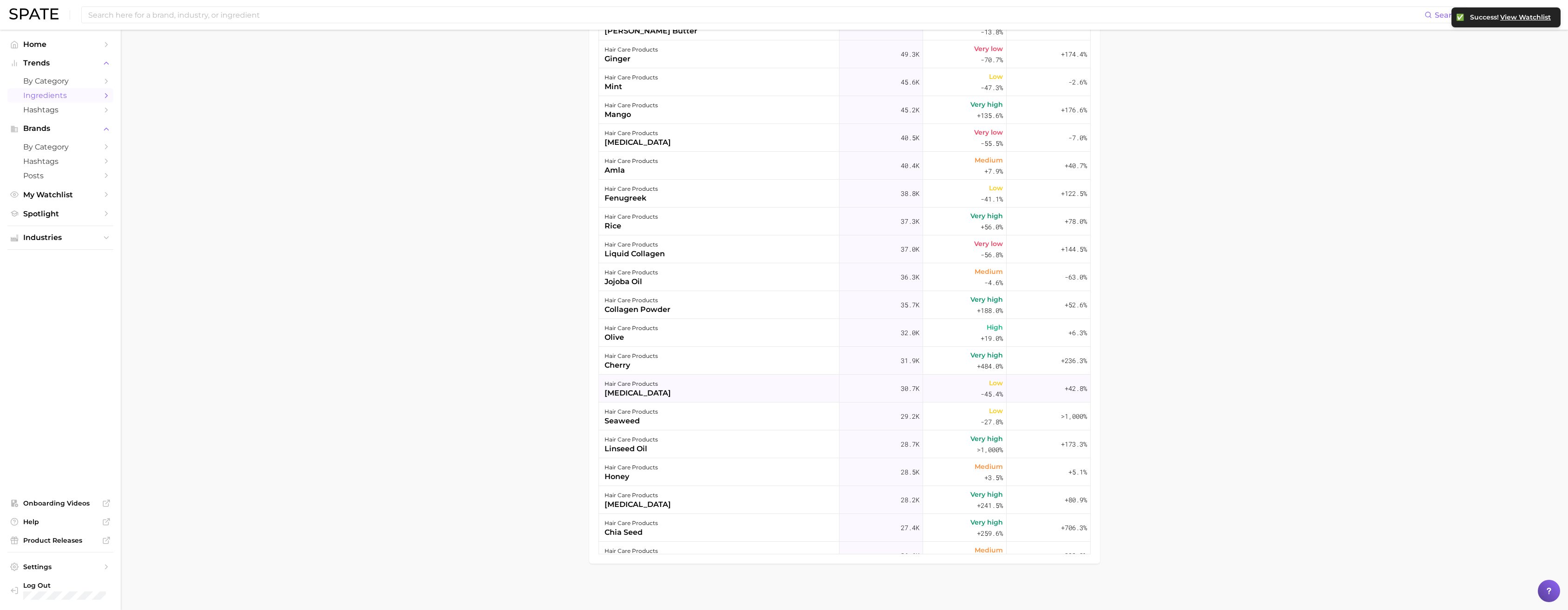
click at [691, 342] on div "hair care products [MEDICAL_DATA]" at bounding box center [719, 388] width 241 height 28
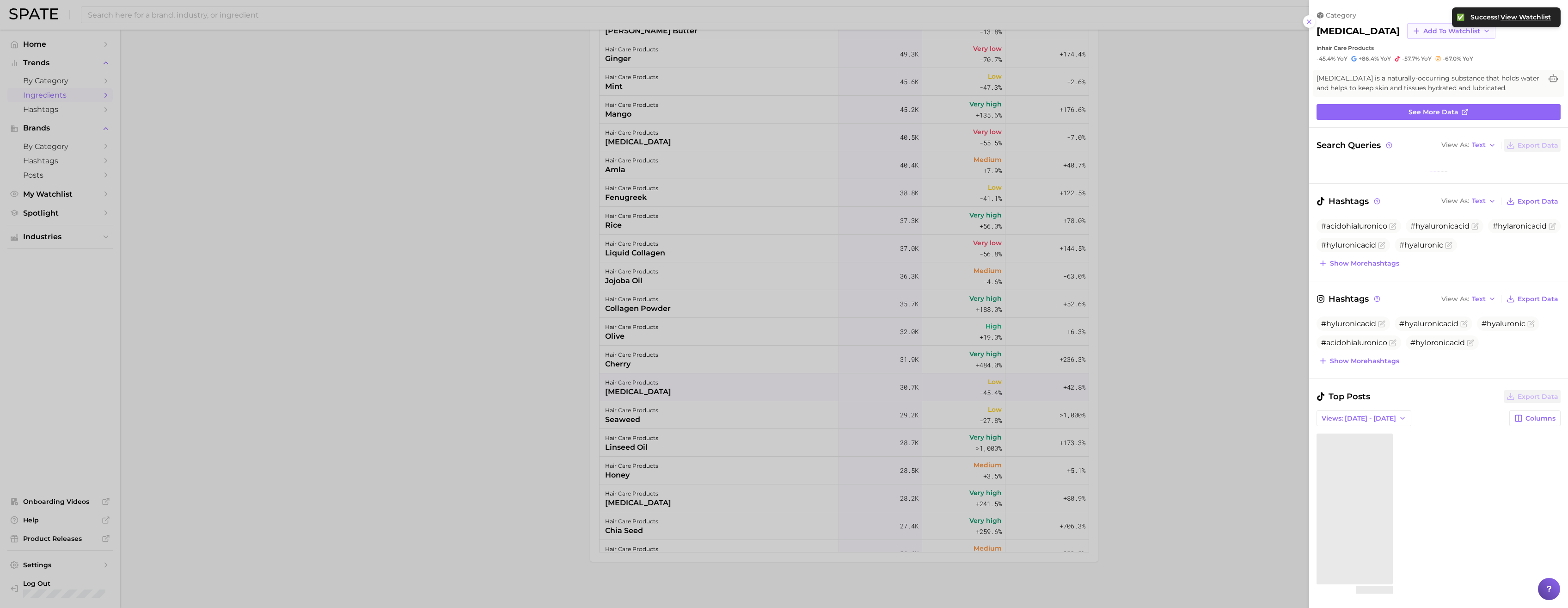
click at [687, 27] on span "Add to Watchlist" at bounding box center [1451, 31] width 57 height 8
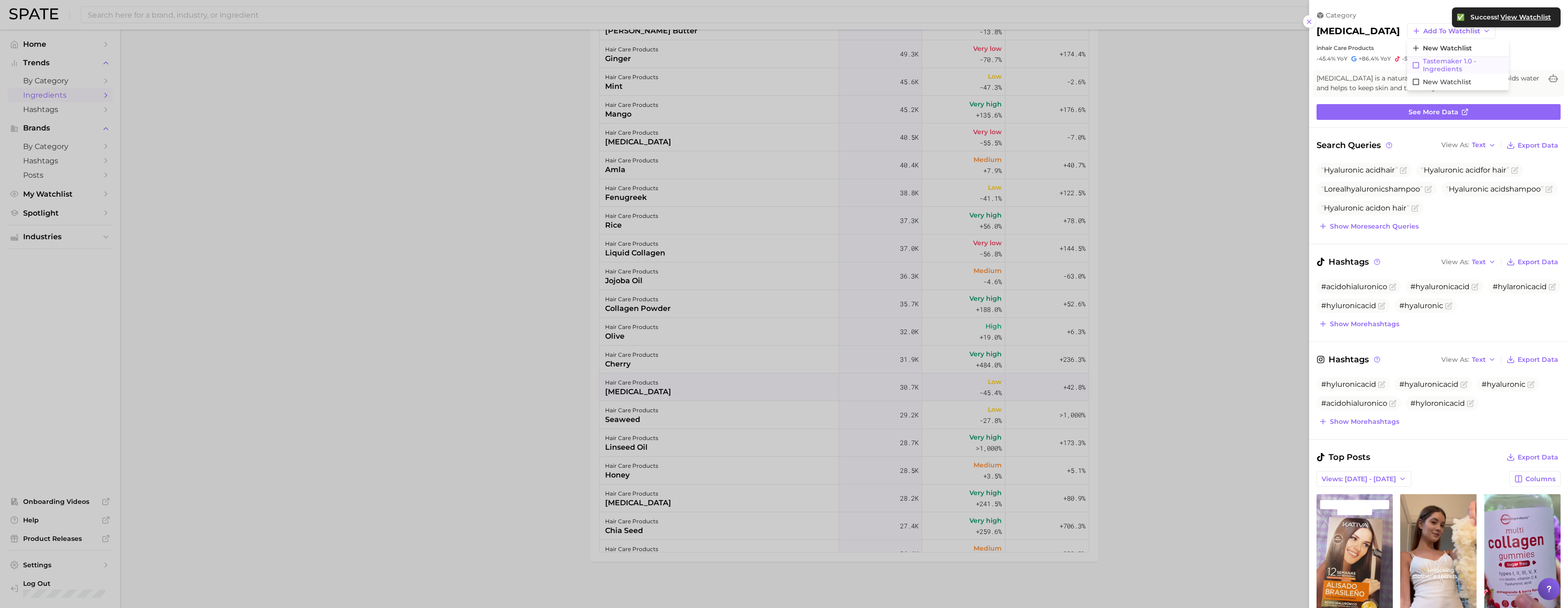
click at [687, 60] on span "Tastemaker 1.0 - Ingredients" at bounding box center [1463, 65] width 81 height 16
click at [530, 341] on div at bounding box center [784, 304] width 1568 height 608
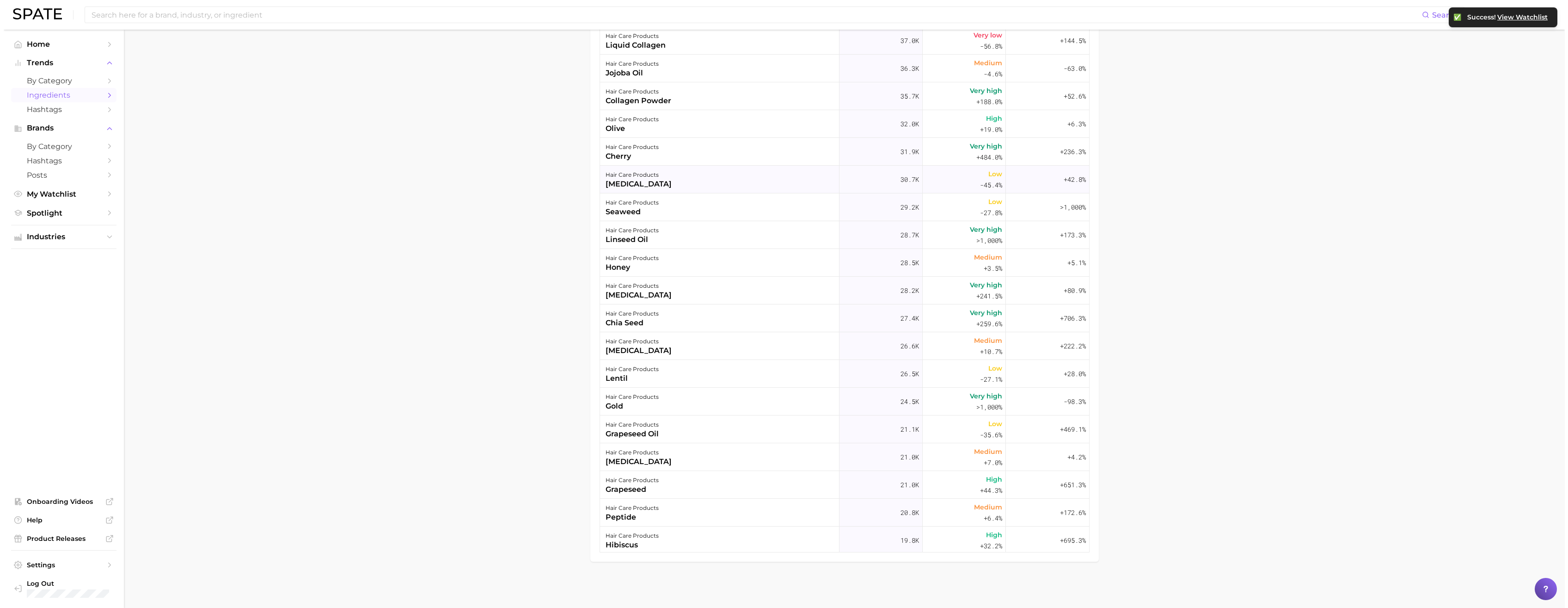
scroll to position [1167, 0]
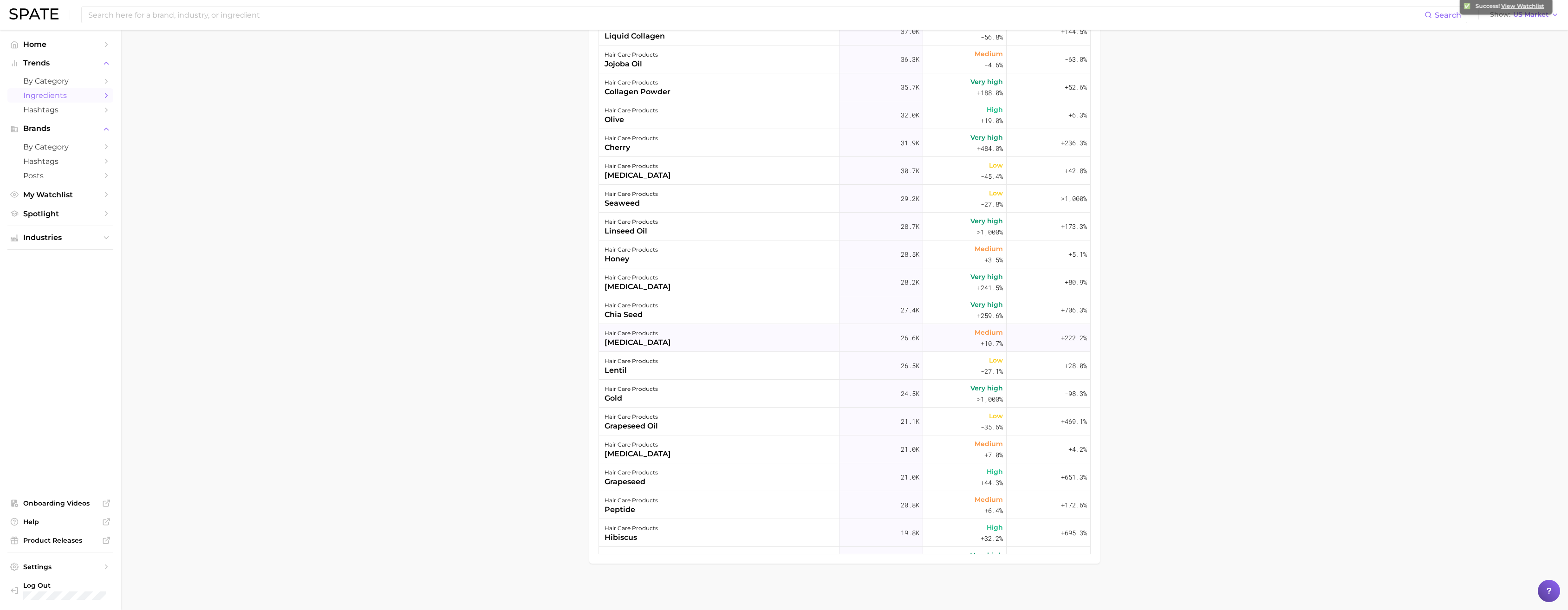
click at [691, 340] on div "hair care products [MEDICAL_DATA]" at bounding box center [719, 338] width 241 height 28
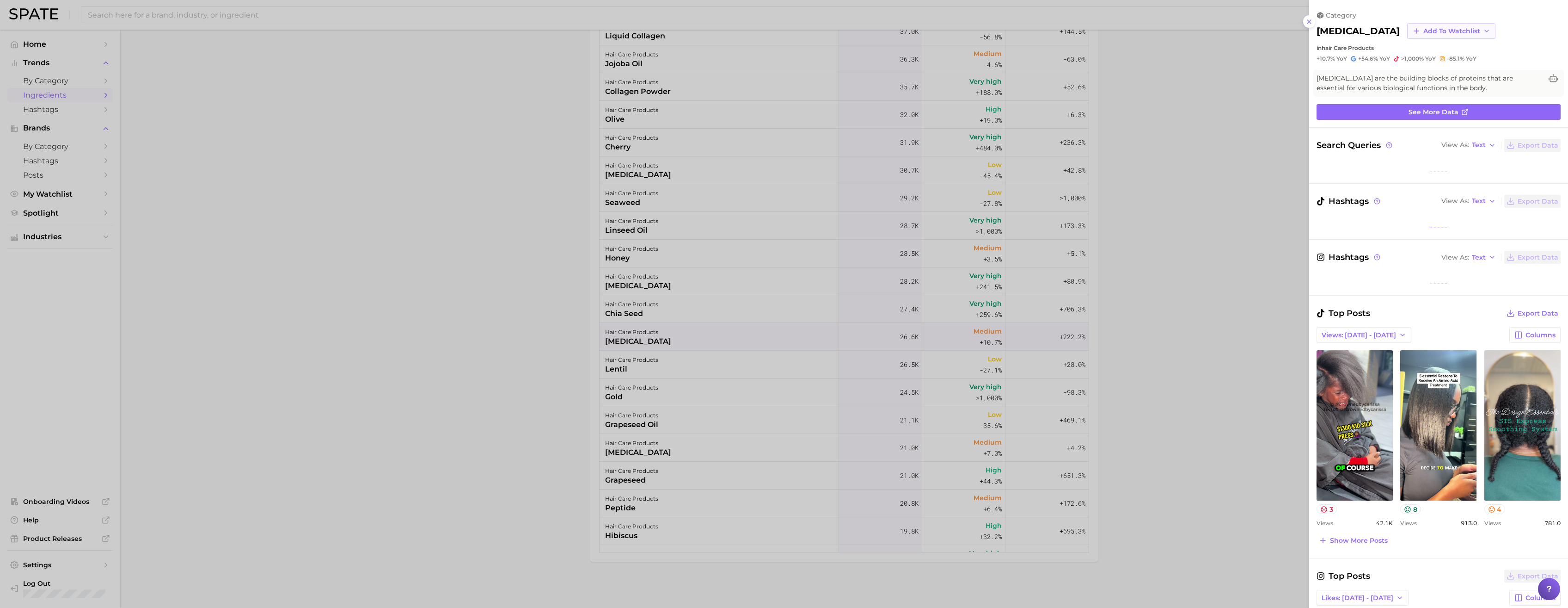
scroll to position [0, 0]
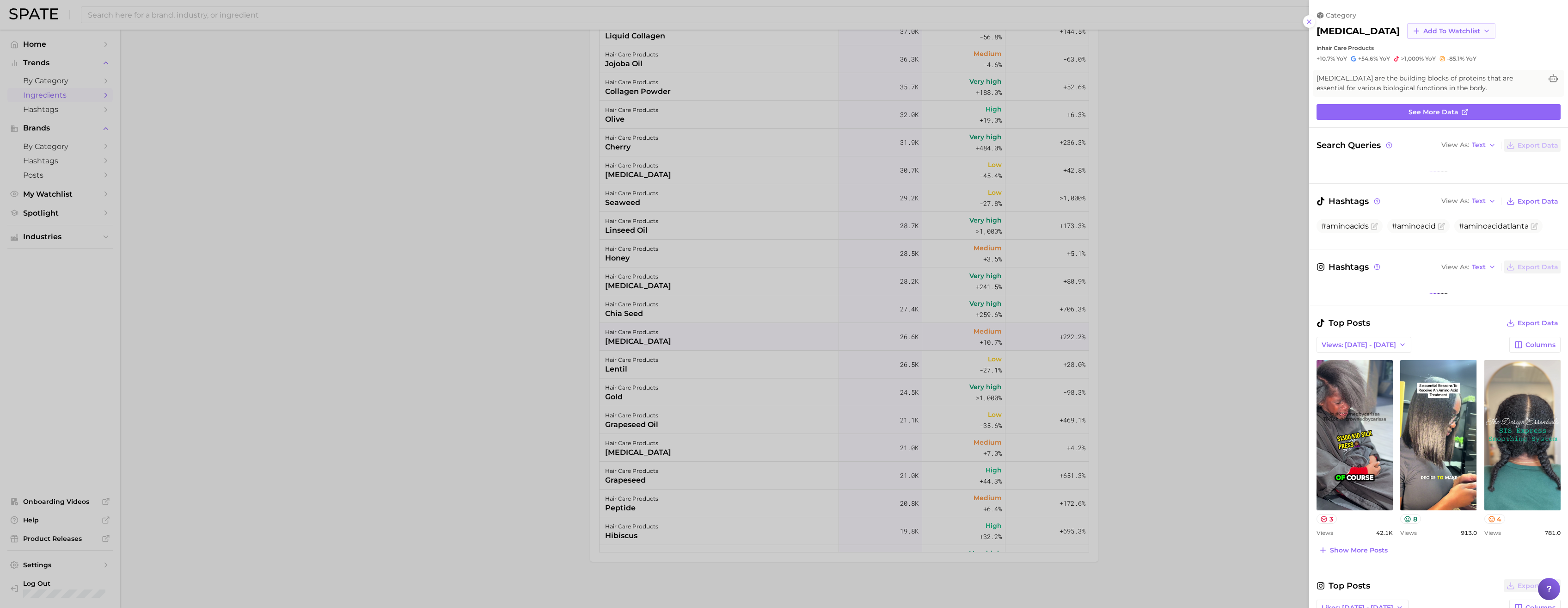
click at [687, 34] on span "Add to Watchlist" at bounding box center [1451, 31] width 57 height 8
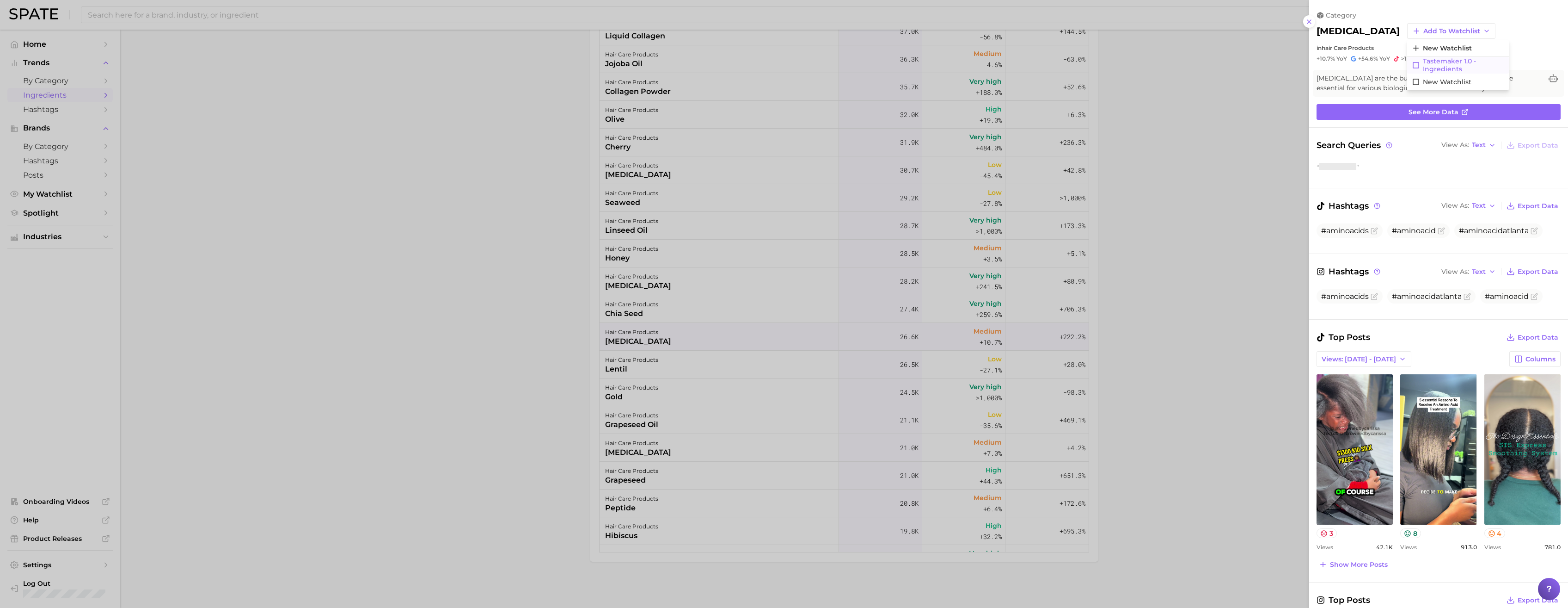
click at [687, 63] on span "Tastemaker 1.0 - Ingredients" at bounding box center [1463, 65] width 81 height 16
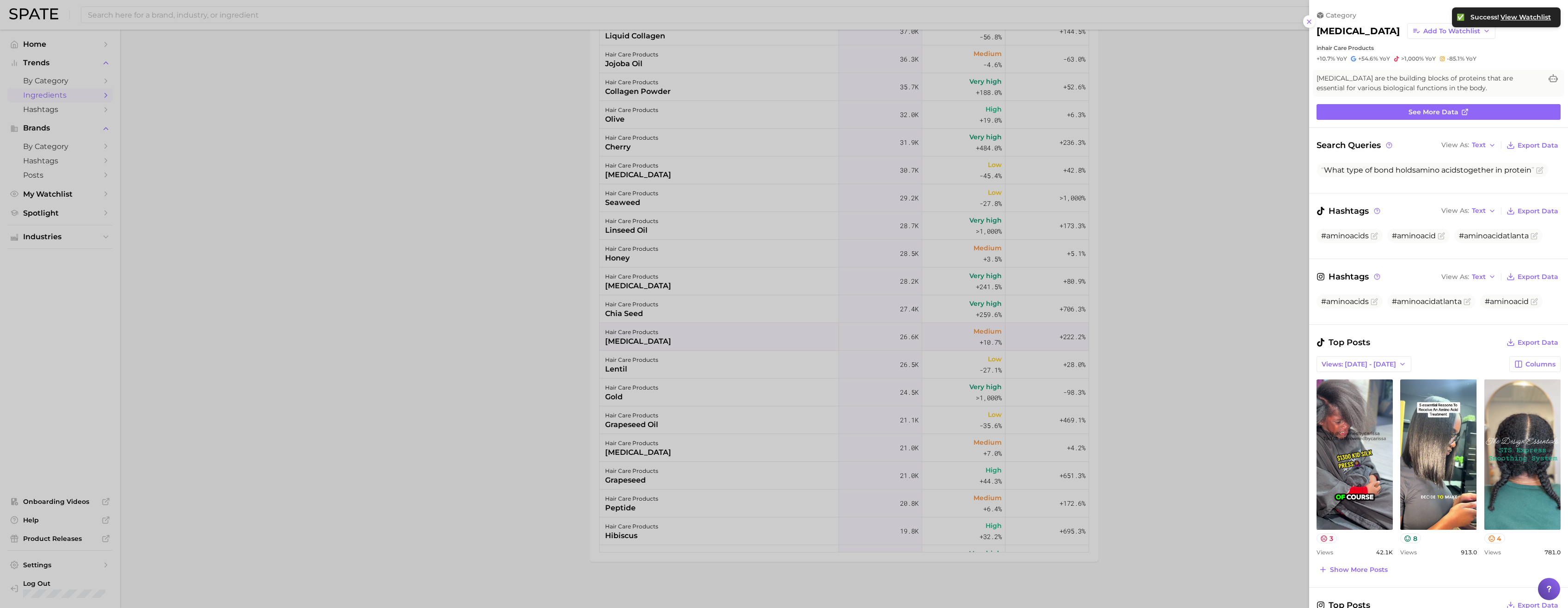
click at [687, 341] on div at bounding box center [784, 304] width 1568 height 608
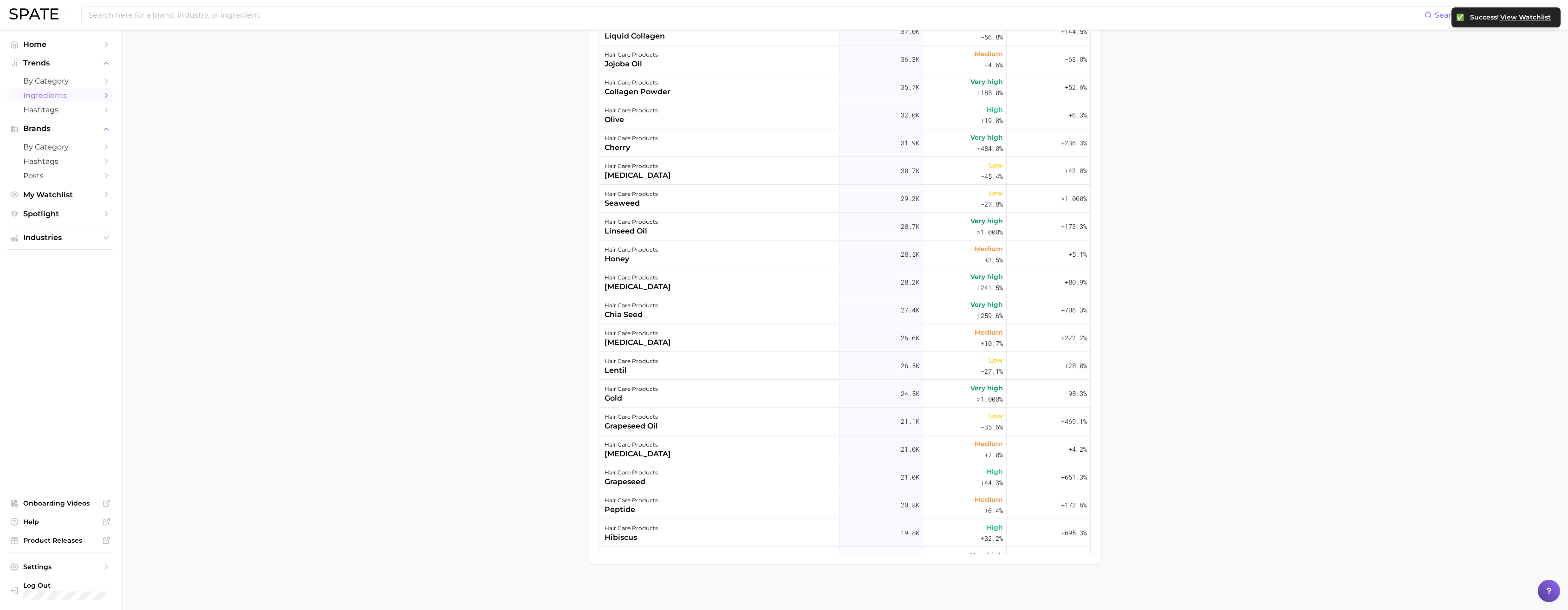
click at [687, 342] on div "hair care products peptide" at bounding box center [719, 504] width 241 height 28
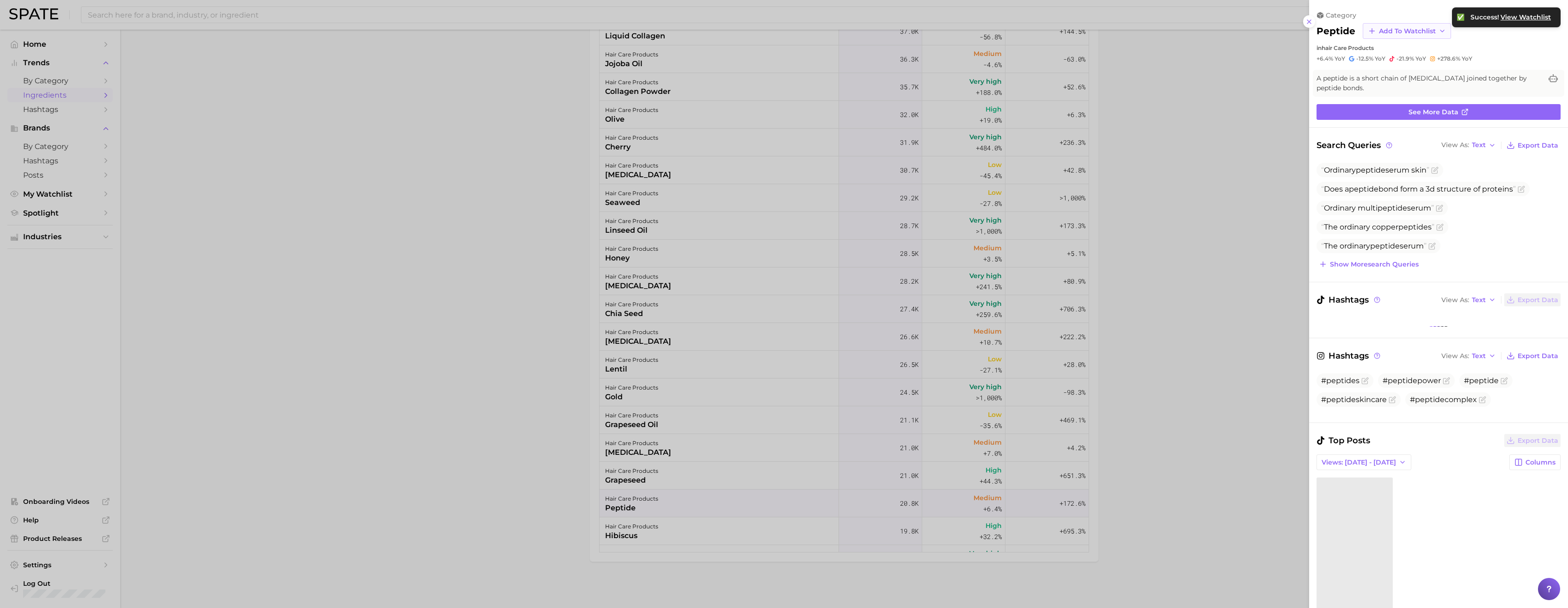
click at [687, 30] on span "Add to Watchlist" at bounding box center [1407, 31] width 57 height 8
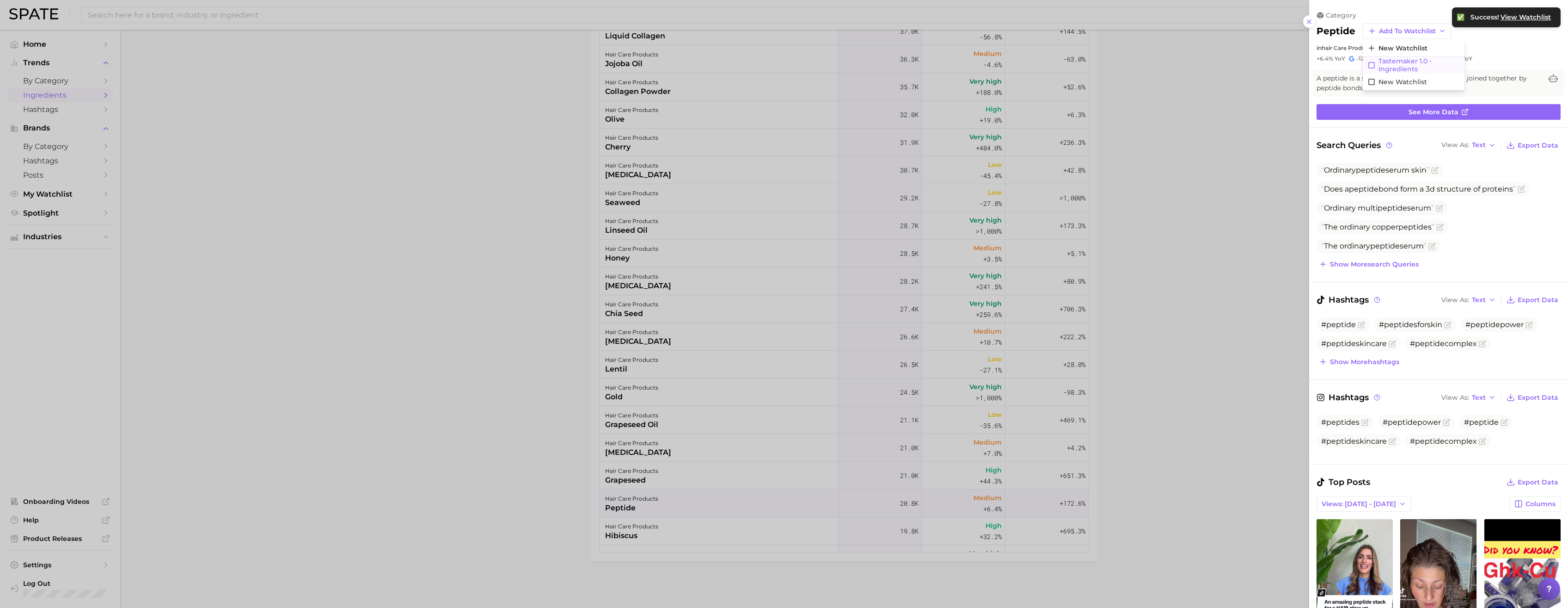
click at [687, 68] on span "Tastemaker 1.0 - Ingredients" at bounding box center [1419, 65] width 81 height 16
click at [469, 341] on div at bounding box center [784, 304] width 1568 height 608
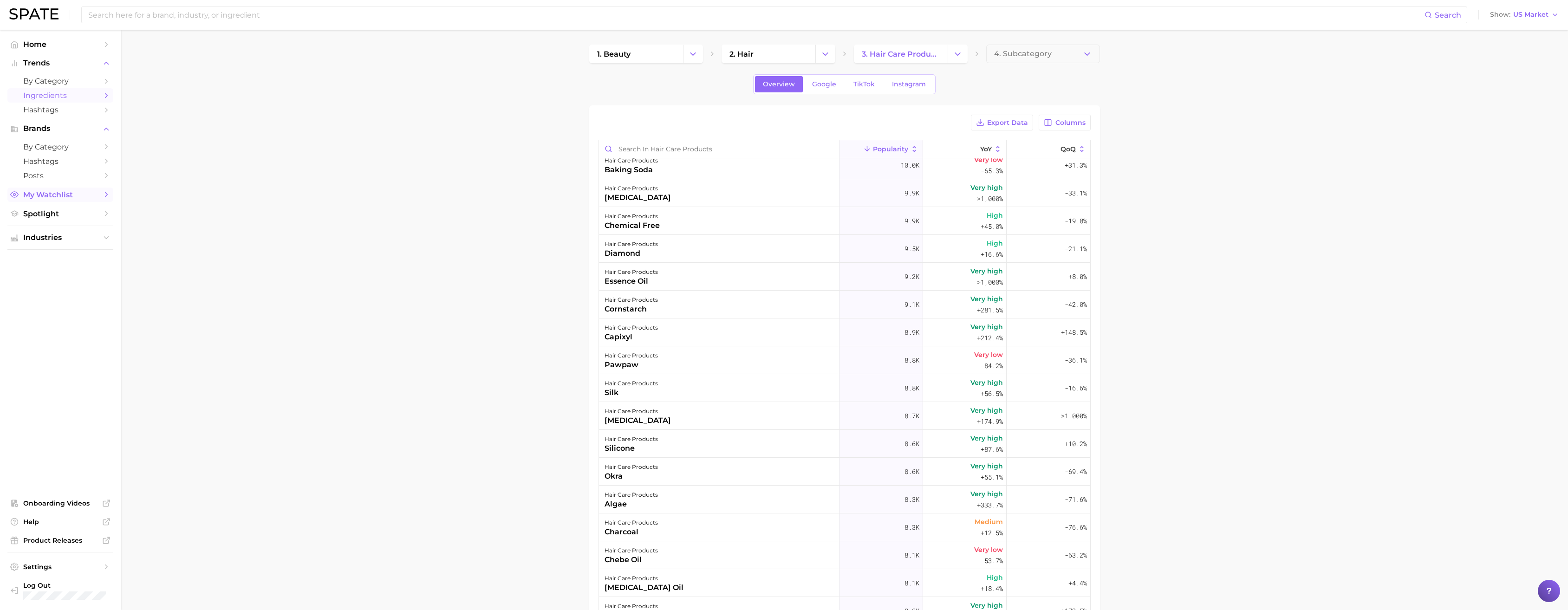
click at [71, 193] on span "My Watchlist" at bounding box center [60, 195] width 74 height 9
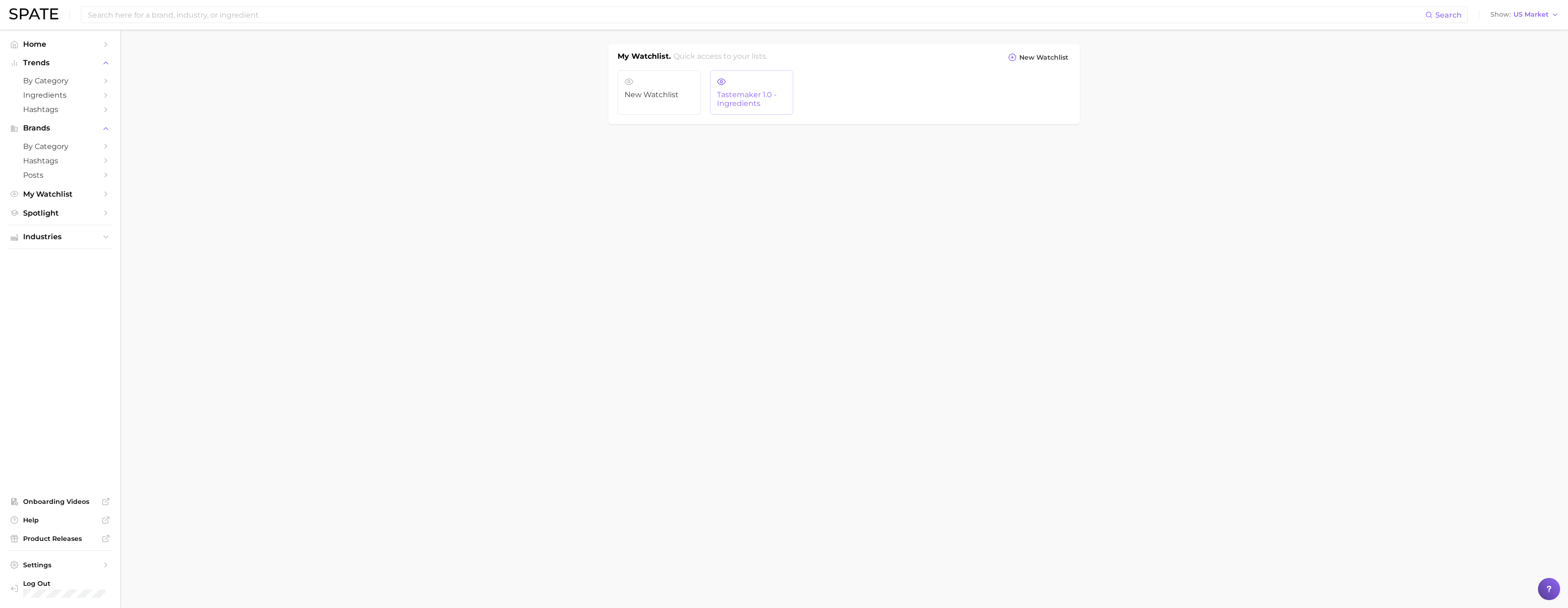
click at [687, 96] on span "Tastemaker 1.0 - Ingredients" at bounding box center [752, 99] width 70 height 17
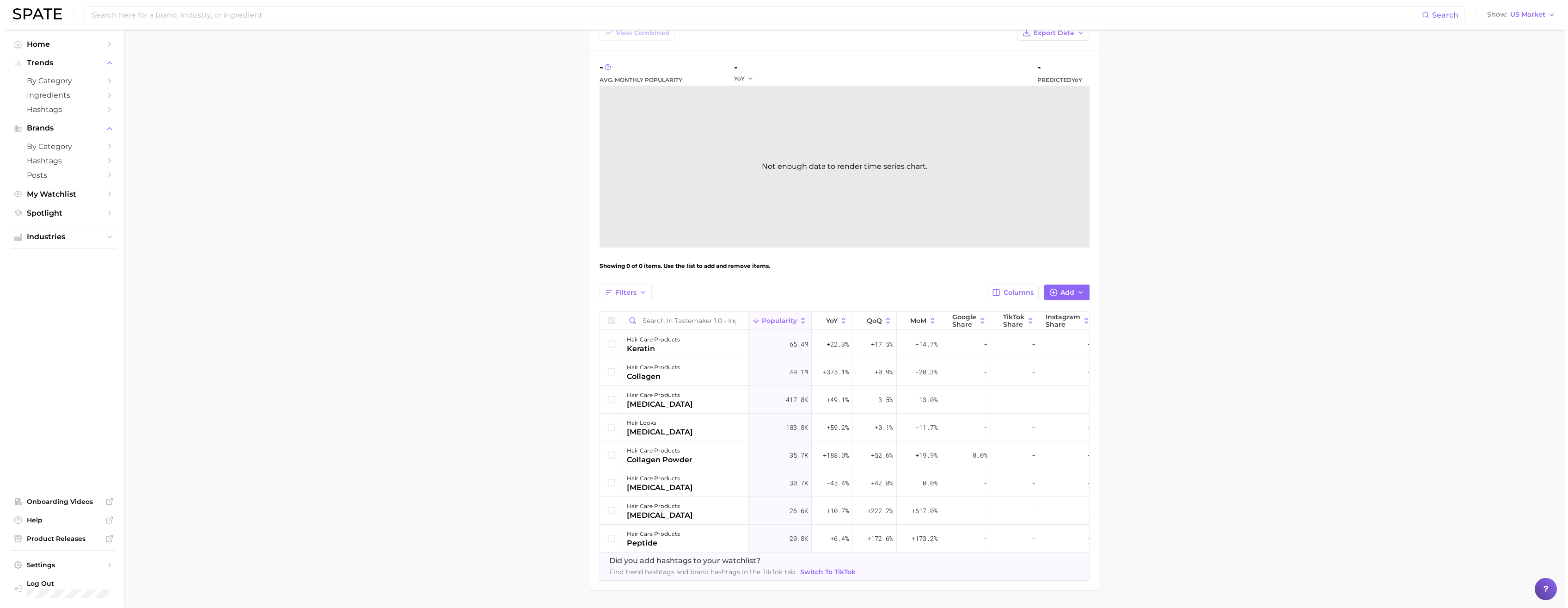
scroll to position [74, 0]
click at [609, 341] on icon at bounding box center [608, 346] width 10 height 10
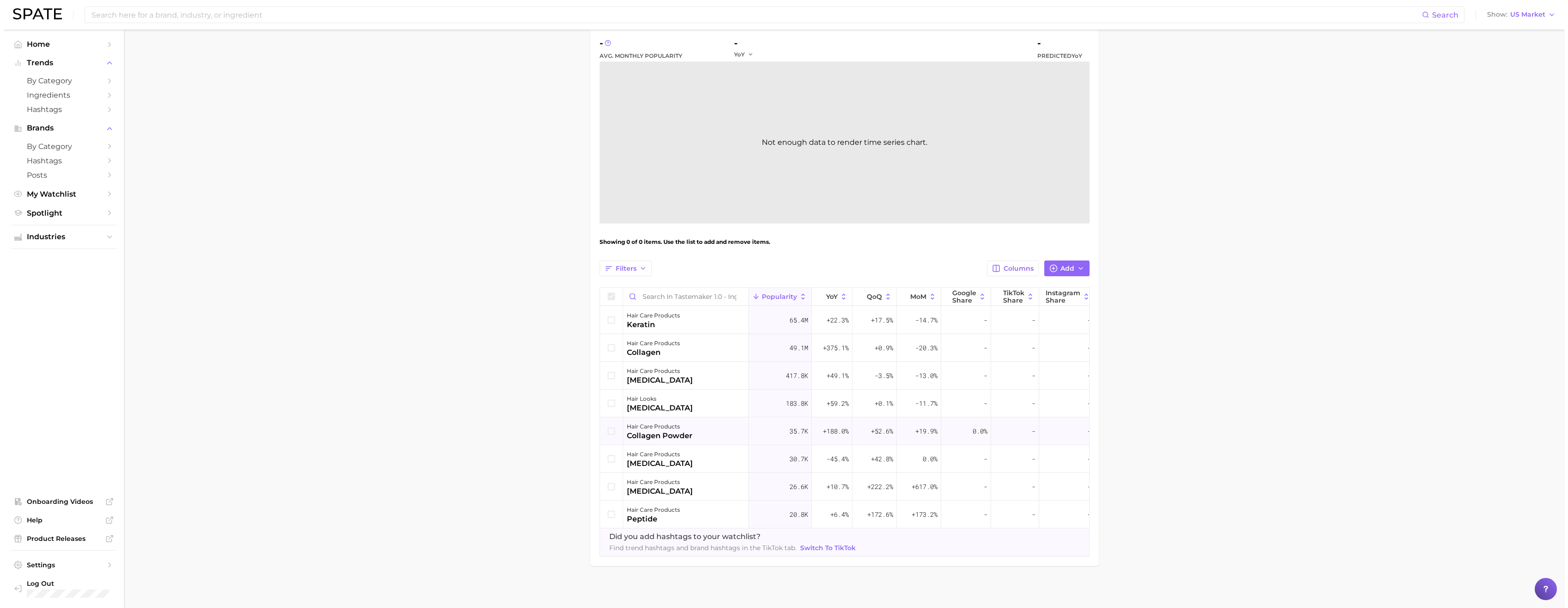
scroll to position [103, 0]
click at [608, 320] on icon at bounding box center [608, 318] width 10 height 10
click at [687, 269] on icon "button" at bounding box center [1077, 266] width 8 height 8
click at [687, 266] on main "Tastemaker 1.0 - Ingredients Settings Overview Google TikTok Instagram View Com…" at bounding box center [840, 268] width 1440 height 684
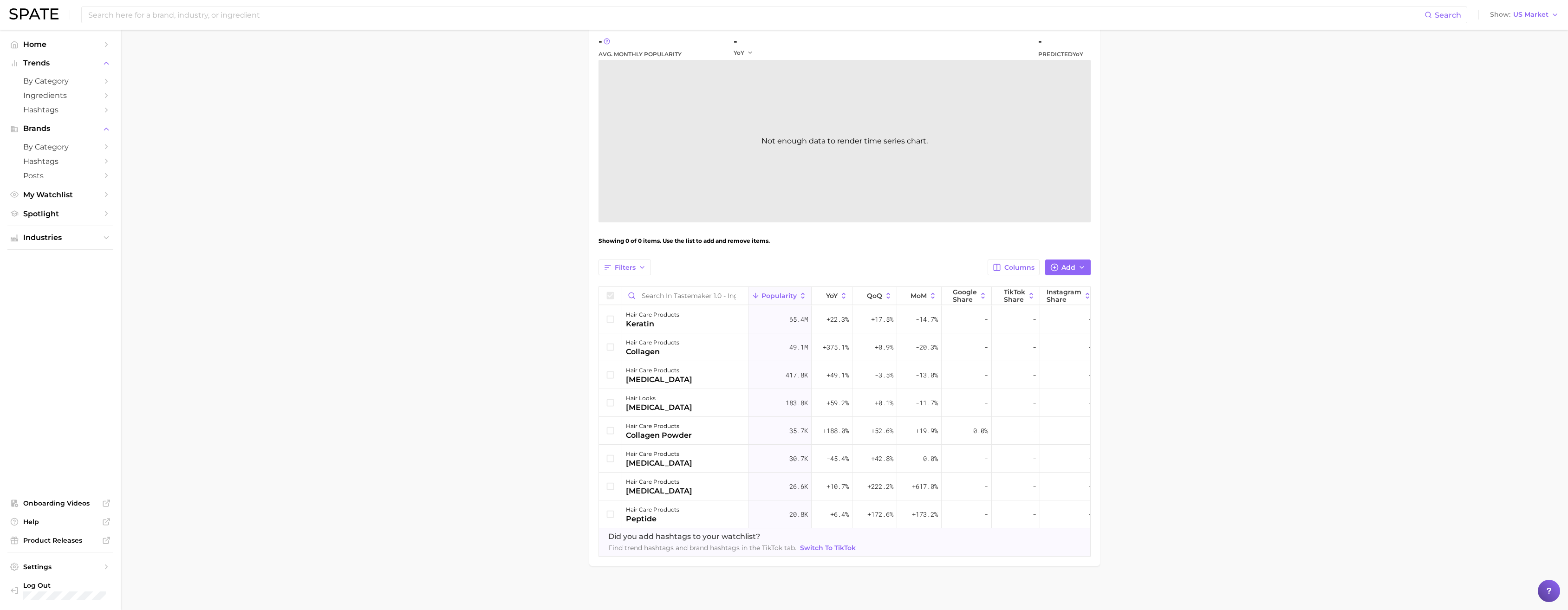
scroll to position [113, 0]
drag, startPoint x: 699, startPoint y: 356, endPoint x: 703, endPoint y: 400, distance: 44.2
click at [691, 342] on div "hair care products keratin 65.4m +22.3% +17.5% -14.7% - - - hair care products …" at bounding box center [844, 414] width 491 height 223
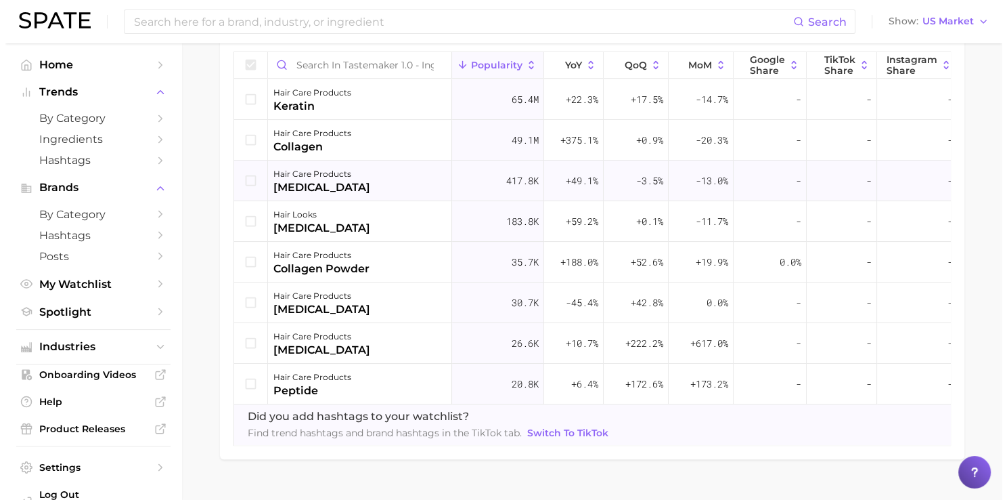
scroll to position [519, 0]
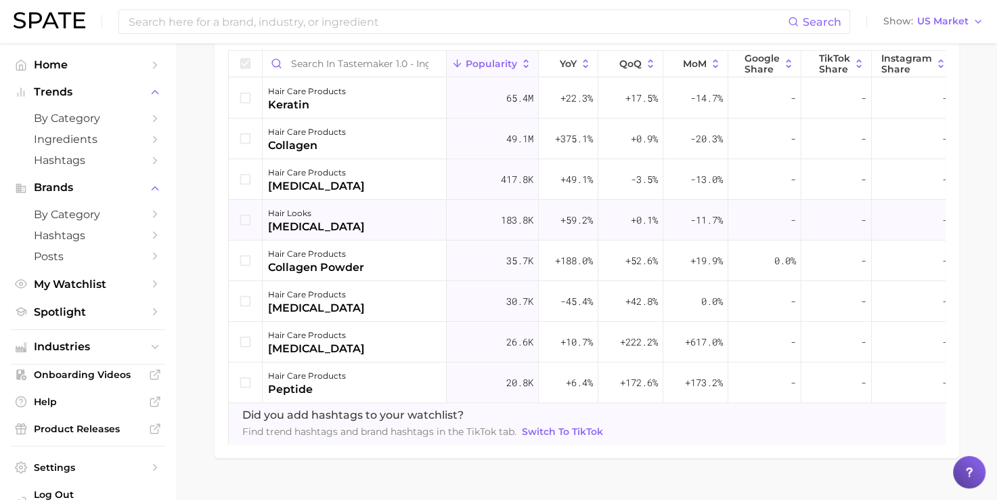
click at [241, 218] on icon at bounding box center [245, 219] width 11 height 11
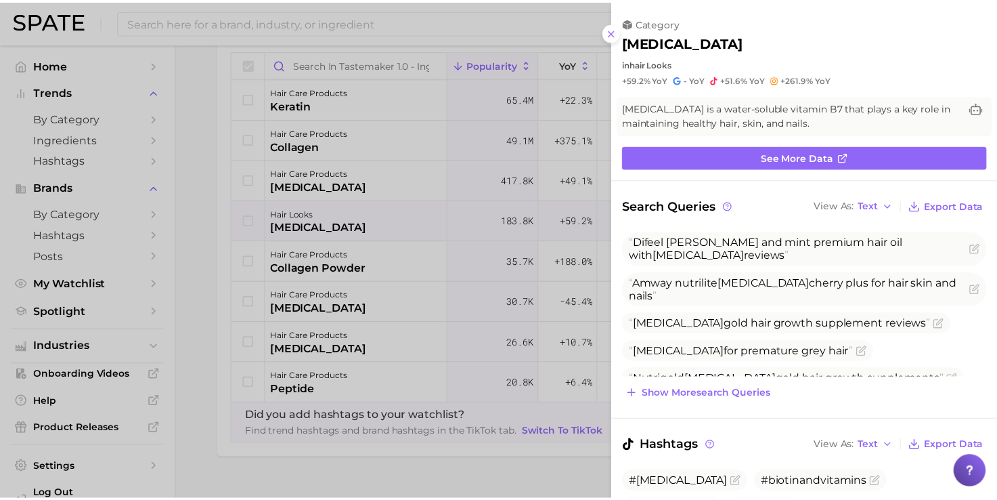
scroll to position [0, 0]
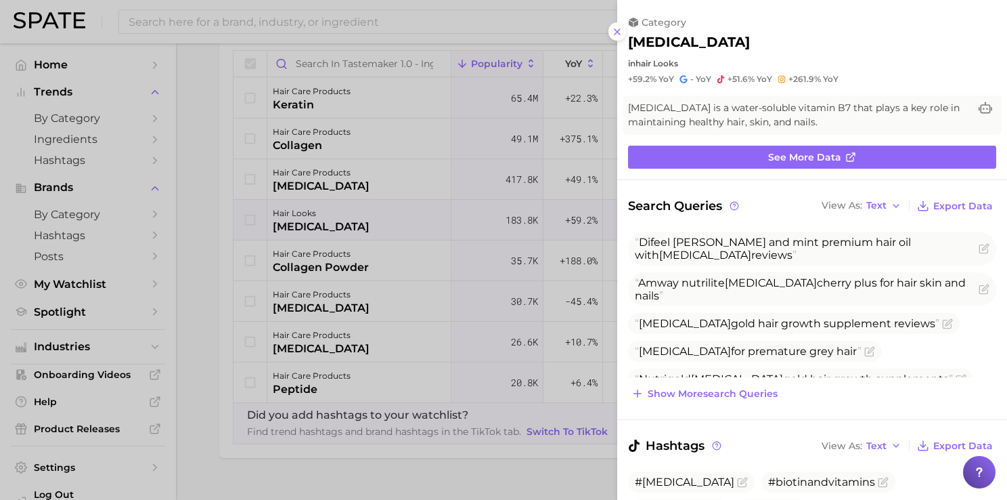
click at [438, 470] on div at bounding box center [503, 250] width 1007 height 500
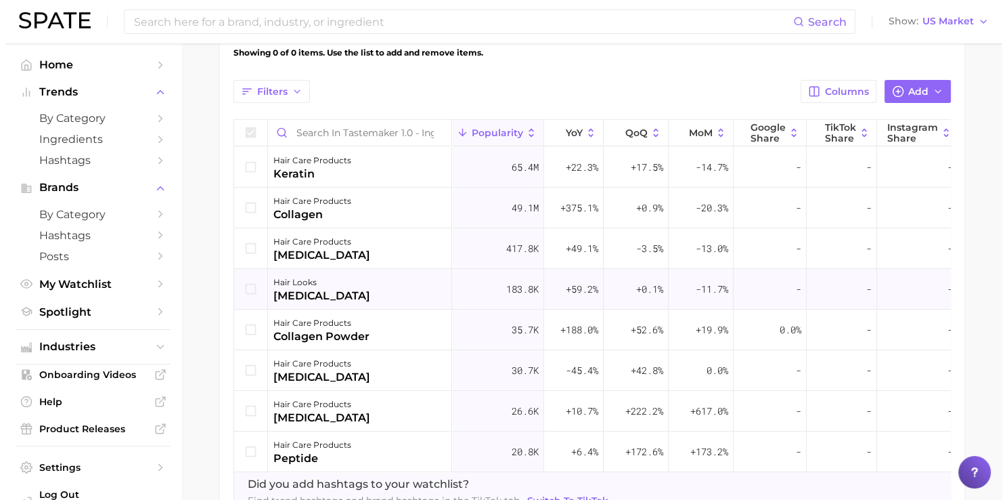
scroll to position [429, 0]
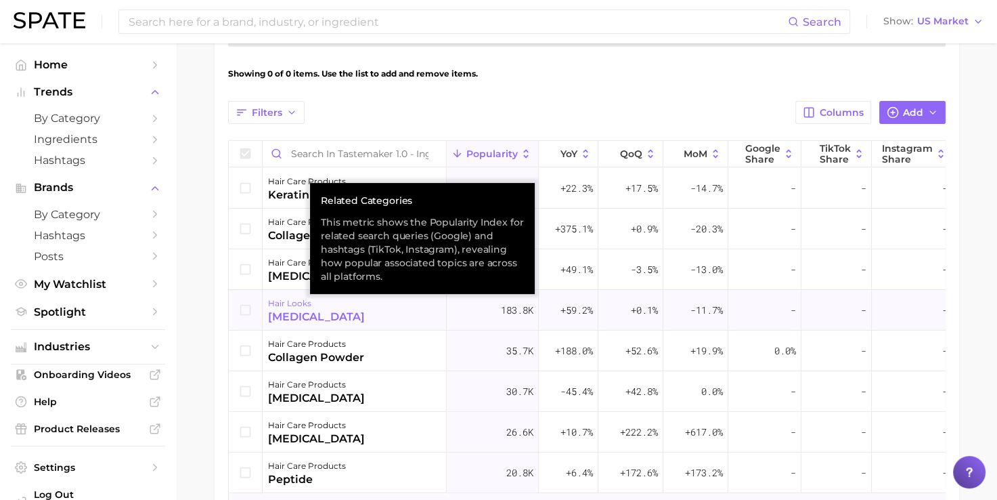
drag, startPoint x: 293, startPoint y: 301, endPoint x: 276, endPoint y: 302, distance: 17.0
click at [276, 302] on div "hair looks" at bounding box center [316, 303] width 97 height 16
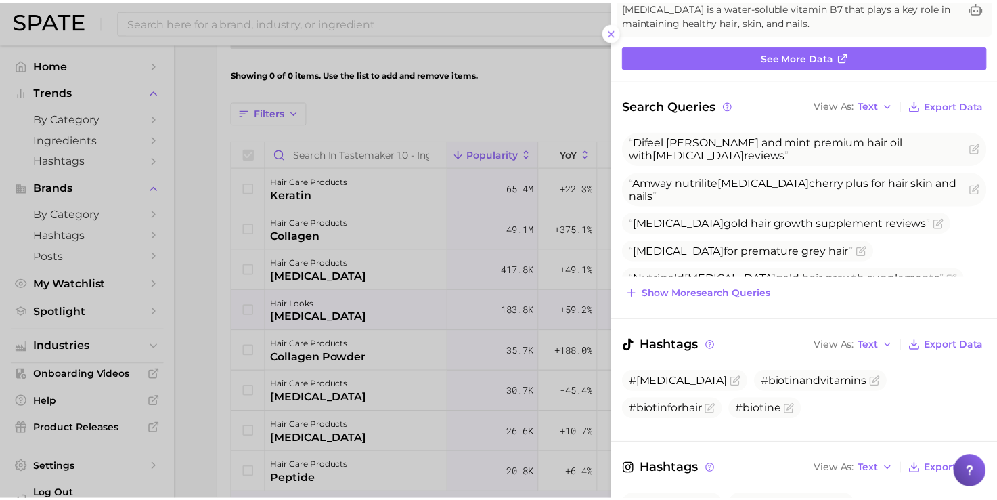
scroll to position [0, 0]
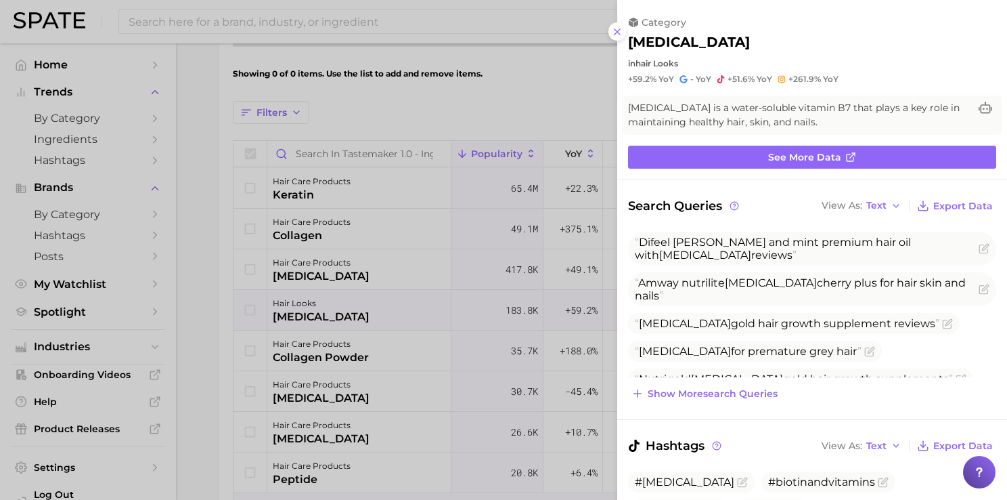
click at [490, 100] on div at bounding box center [503, 250] width 1007 height 500
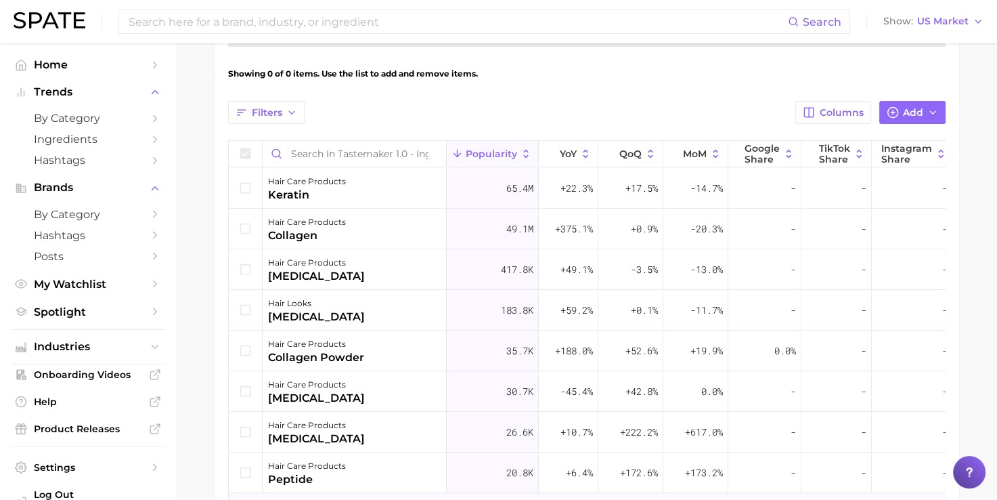
click at [247, 150] on icon at bounding box center [245, 153] width 11 height 11
click at [272, 115] on span "Filters" at bounding box center [267, 113] width 30 height 12
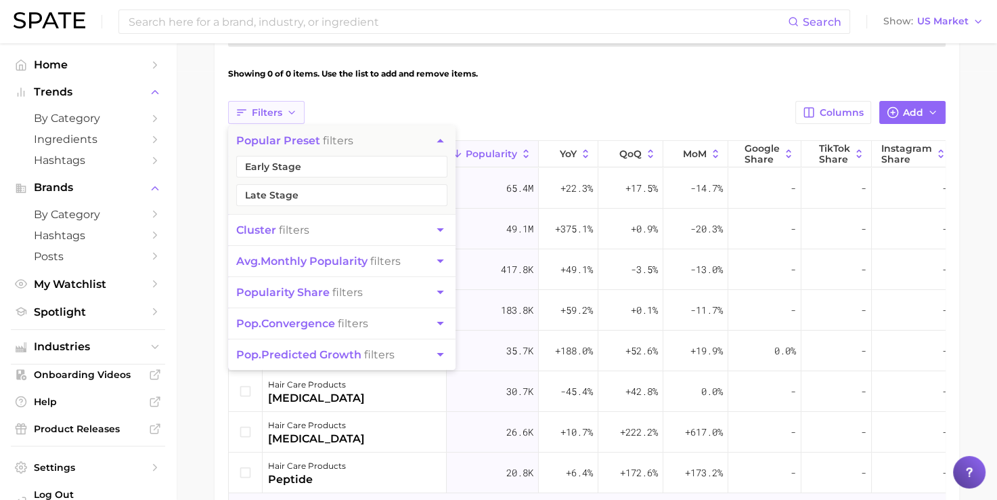
click at [272, 115] on span "Filters" at bounding box center [267, 113] width 30 height 12
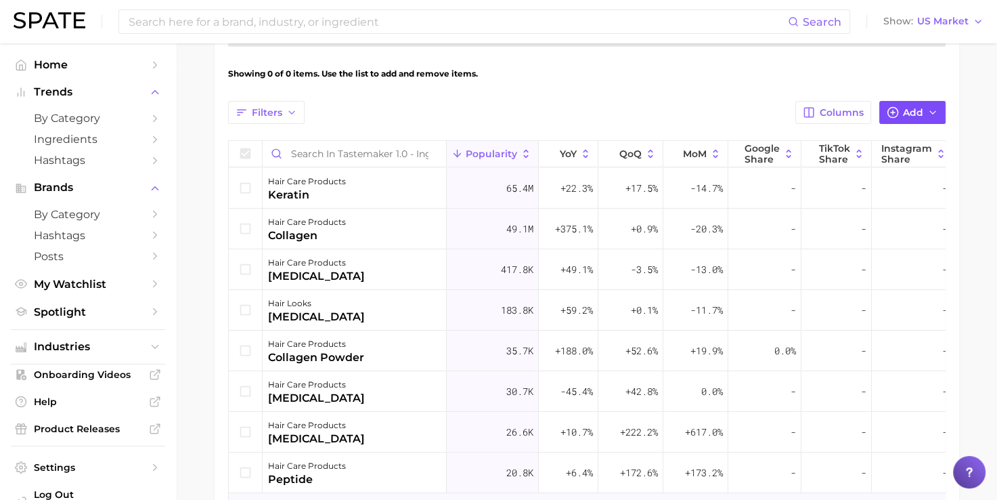
click at [930, 104] on button "Add" at bounding box center [913, 112] width 66 height 23
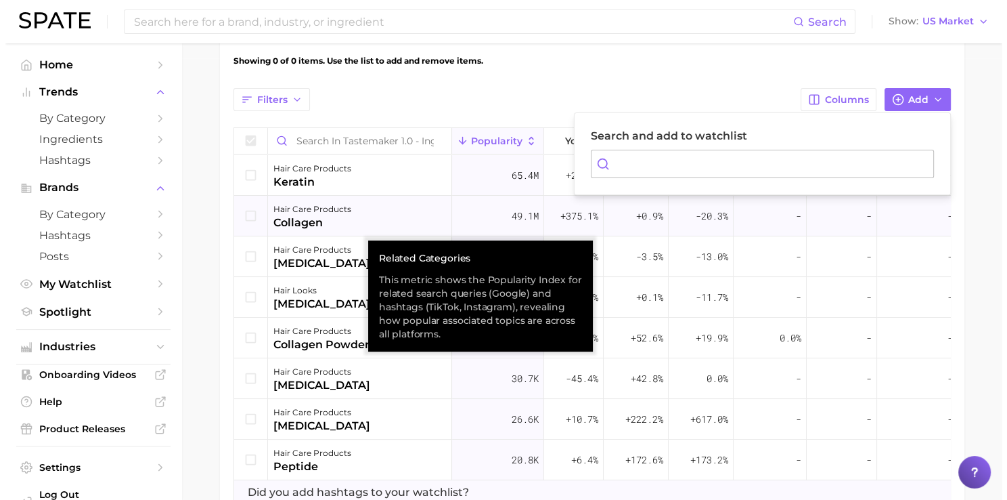
scroll to position [440, 0]
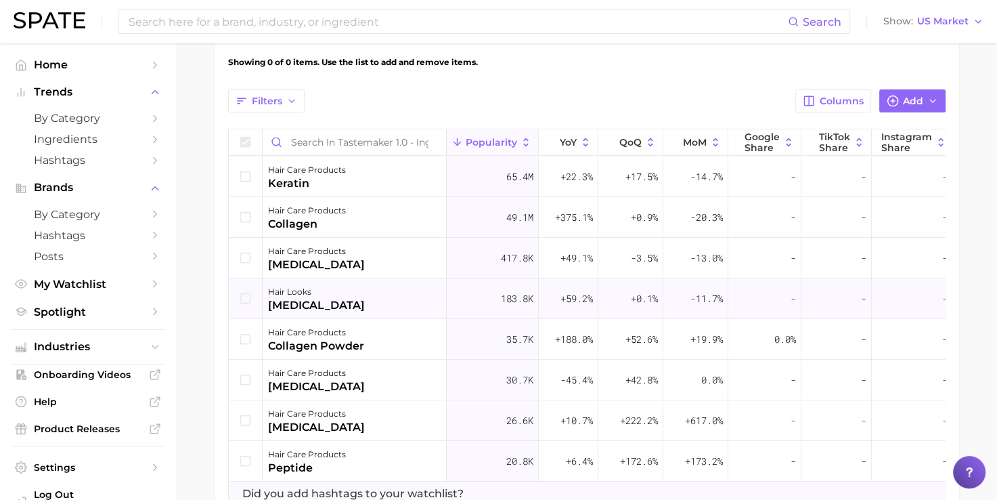
click at [313, 307] on div "hair looks [MEDICAL_DATA]" at bounding box center [355, 298] width 184 height 41
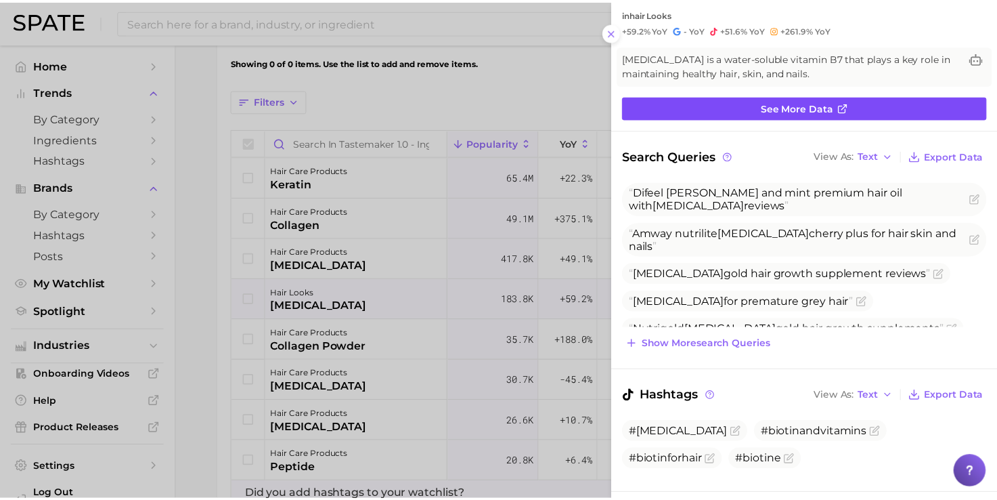
scroll to position [0, 0]
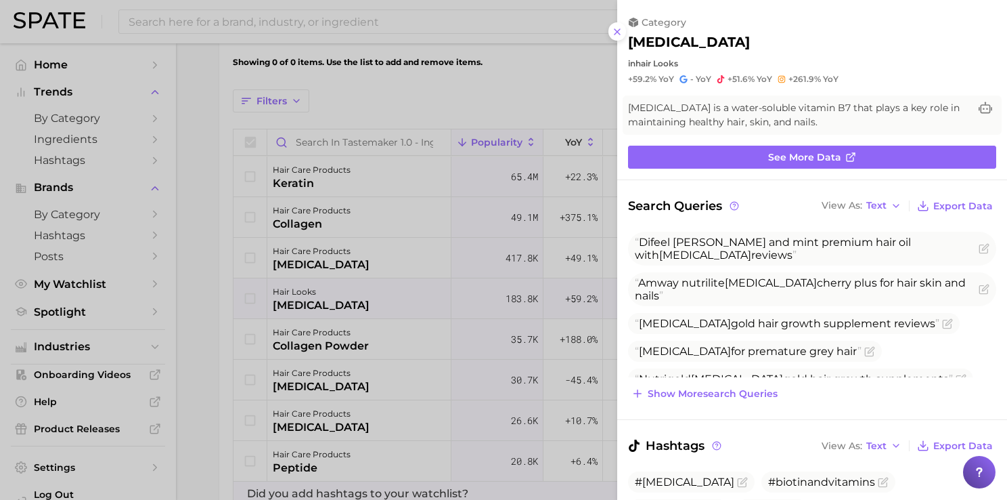
click at [251, 99] on div at bounding box center [503, 250] width 1007 height 500
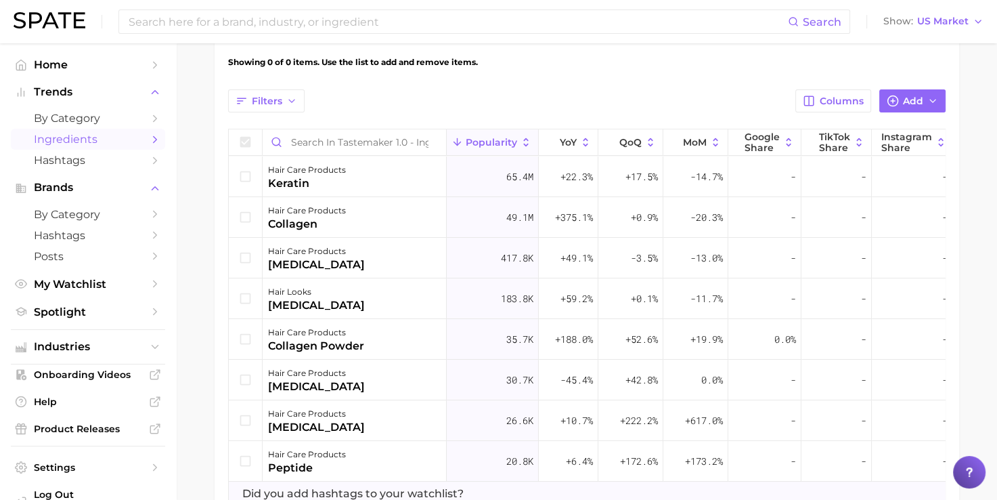
click at [99, 140] on span "Ingredients" at bounding box center [88, 139] width 108 height 13
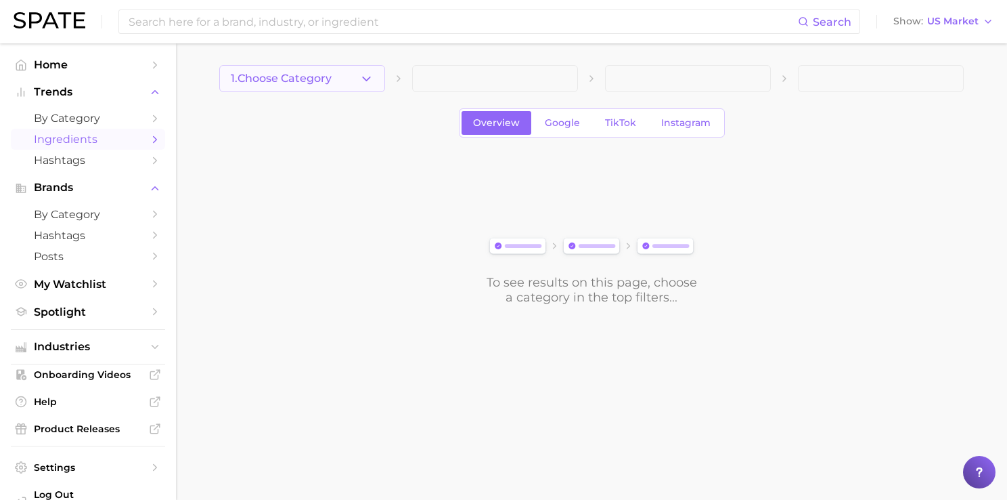
click at [355, 65] on button "1. Choose Category" at bounding box center [302, 78] width 166 height 27
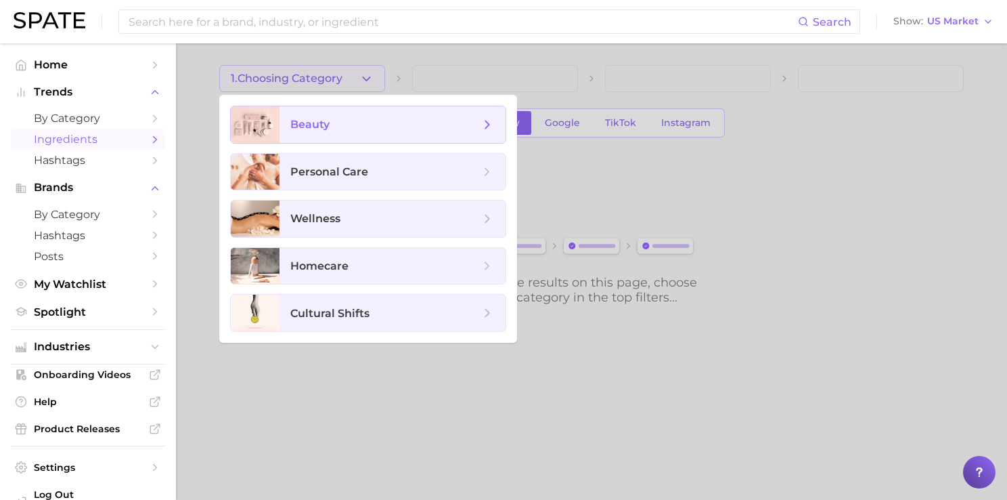
click at [365, 123] on span "beauty" at bounding box center [385, 124] width 190 height 15
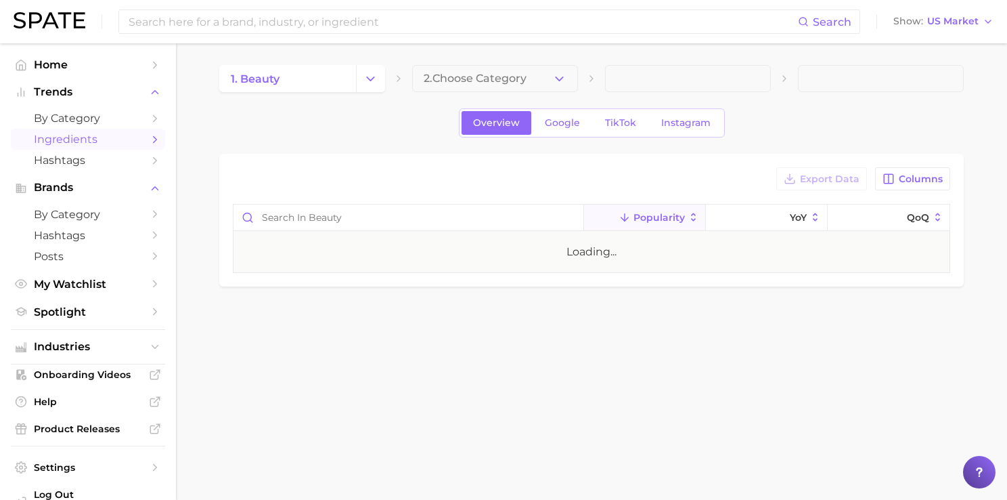
click at [549, 74] on button "2. Choose Category" at bounding box center [495, 78] width 166 height 27
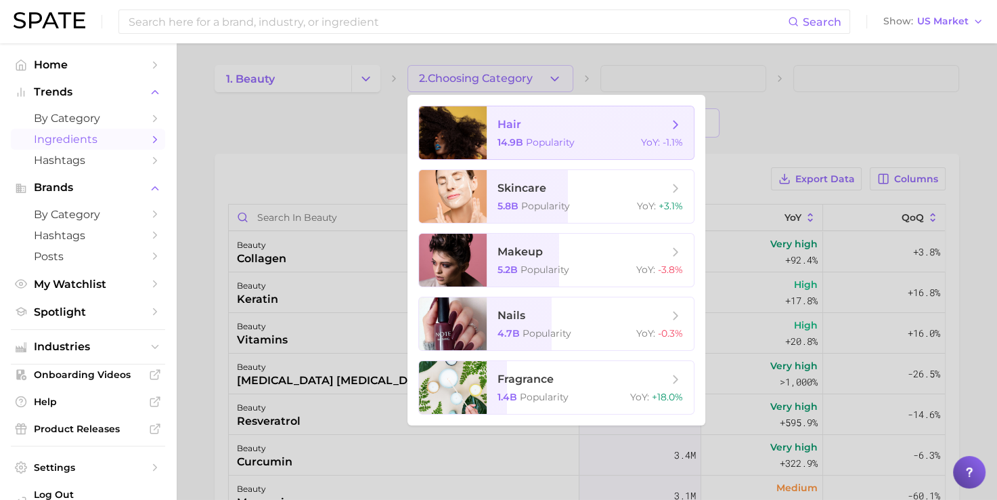
click at [563, 142] on span "Popularity" at bounding box center [550, 142] width 49 height 12
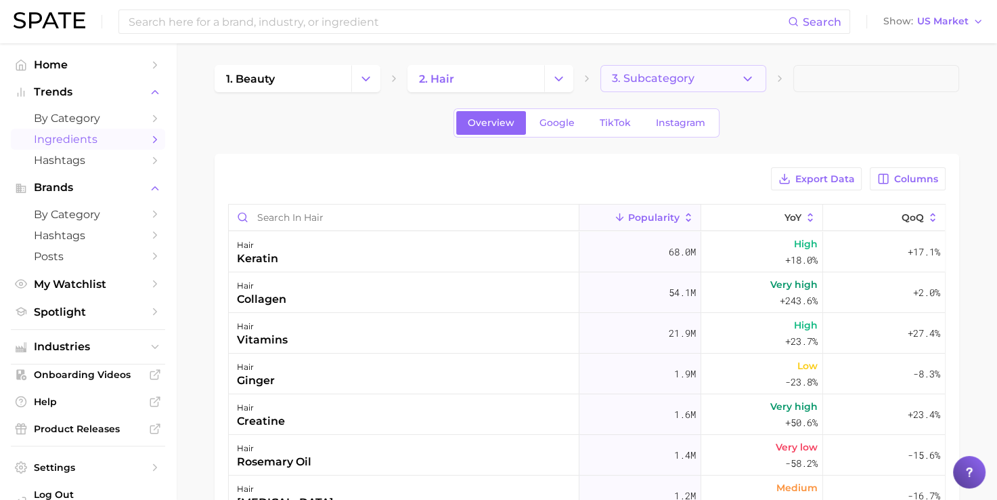
click at [689, 78] on span "3. Subcategory" at bounding box center [653, 78] width 83 height 12
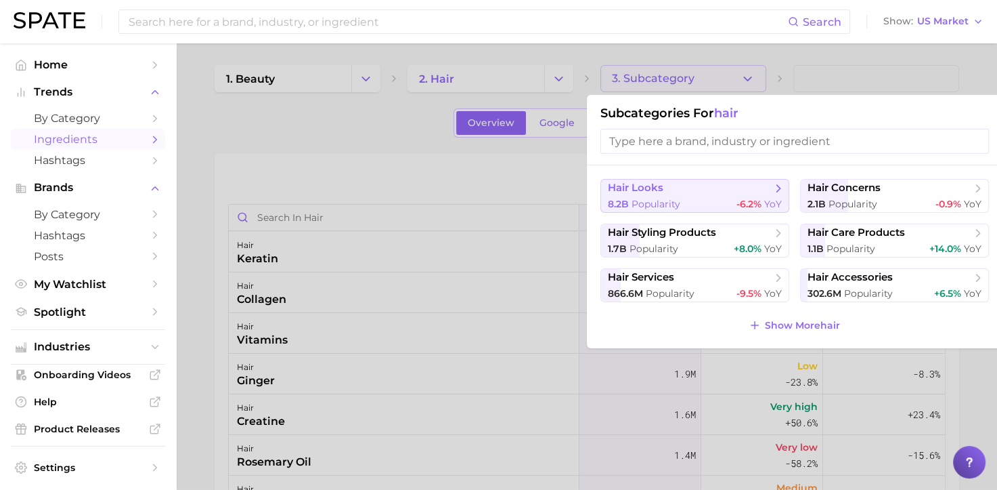
click at [749, 194] on span "hair looks" at bounding box center [690, 188] width 165 height 14
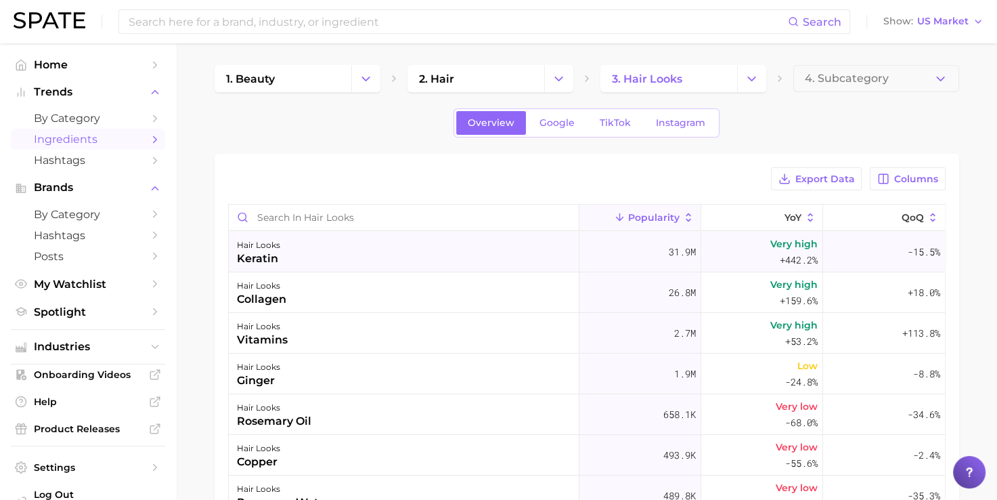
click at [428, 246] on div "hair looks keratin" at bounding box center [404, 252] width 351 height 41
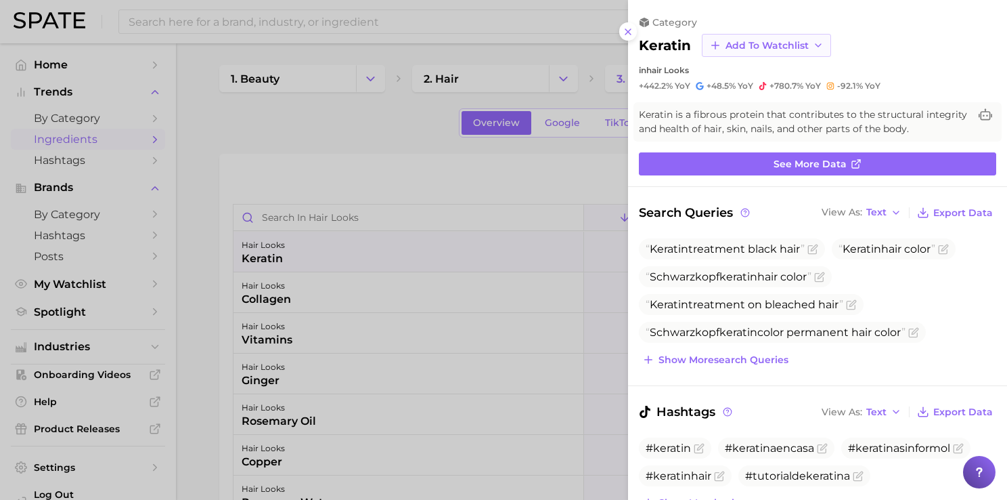
click at [747, 51] on button "Add to Watchlist" at bounding box center [766, 45] width 129 height 23
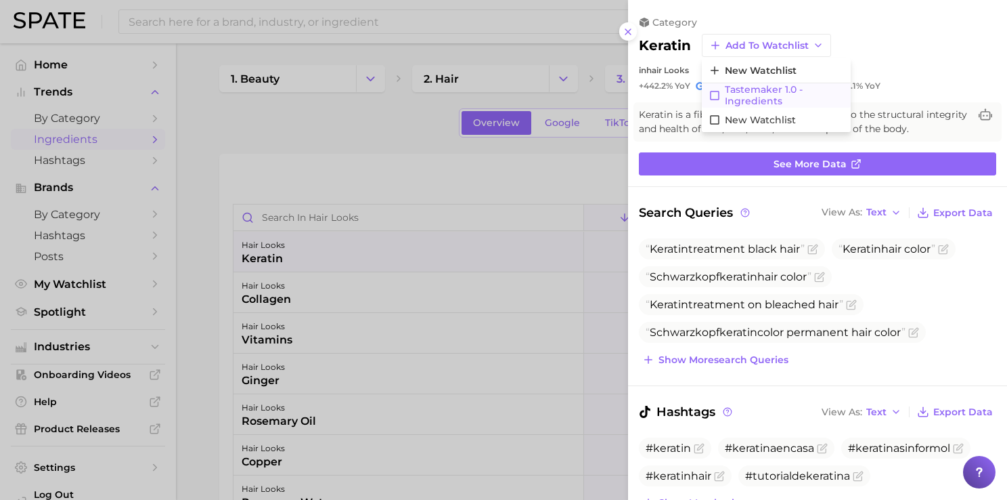
click at [748, 91] on span "Tastemaker 1.0 - Ingredients" at bounding box center [784, 95] width 119 height 23
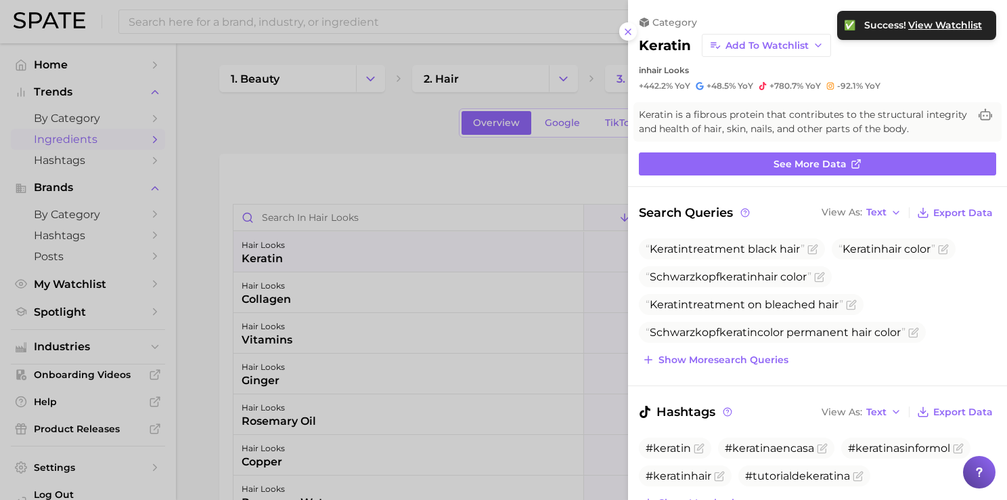
click at [217, 297] on div at bounding box center [503, 250] width 1007 height 500
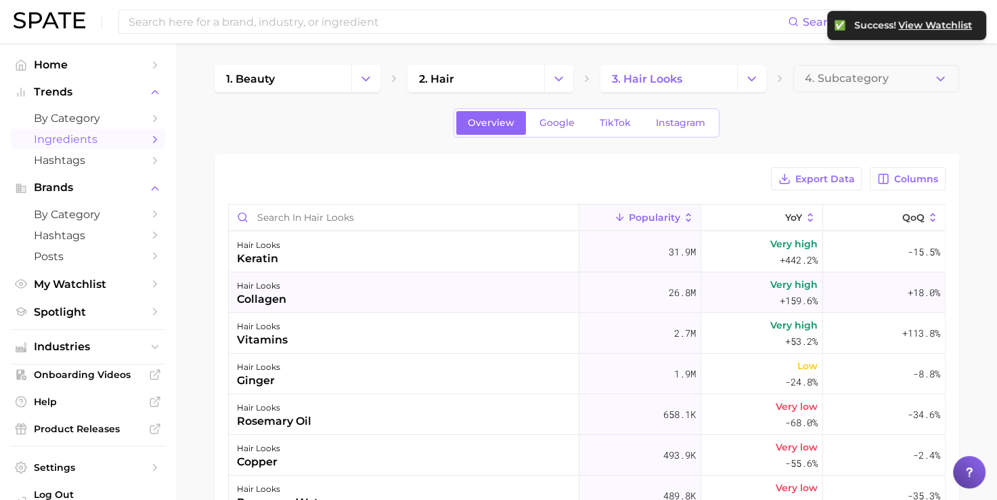
click at [343, 290] on div "hair looks collagen" at bounding box center [404, 292] width 351 height 41
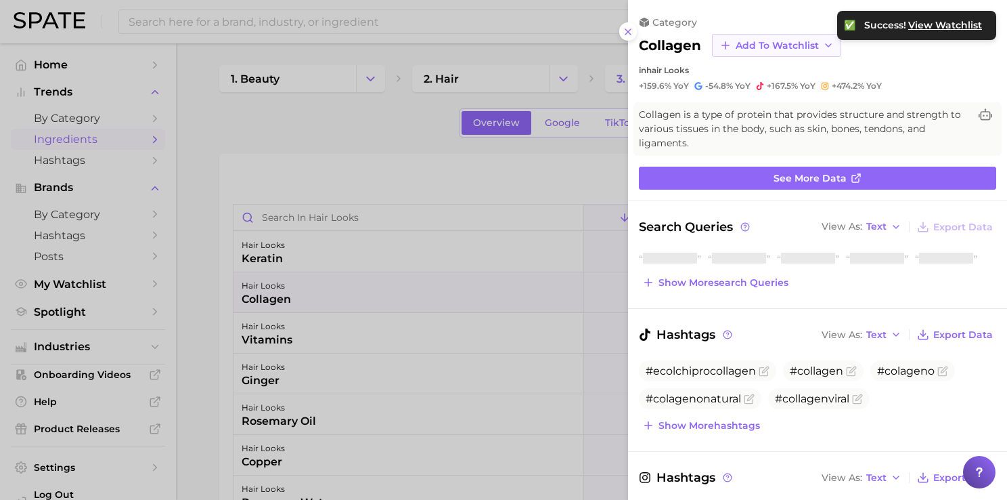
click at [785, 43] on span "Add to Watchlist" at bounding box center [777, 46] width 83 height 12
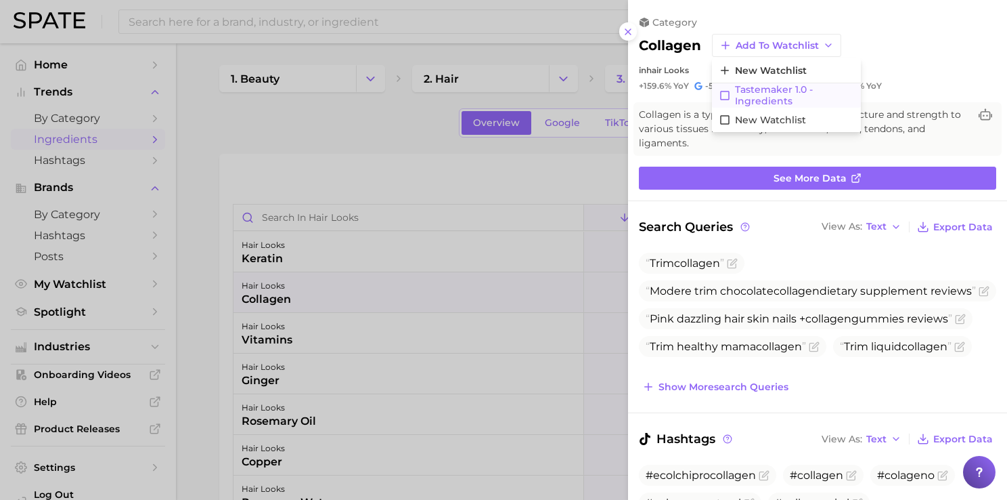
click at [756, 99] on span "Tastemaker 1.0 - Ingredients" at bounding box center [794, 95] width 119 height 23
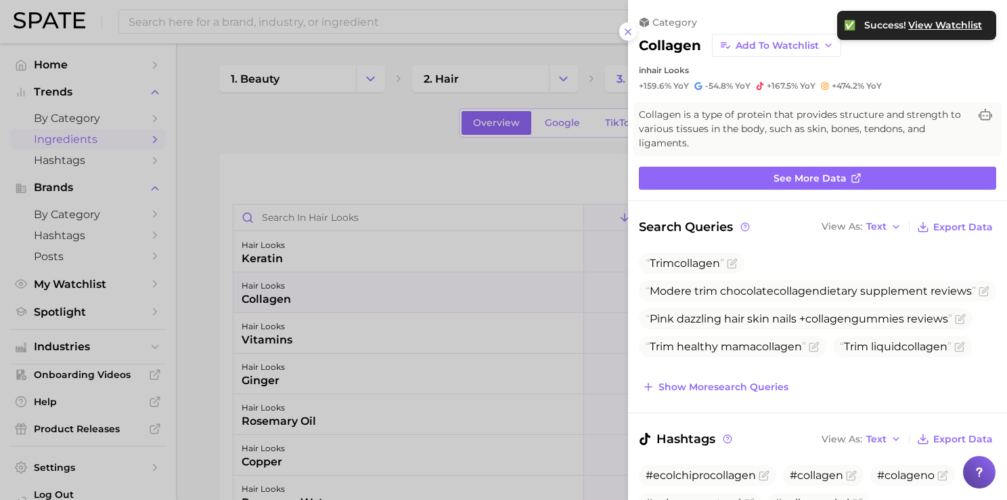
click at [198, 334] on div at bounding box center [503, 250] width 1007 height 500
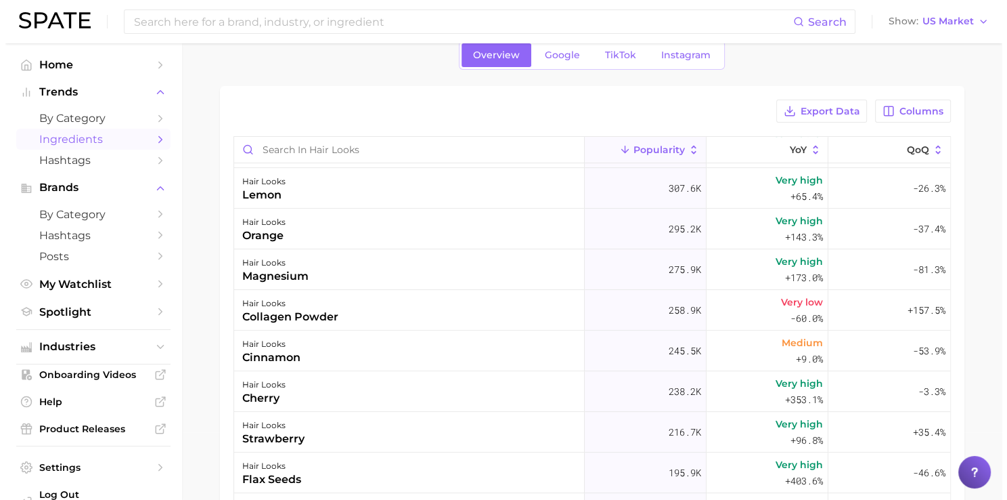
scroll to position [525, 0]
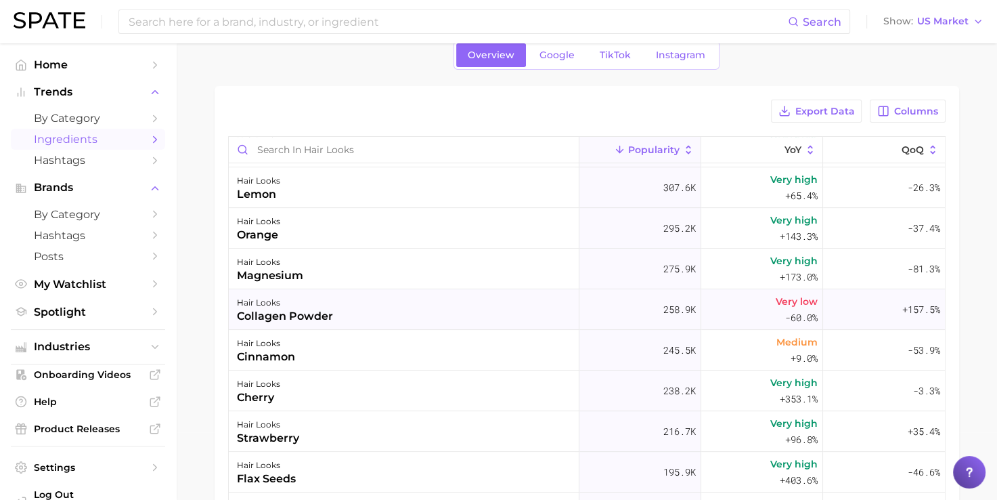
click at [406, 307] on div "hair looks collagen powder" at bounding box center [404, 309] width 351 height 41
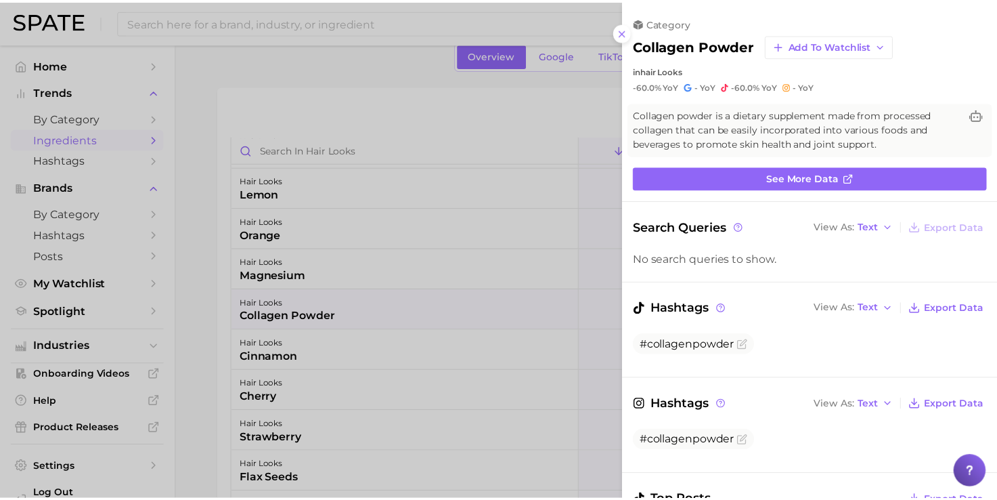
scroll to position [0, 0]
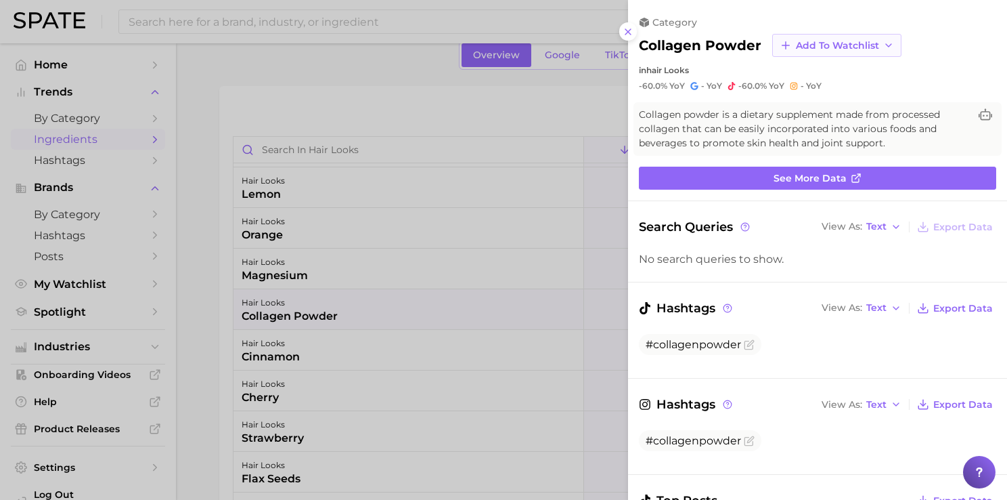
click at [827, 40] on span "Add to Watchlist" at bounding box center [837, 46] width 83 height 12
click at [825, 99] on span "Tastemaker 1.0 - Ingredients" at bounding box center [855, 95] width 119 height 23
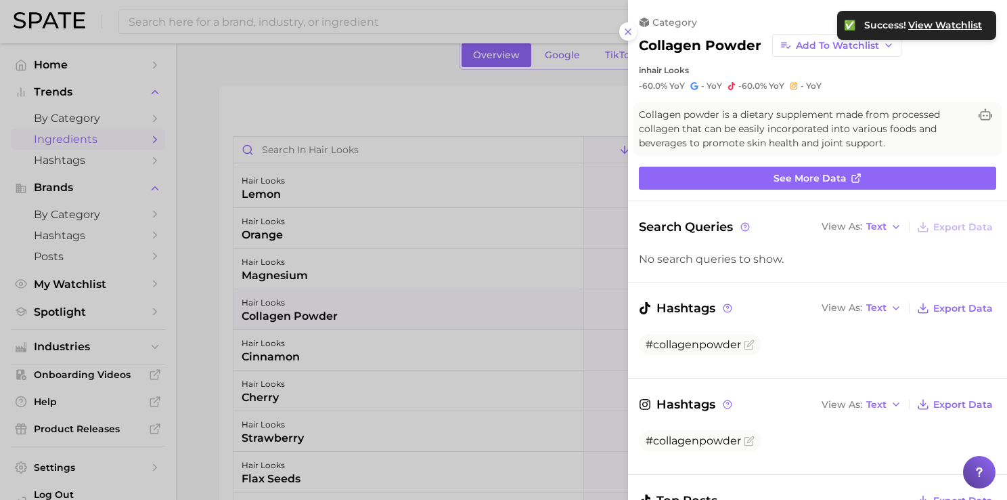
click at [207, 370] on div at bounding box center [503, 250] width 1007 height 500
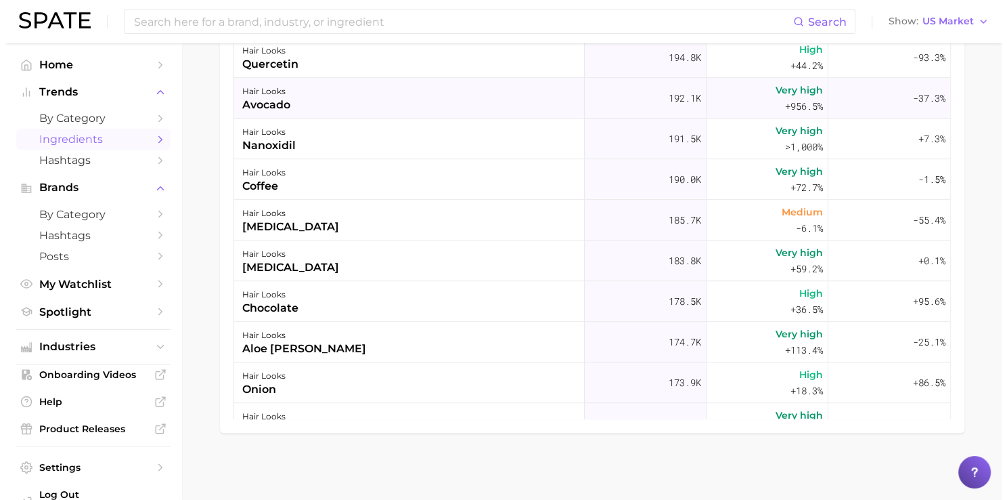
scroll to position [764, 0]
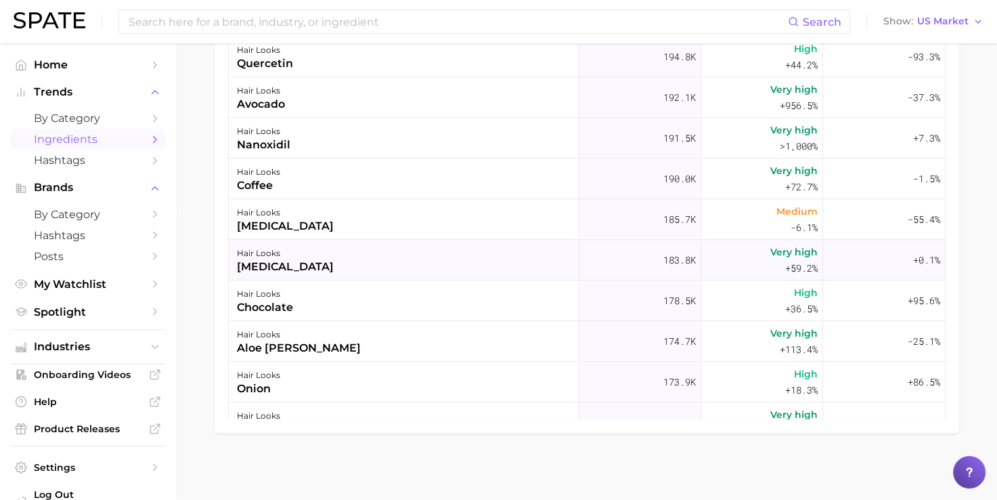
click at [408, 265] on div "hair looks [MEDICAL_DATA]" at bounding box center [404, 260] width 351 height 41
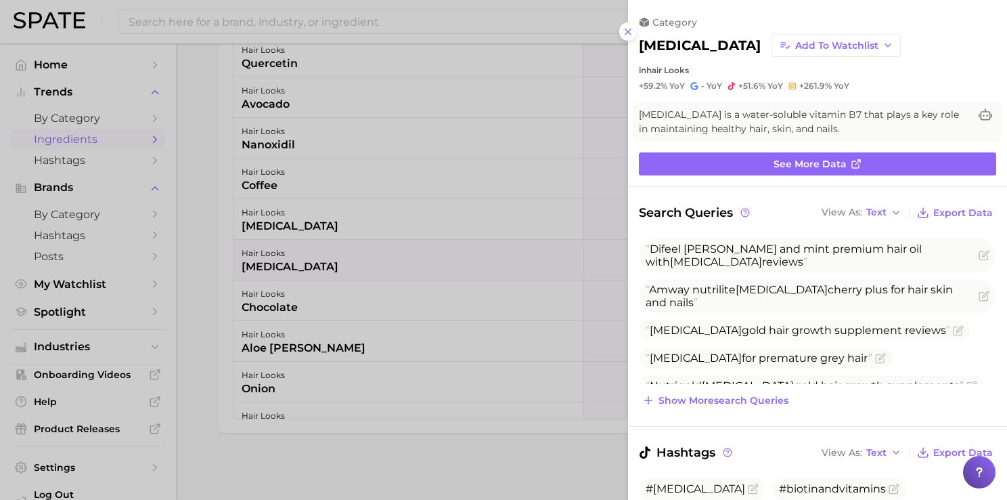
scroll to position [0, 0]
click at [796, 43] on span "Add to Watchlist" at bounding box center [837, 46] width 83 height 12
click at [795, 91] on span "Tastemaker 1.0 - Ingredients" at bounding box center [854, 95] width 119 height 23
click at [201, 287] on div at bounding box center [503, 250] width 1007 height 500
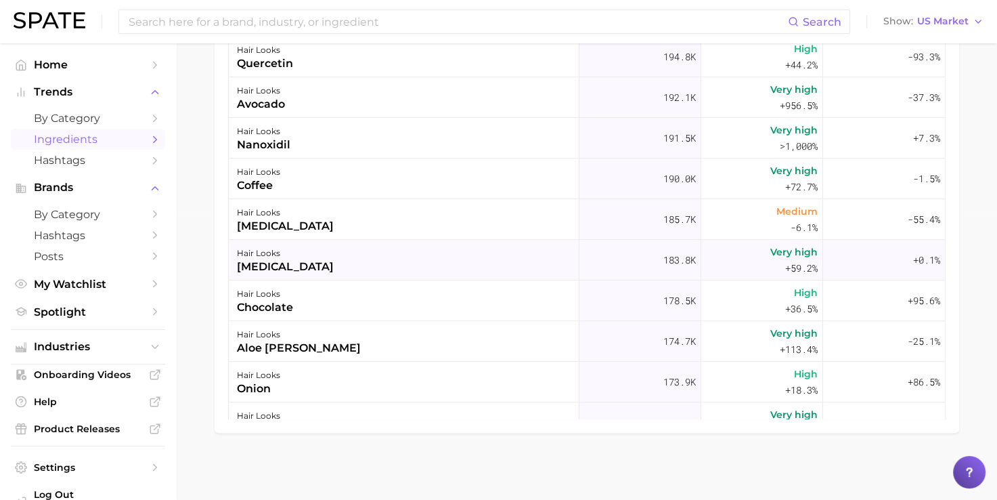
click at [318, 259] on div "hair looks [MEDICAL_DATA]" at bounding box center [404, 260] width 351 height 41
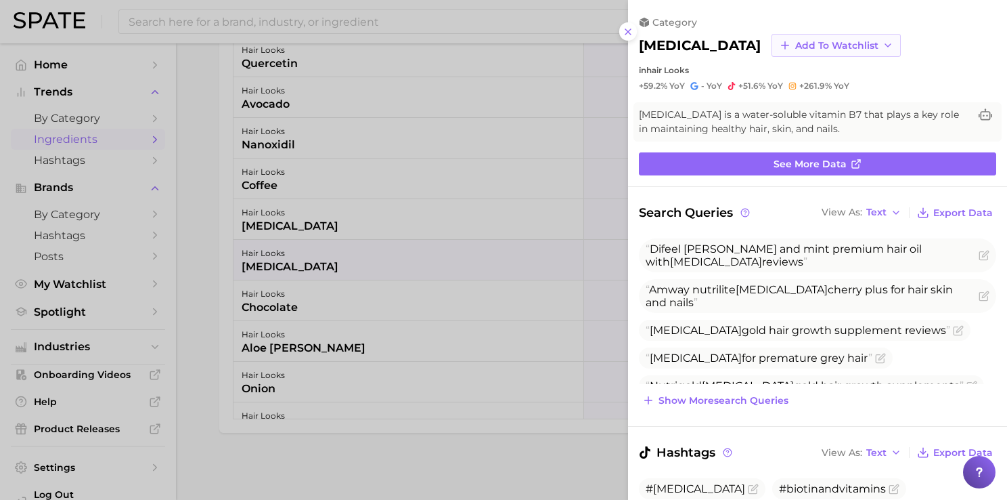
click at [772, 37] on button "Add to Watchlist" at bounding box center [836, 45] width 129 height 23
click at [795, 92] on span "Tastemaker 1.0 - Ingredients" at bounding box center [854, 95] width 119 height 23
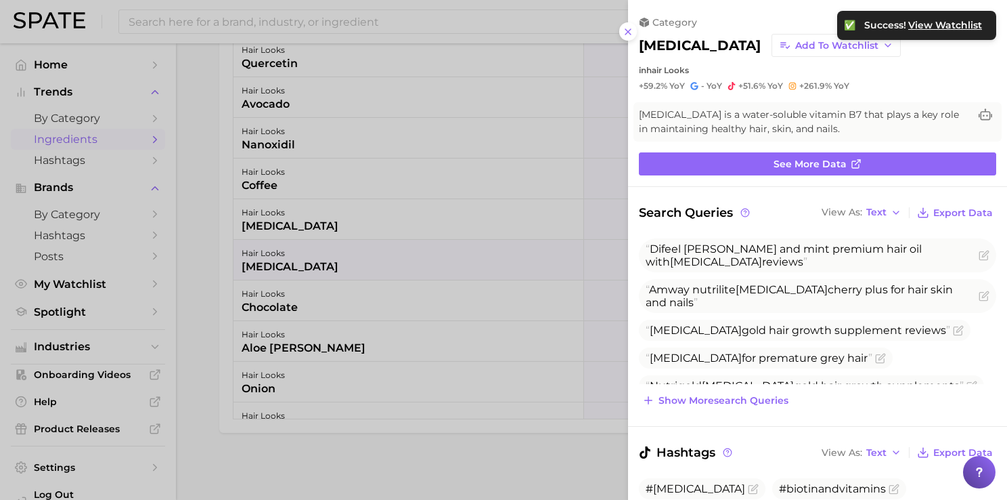
click at [211, 275] on div at bounding box center [503, 250] width 1007 height 500
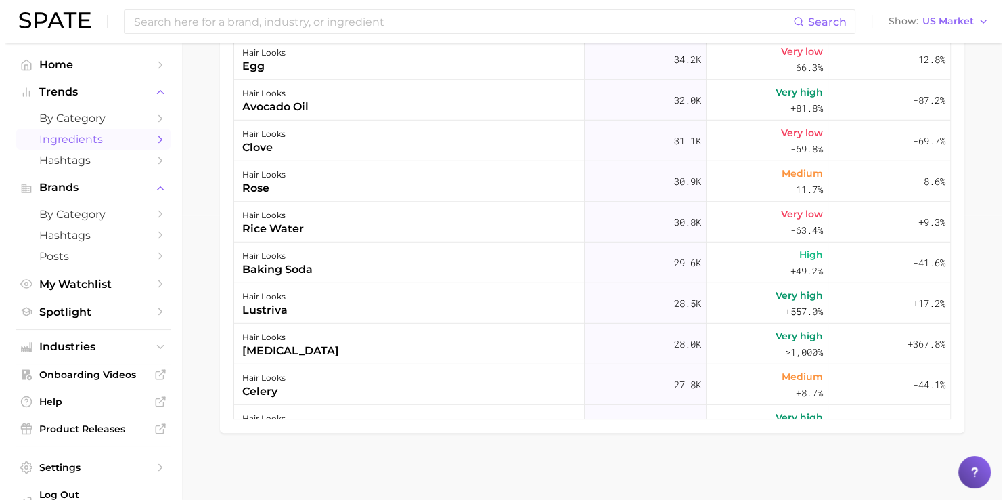
scroll to position [3566, 0]
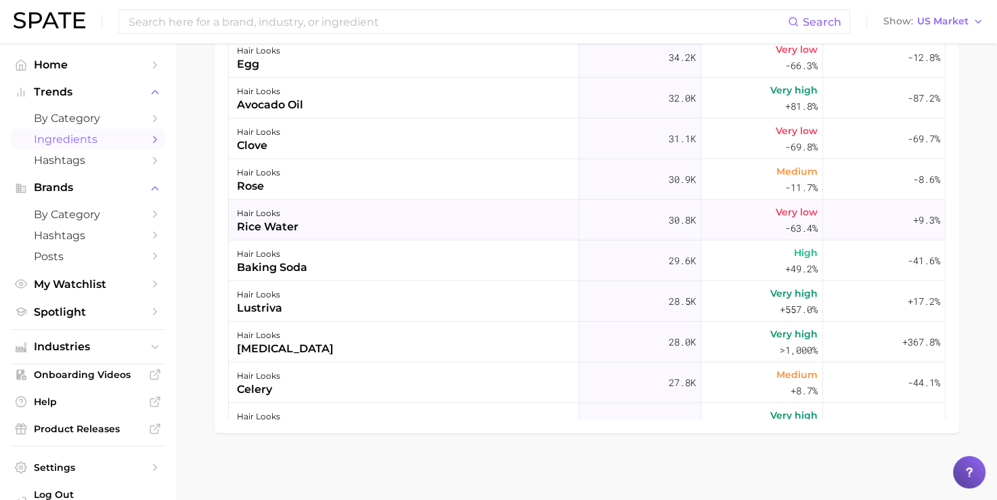
click at [391, 217] on div "hair looks rice water" at bounding box center [404, 220] width 351 height 41
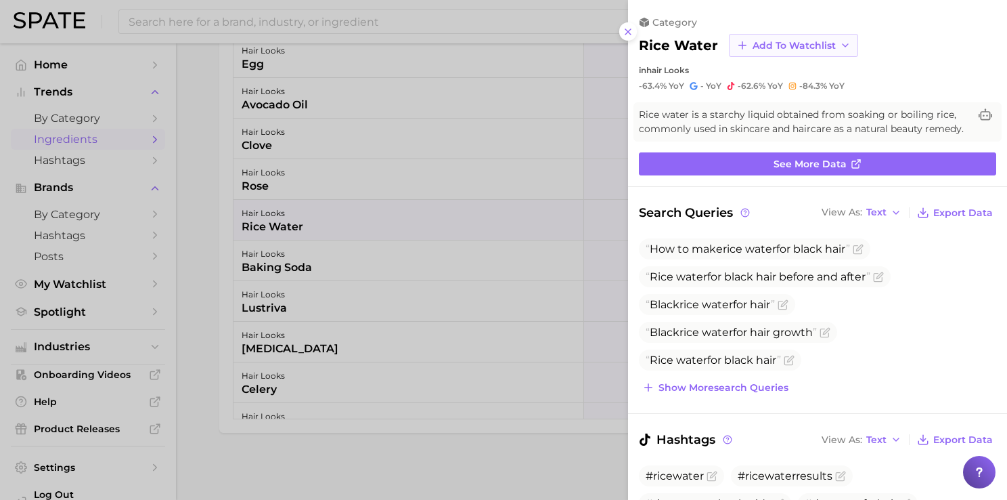
click at [784, 40] on span "Add to Watchlist" at bounding box center [794, 46] width 83 height 12
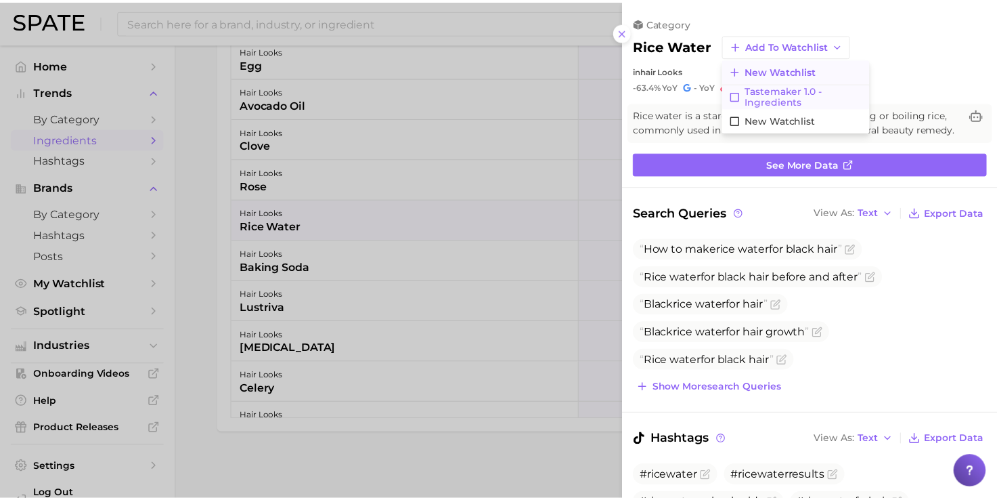
scroll to position [0, 0]
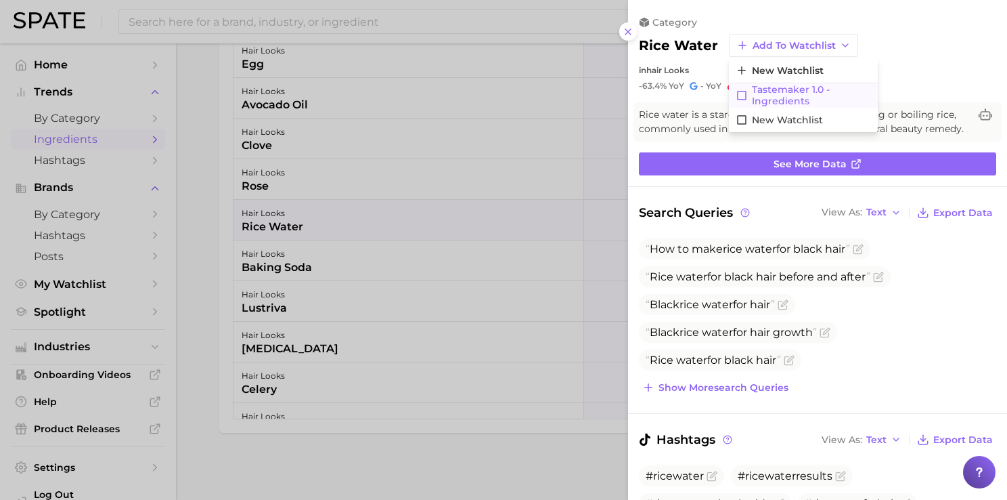
click at [783, 91] on span "Tastemaker 1.0 - Ingredients" at bounding box center [811, 95] width 119 height 23
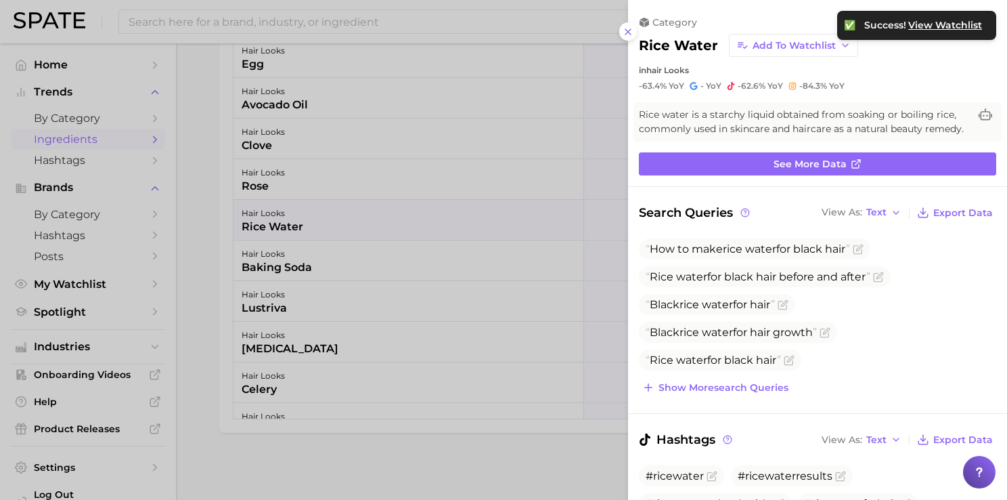
click at [213, 271] on div at bounding box center [503, 250] width 1007 height 500
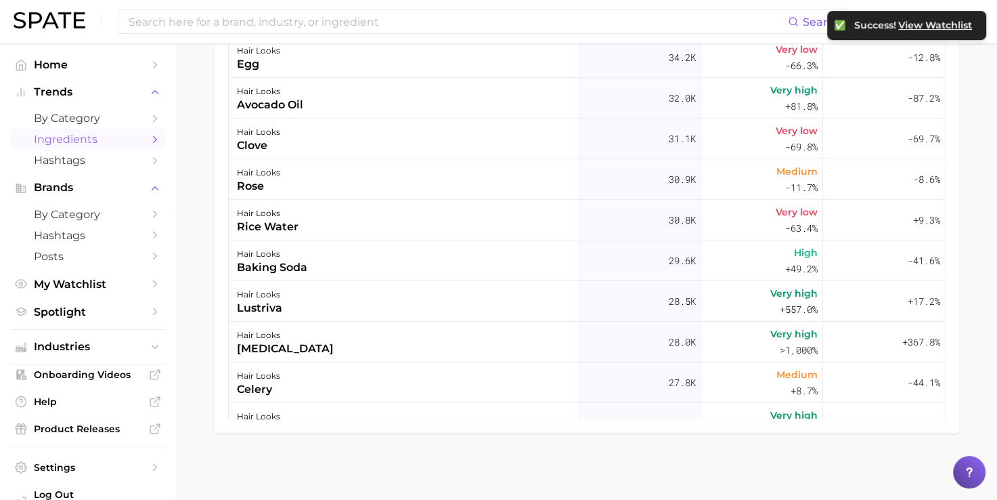
click at [195, 282] on main "1. beauty 2. hair 3. hair looks 4. Subcategory Overview Google TikTok Instagram…" at bounding box center [586, 129] width 821 height 741
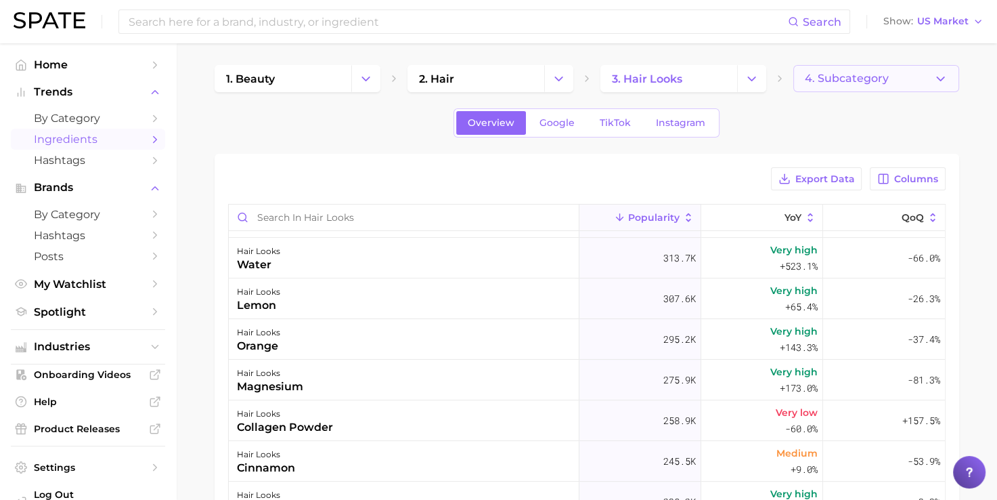
click at [833, 82] on span "4. Subcategory" at bounding box center [847, 78] width 84 height 12
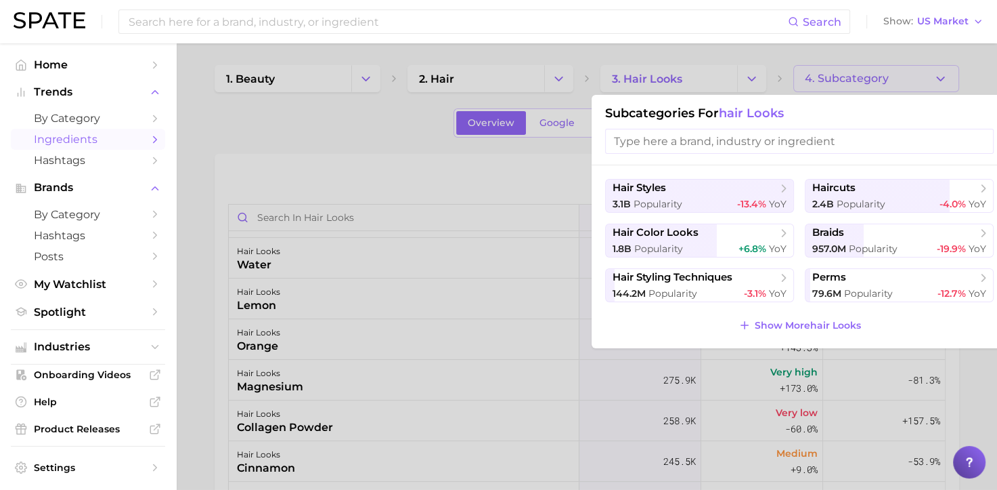
click at [794, 51] on div at bounding box center [498, 245] width 997 height 490
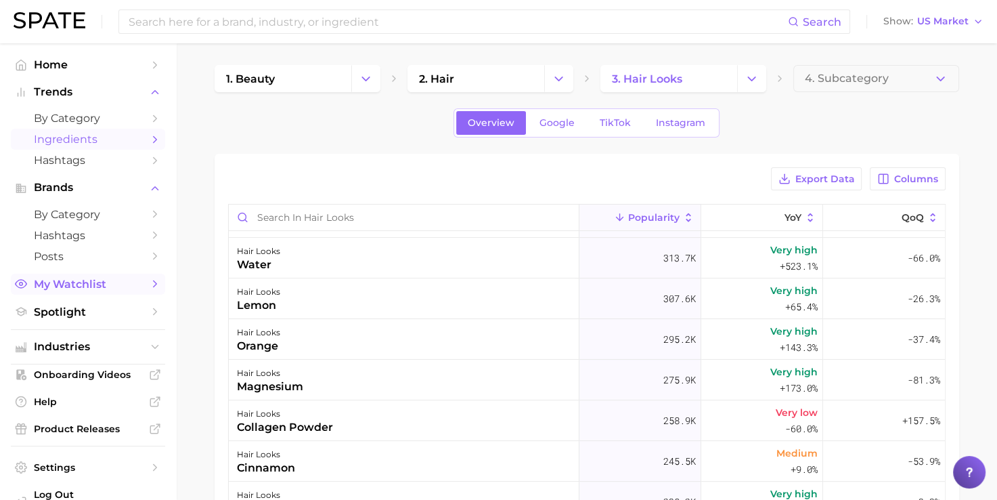
click at [92, 286] on span "My Watchlist" at bounding box center [88, 284] width 108 height 13
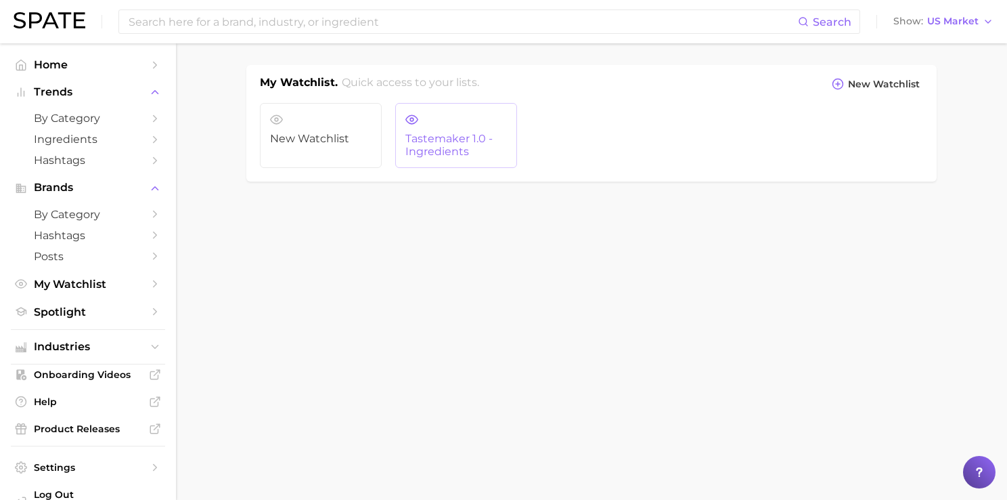
click at [474, 153] on span "Tastemaker 1.0 - Ingredients" at bounding box center [457, 145] width 102 height 25
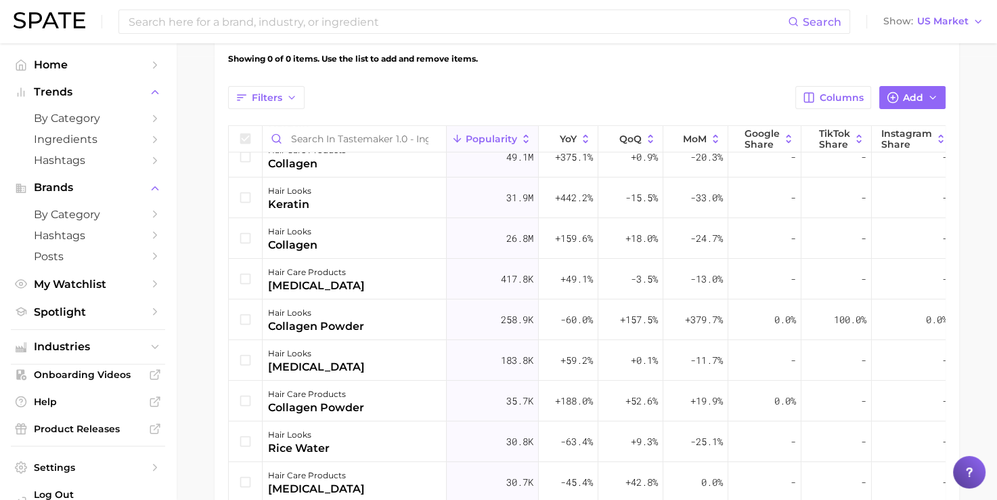
scroll to position [452, 0]
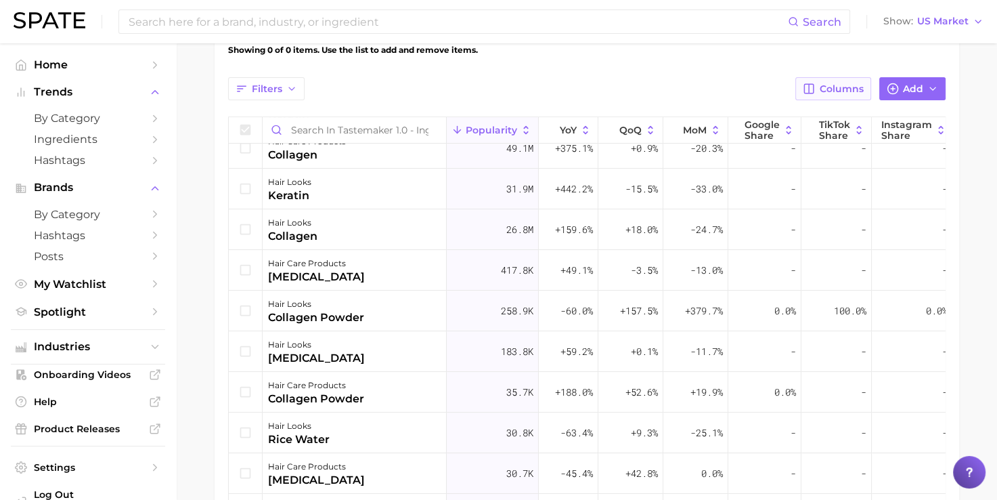
click at [845, 80] on button "Columns" at bounding box center [833, 88] width 75 height 23
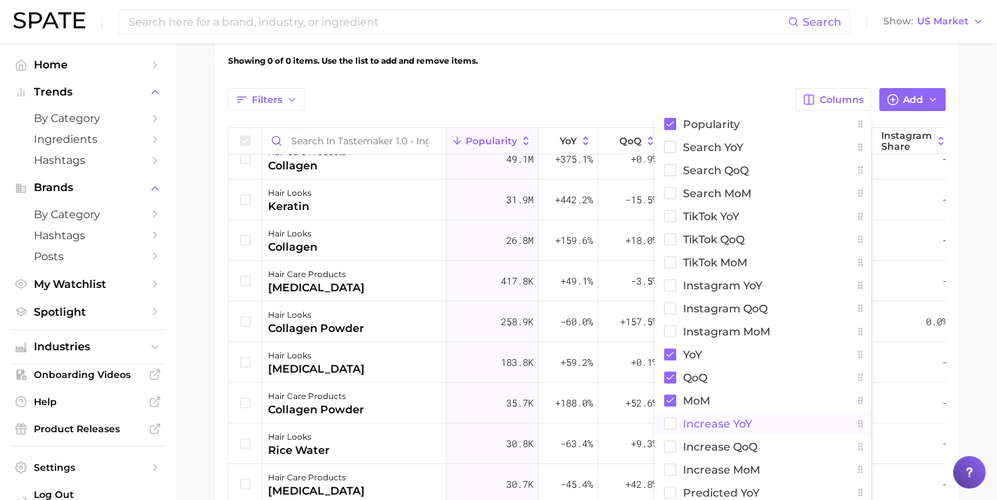
scroll to position [437, 0]
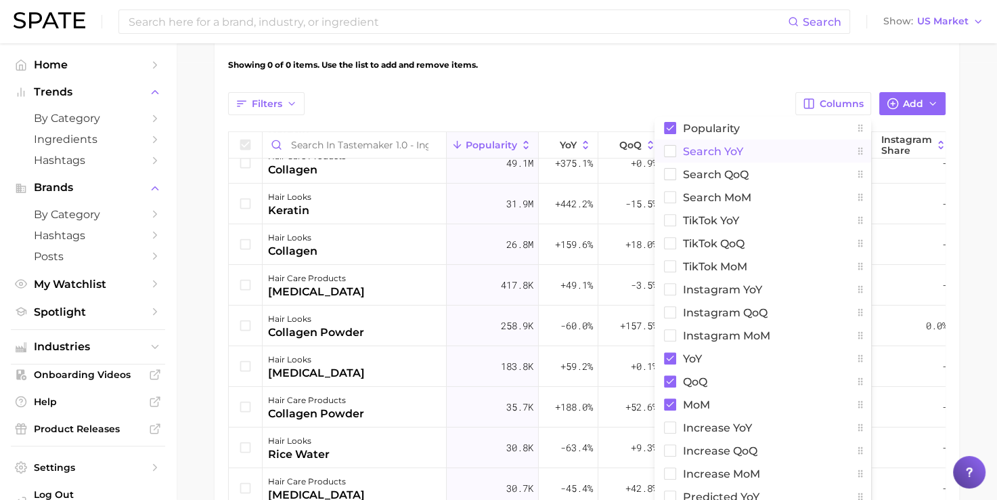
click at [675, 150] on rect at bounding box center [670, 152] width 12 height 12
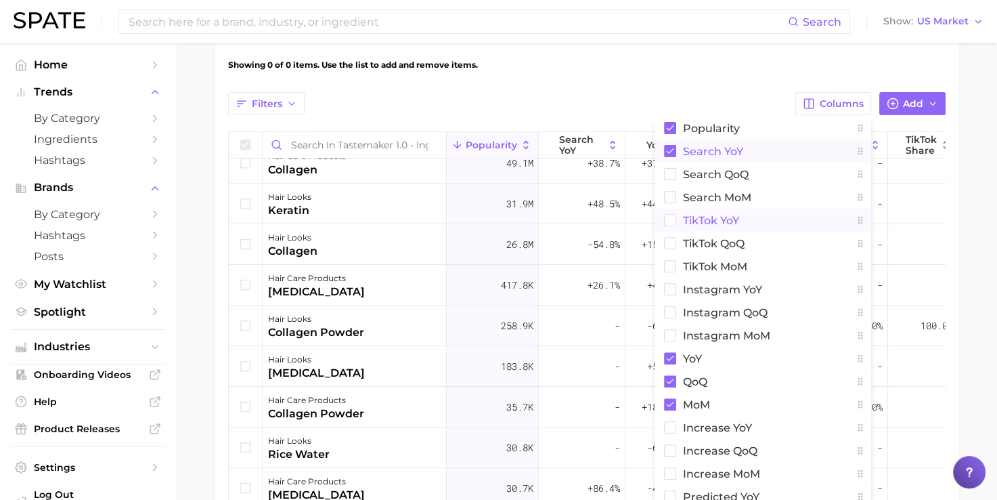
click at [677, 226] on button "TikTok YoY" at bounding box center [763, 220] width 217 height 23
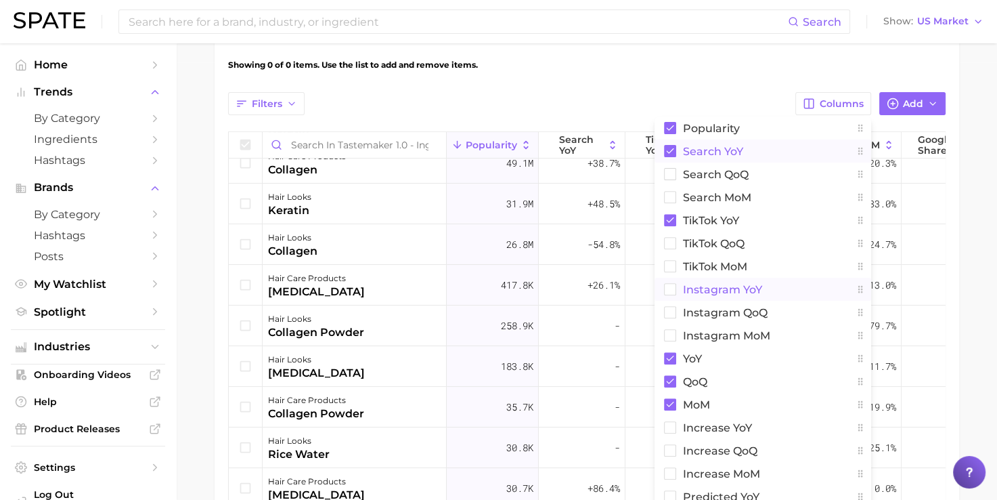
click at [668, 284] on rect at bounding box center [670, 290] width 12 height 12
click at [671, 381] on rect at bounding box center [670, 381] width 12 height 12
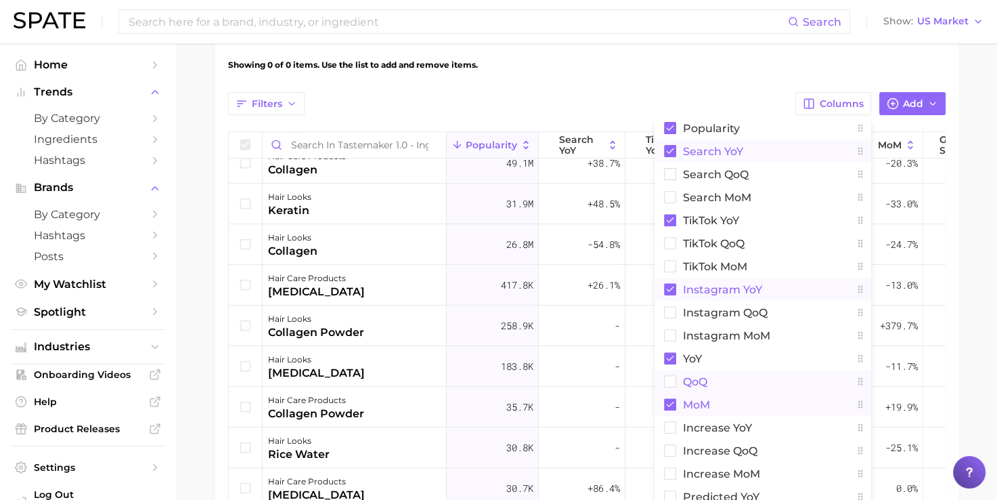
click at [672, 409] on rect at bounding box center [670, 404] width 12 height 12
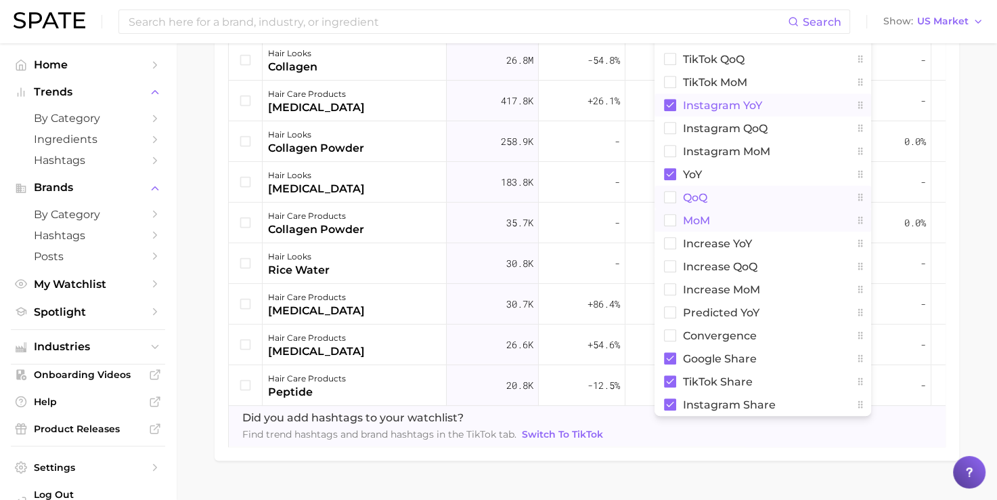
scroll to position [626, 0]
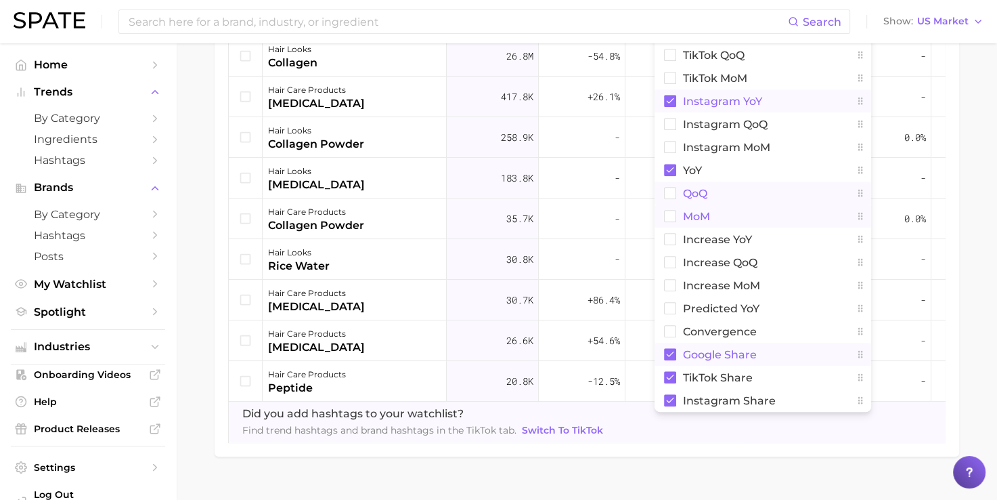
click at [675, 353] on rect at bounding box center [670, 354] width 12 height 12
click at [674, 371] on icon at bounding box center [670, 377] width 12 height 12
click at [675, 409] on button "Instagram Share" at bounding box center [763, 400] width 217 height 23
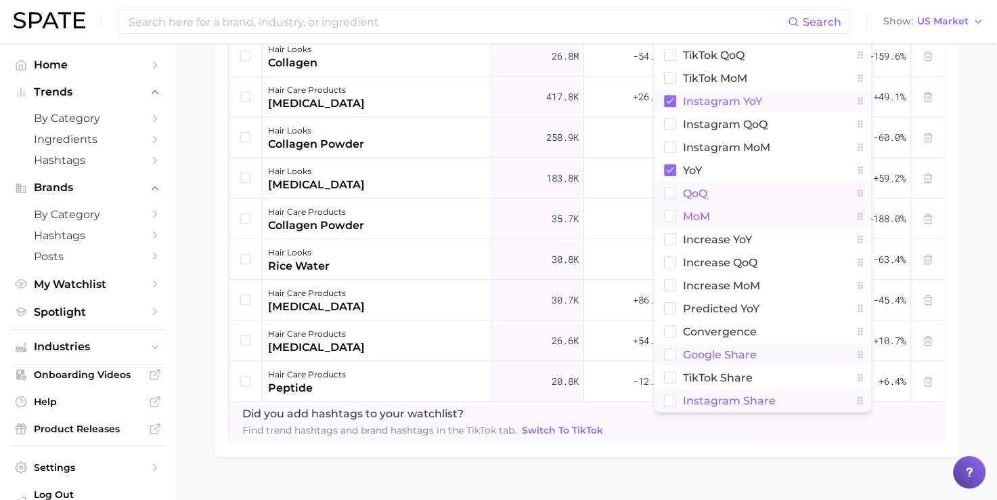
scroll to position [56, 0]
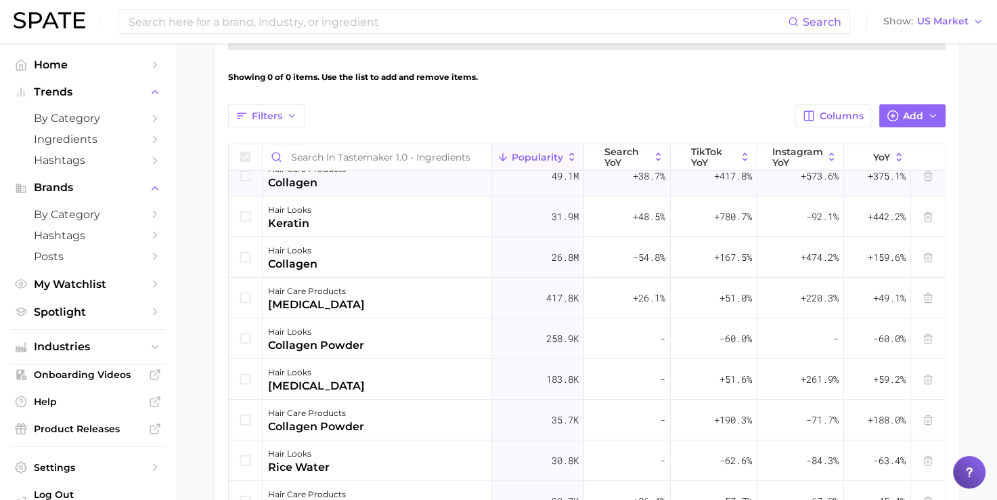
scroll to position [425, 0]
click at [975, 179] on main "Tastemaker 1.0 - Ingredients Settings Overview Google TikTok Instagram View Com…" at bounding box center [586, 172] width 821 height 1106
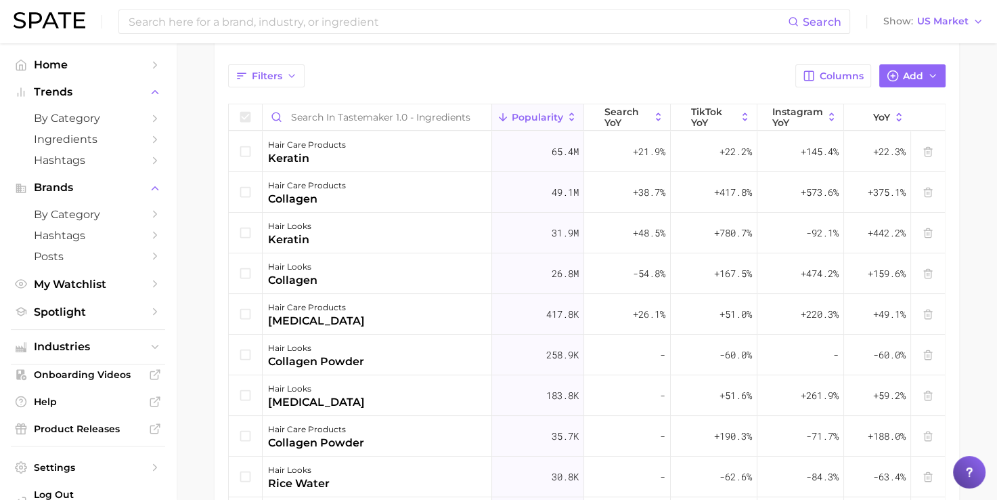
scroll to position [464, 0]
click at [917, 75] on span "Add" at bounding box center [913, 78] width 20 height 12
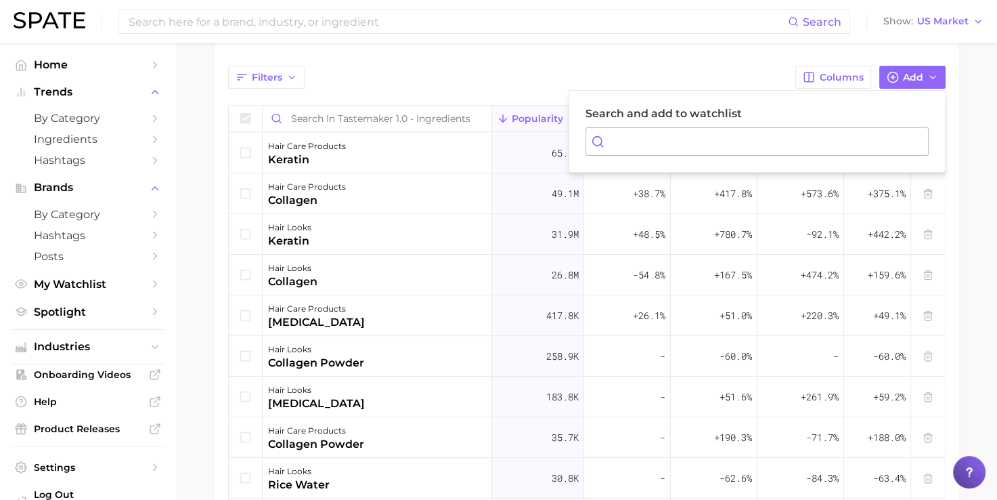
click at [737, 67] on div "Filters Columns Add Search and add to watchlist" at bounding box center [587, 77] width 718 height 23
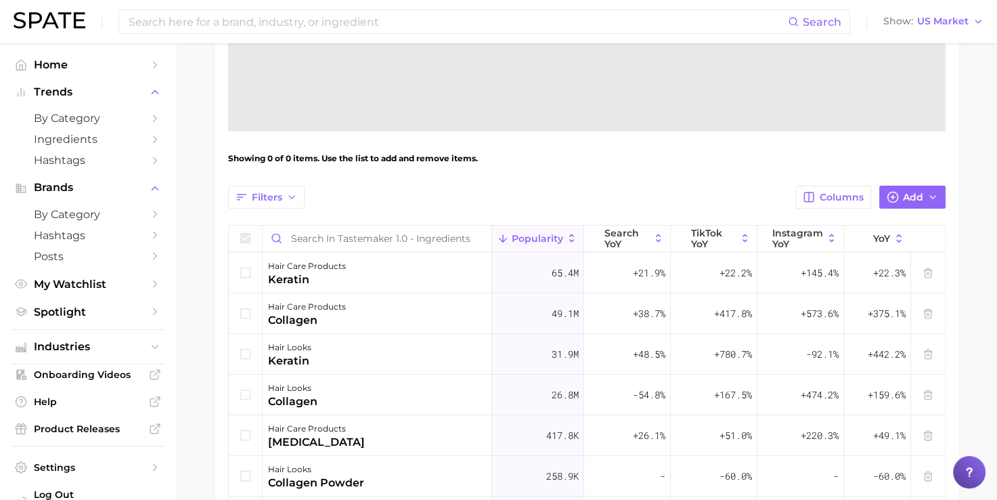
scroll to position [0, 0]
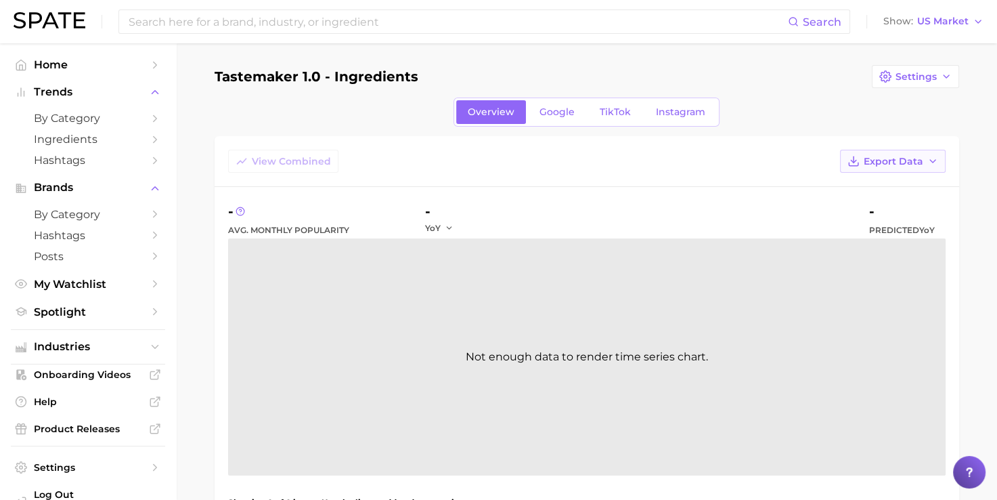
click at [913, 158] on span "Export Data" at bounding box center [894, 162] width 60 height 12
click at [861, 187] on span "Table Data CSV" at bounding box center [857, 187] width 74 height 12
click at [699, 186] on div "View Combined Export Data" at bounding box center [587, 168] width 745 height 37
click at [899, 168] on button "Export Data" at bounding box center [893, 161] width 106 height 23
click at [876, 209] on span "Time Series CSV" at bounding box center [859, 211] width 79 height 12
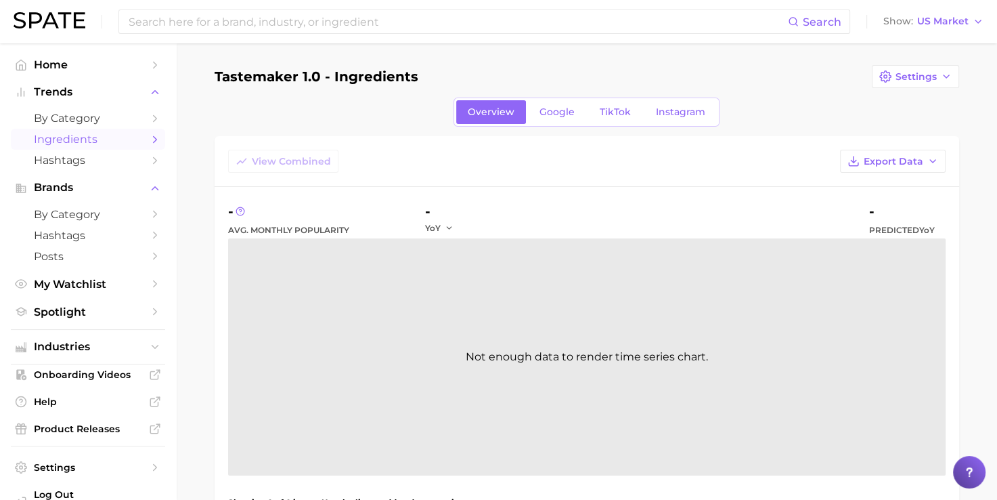
click at [108, 137] on span "Ingredients" at bounding box center [88, 139] width 108 height 13
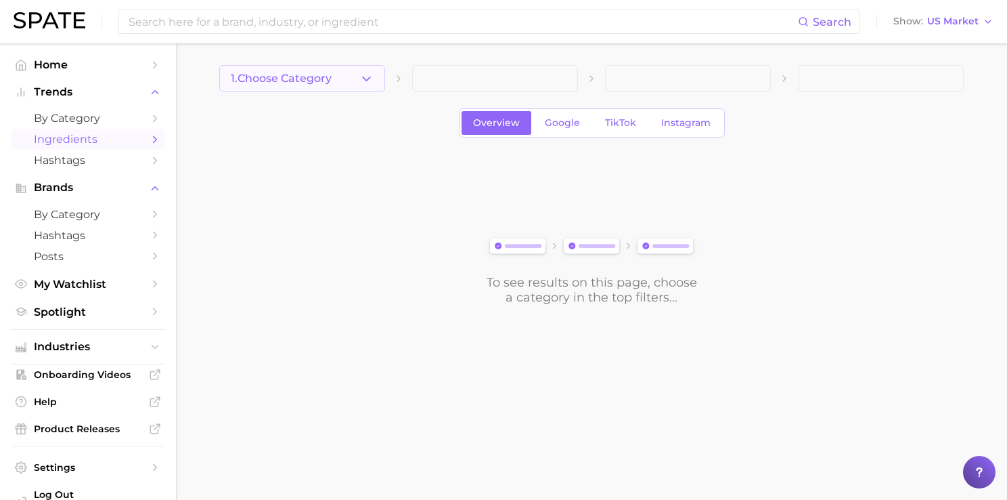
click at [372, 74] on icon "button" at bounding box center [367, 79] width 14 height 14
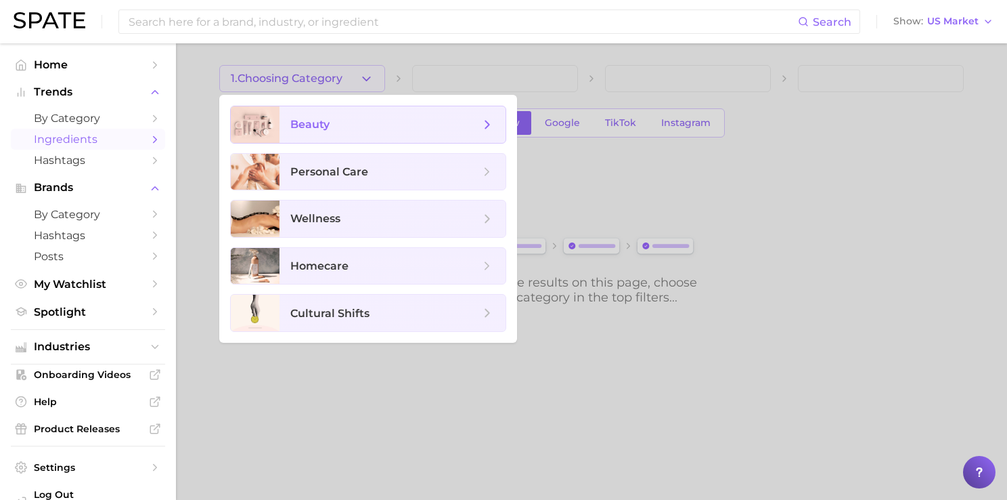
click at [369, 133] on span "beauty" at bounding box center [393, 124] width 226 height 37
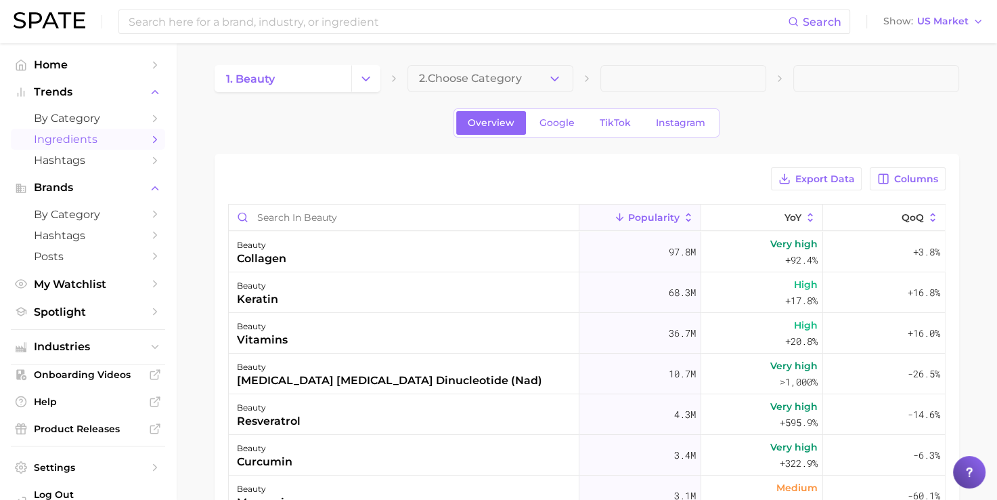
click at [485, 81] on span "2. Choose Category" at bounding box center [470, 78] width 103 height 12
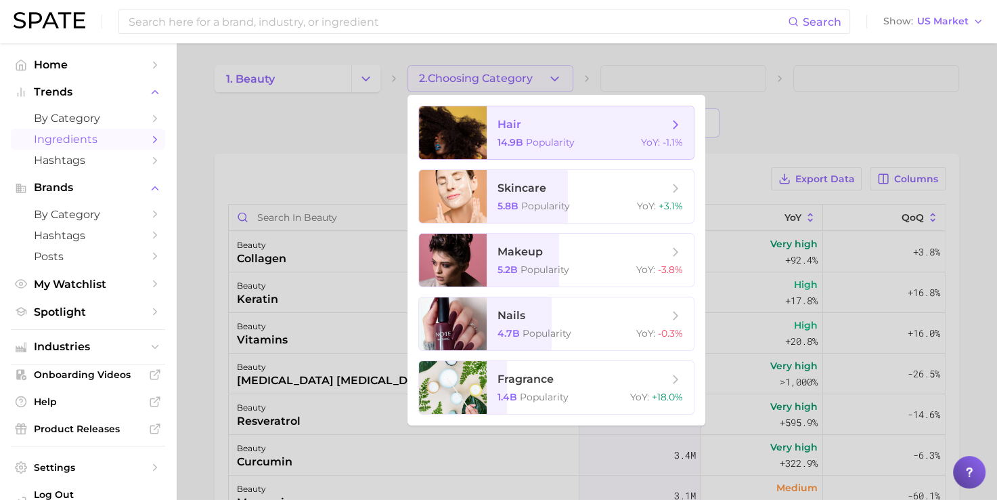
click at [534, 142] on span "Popularity" at bounding box center [550, 142] width 49 height 12
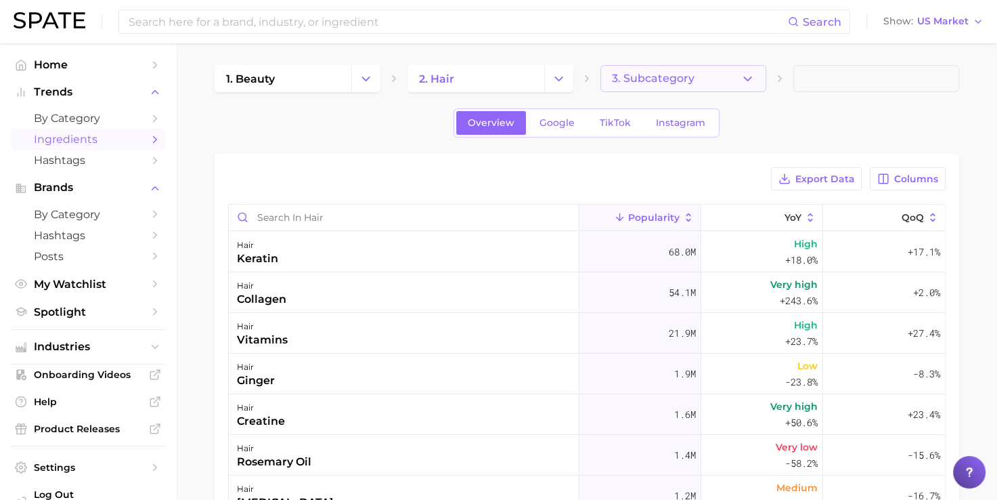
click at [663, 77] on span "3. Subcategory" at bounding box center [653, 78] width 83 height 12
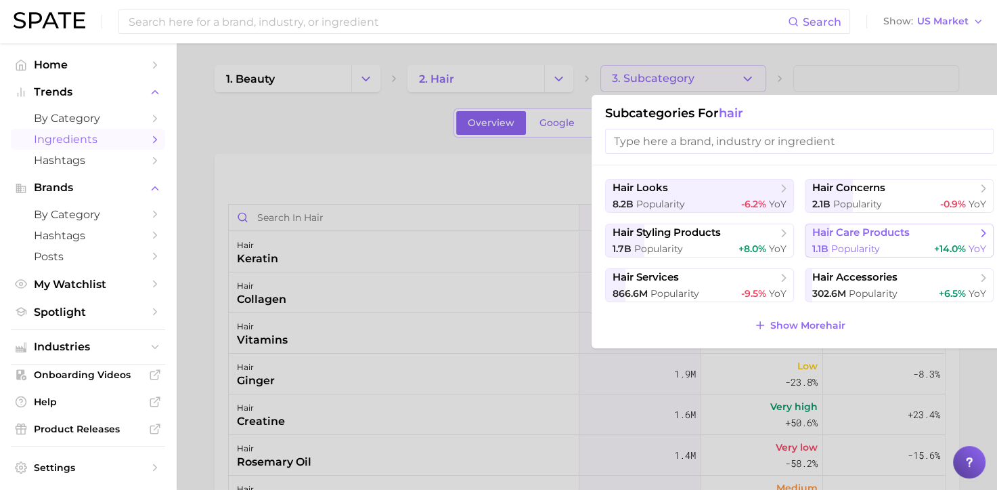
click at [879, 242] on span "1.1b Popularity" at bounding box center [846, 248] width 68 height 13
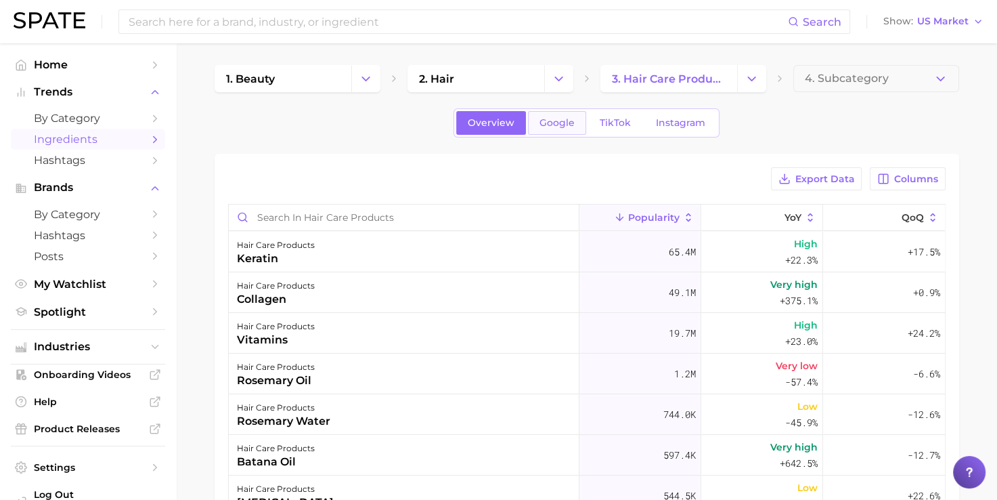
click at [563, 129] on link "Google" at bounding box center [557, 123] width 58 height 24
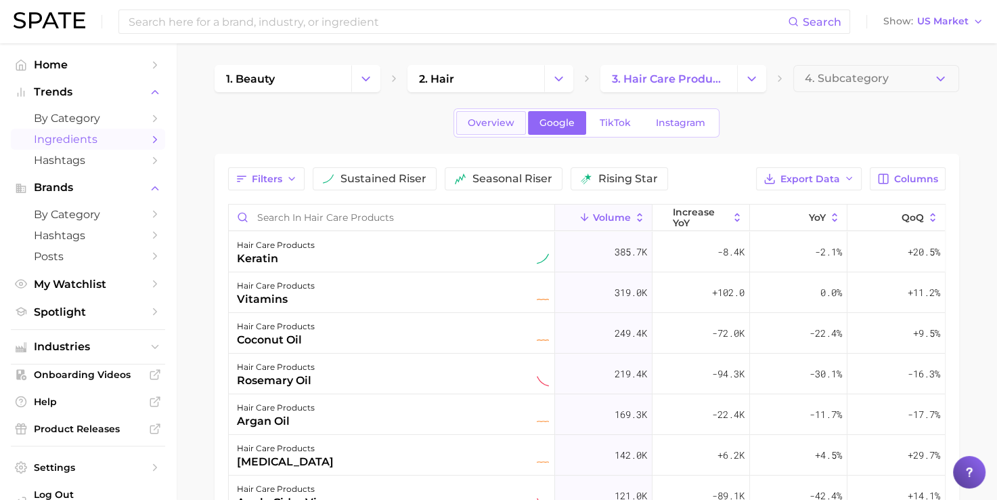
click at [501, 125] on span "Overview" at bounding box center [491, 123] width 47 height 12
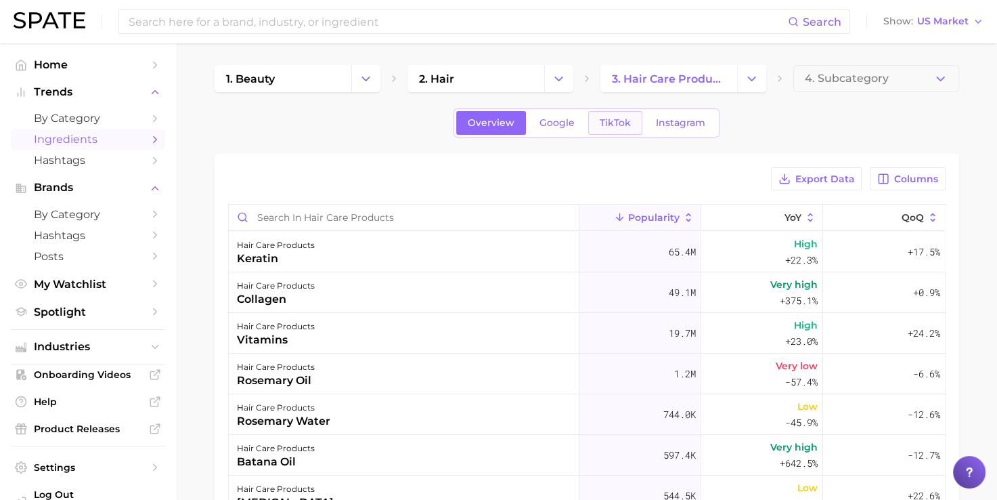
click at [616, 122] on span "TikTok" at bounding box center [615, 123] width 31 height 12
